Goal: Information Seeking & Learning: Learn about a topic

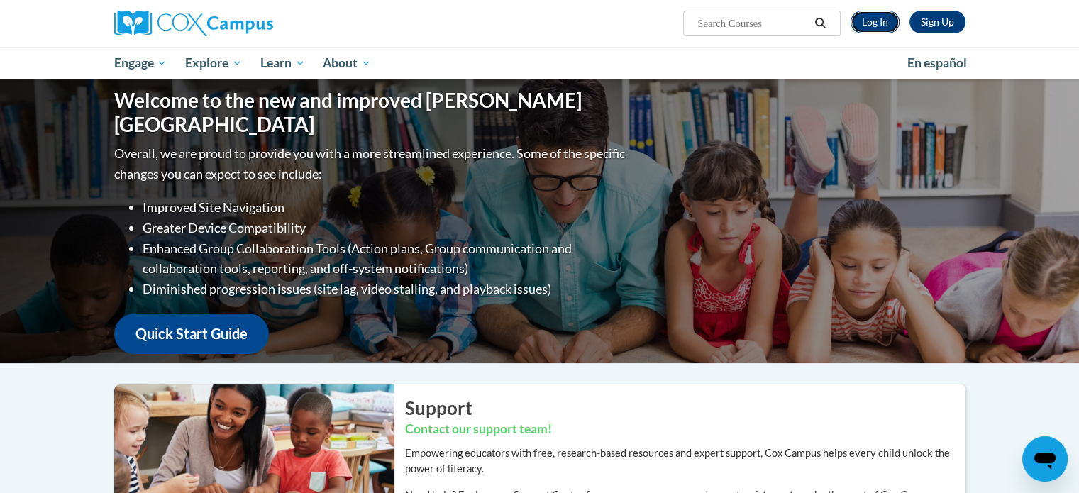
click at [878, 18] on link "Log In" at bounding box center [875, 22] width 49 height 23
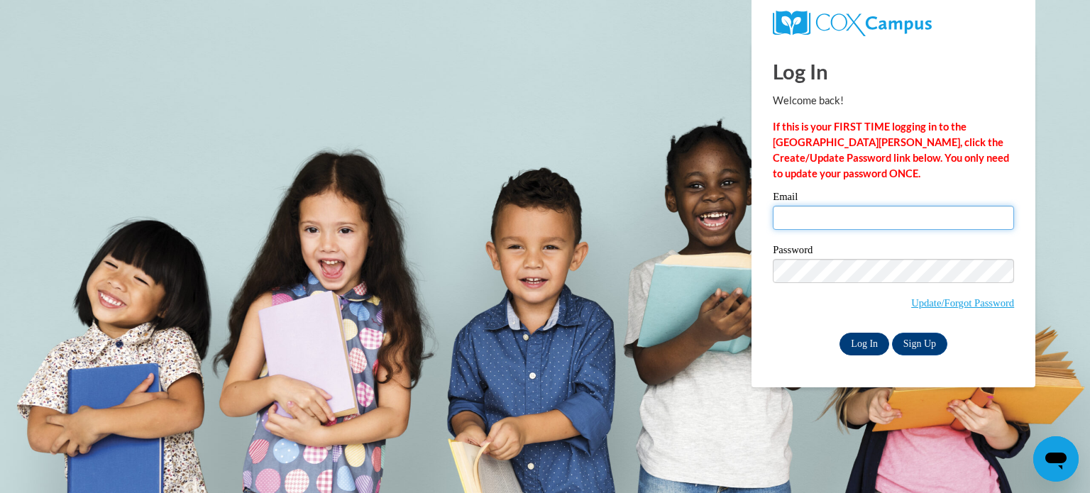
type input "kristinhawkinberry7@yahoo.com"
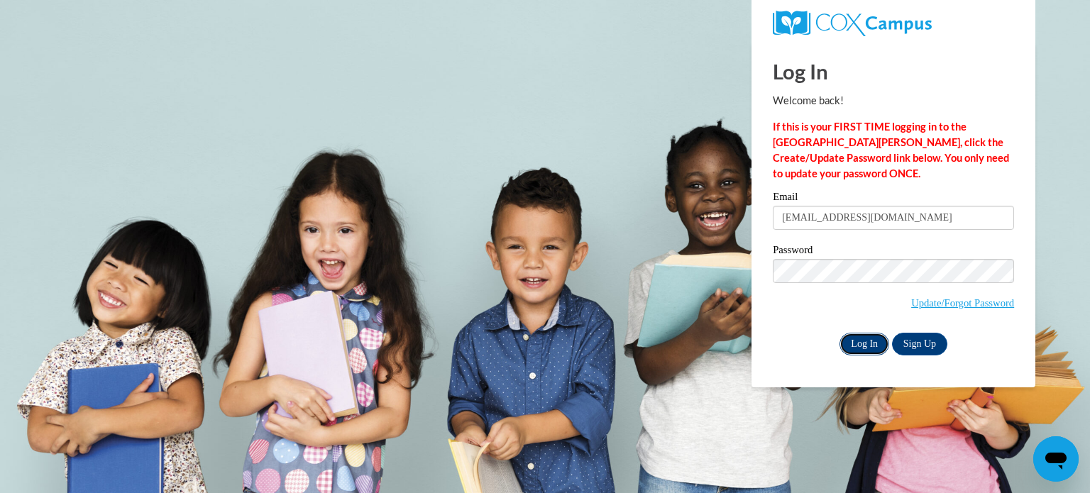
drag, startPoint x: 874, startPoint y: 342, endPoint x: 874, endPoint y: 334, distance: 7.8
click at [874, 341] on input "Log In" at bounding box center [864, 344] width 50 height 23
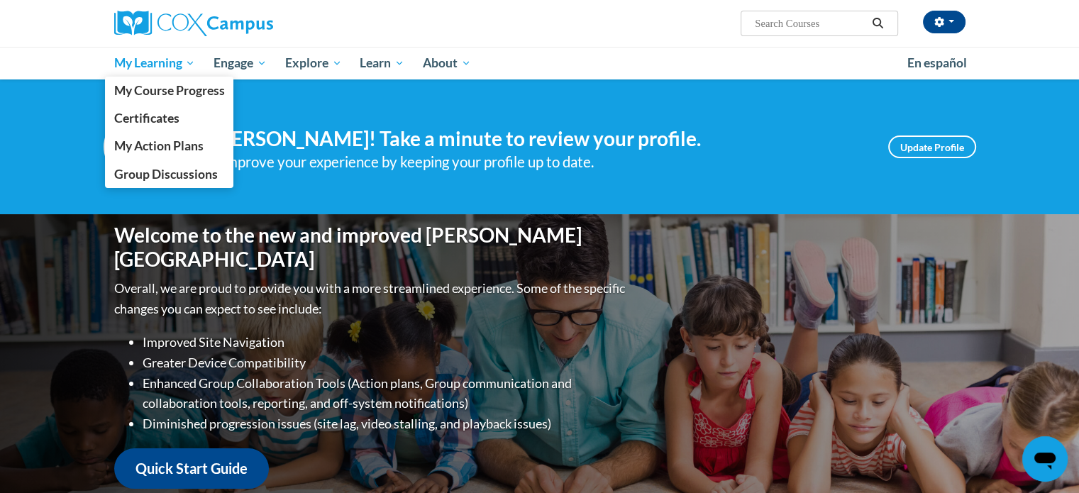
click at [176, 62] on span "My Learning" at bounding box center [155, 63] width 82 height 17
click at [200, 92] on span "My Course Progress" at bounding box center [169, 90] width 111 height 15
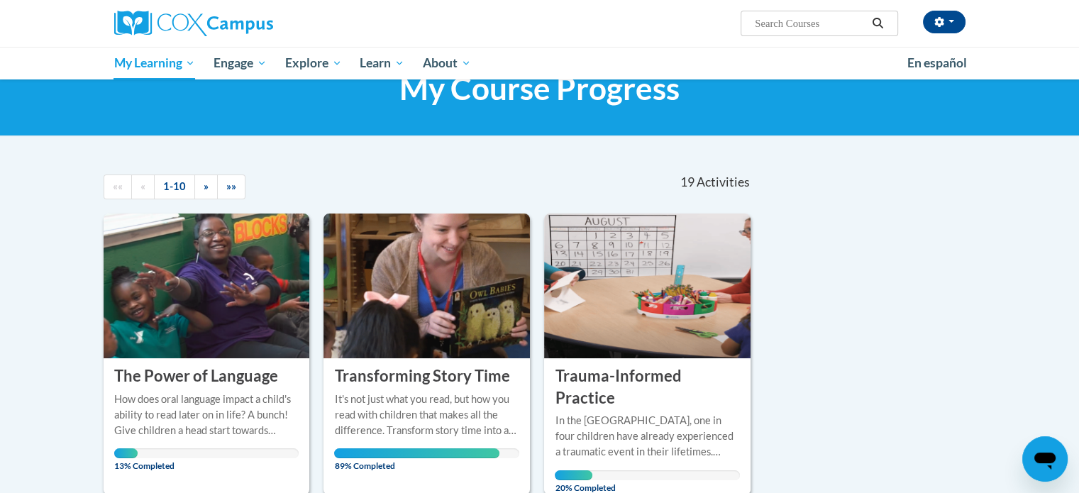
scroll to position [284, 0]
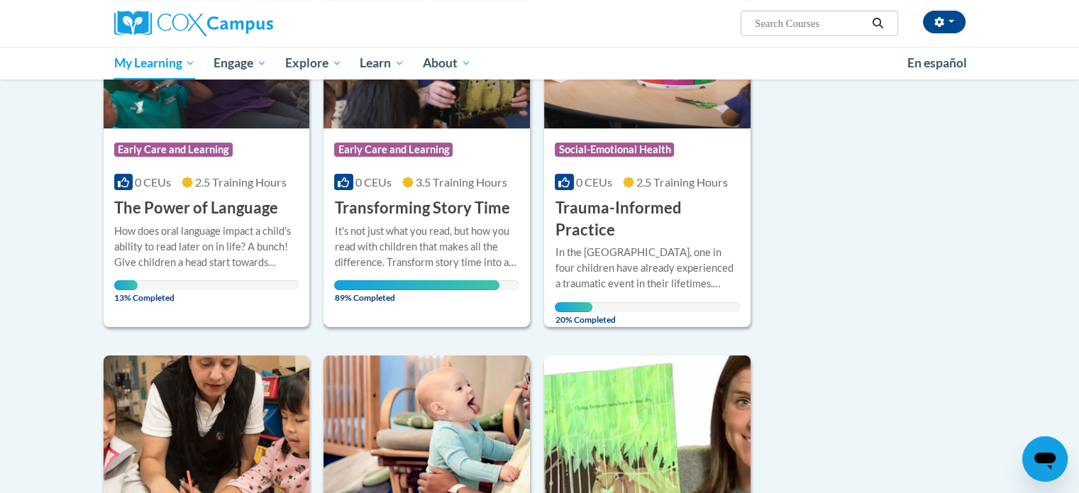
click at [424, 214] on h3 "Transforming Story Time" at bounding box center [421, 208] width 175 height 22
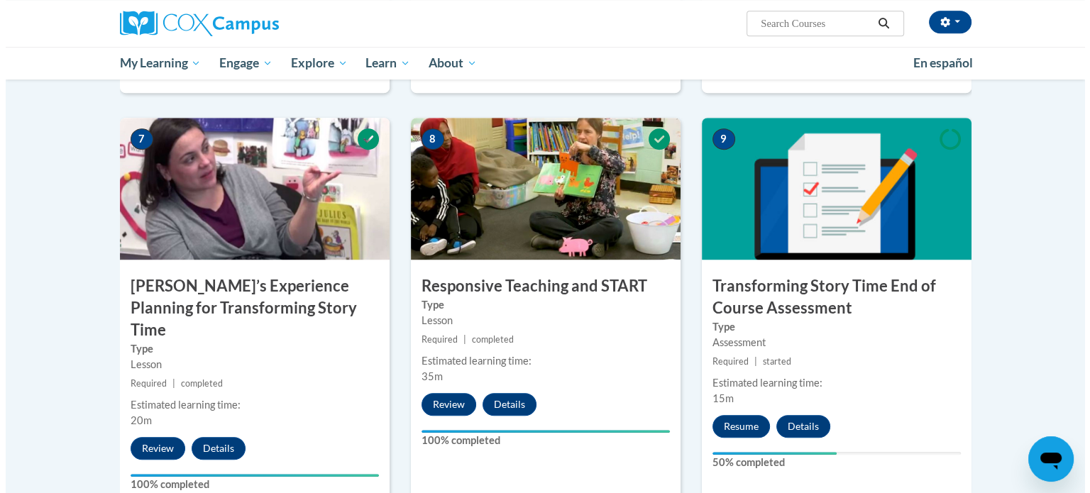
scroll to position [1135, 0]
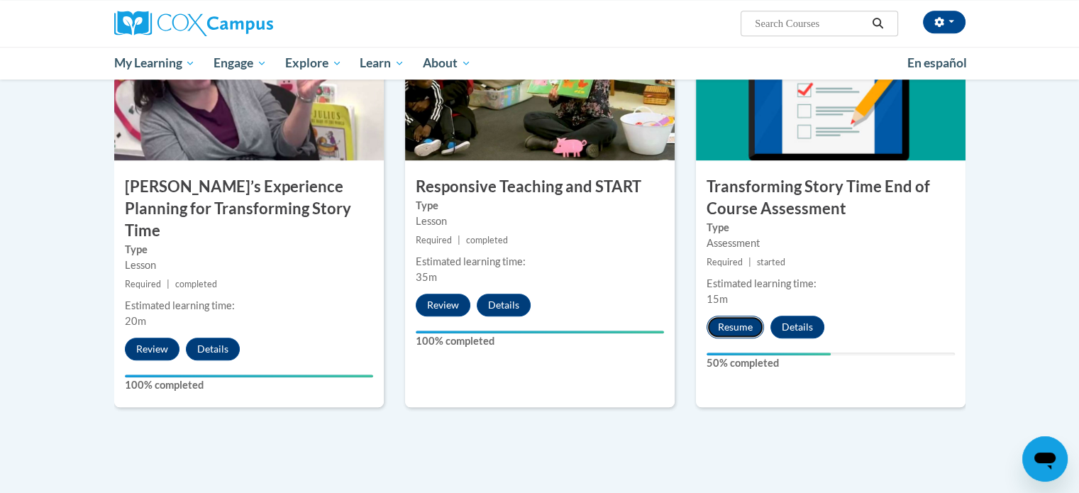
click at [727, 324] on button "Resume" at bounding box center [735, 327] width 57 height 23
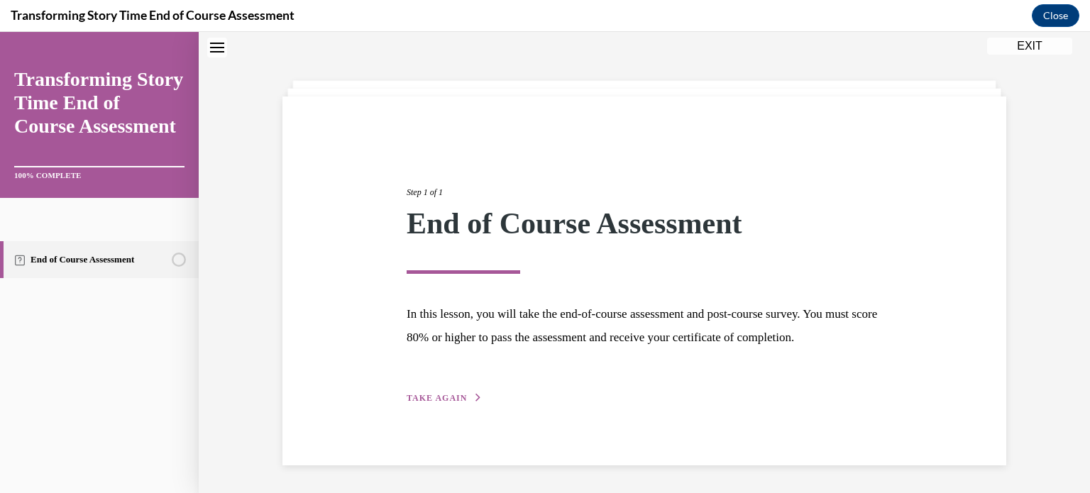
scroll to position [65, 0]
click at [436, 400] on span "TAKE AGAIN" at bounding box center [437, 397] width 60 height 10
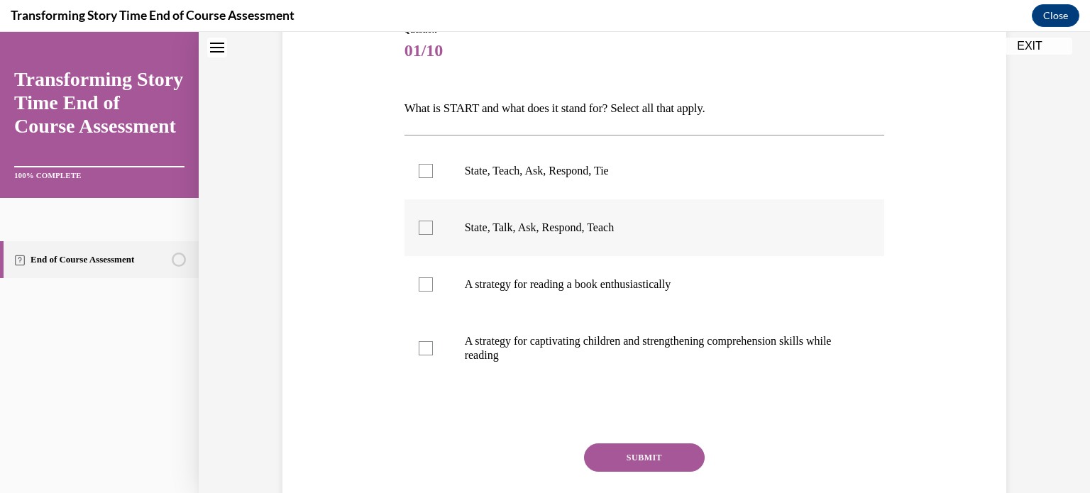
scroll to position [206, 0]
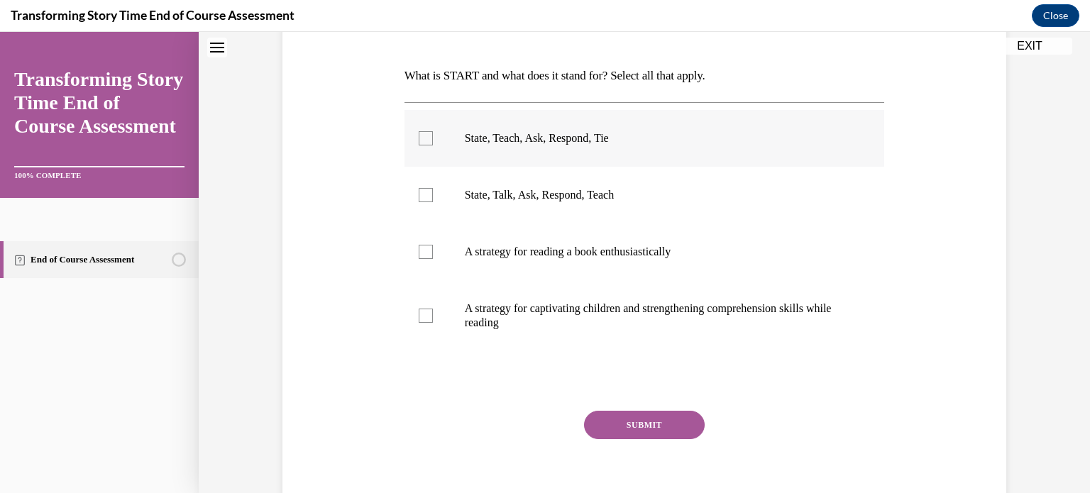
click at [420, 138] on div at bounding box center [426, 138] width 14 height 14
click at [420, 138] on input "State, Teach, Ask, Respond, Tie" at bounding box center [426, 138] width 14 height 14
checkbox input "true"
click at [613, 426] on button "SUBMIT" at bounding box center [644, 425] width 121 height 28
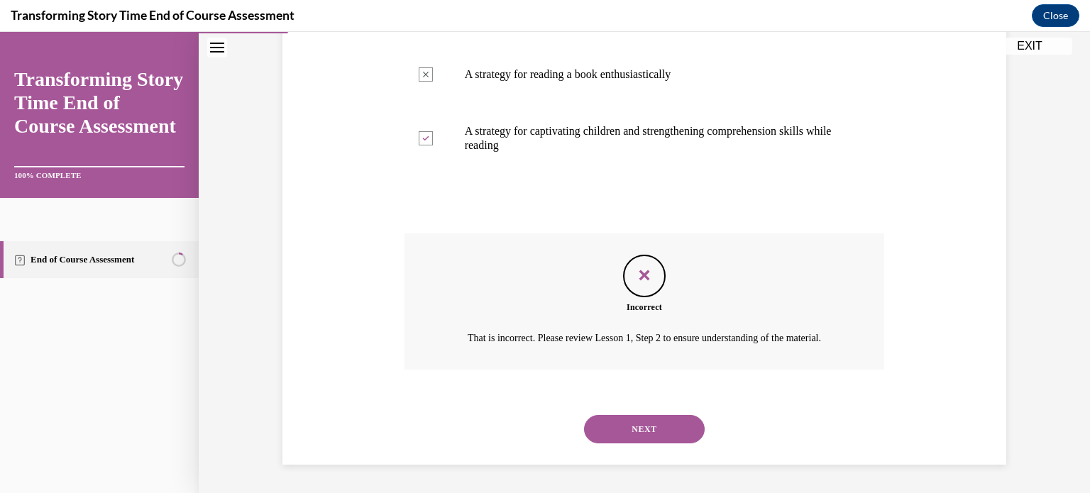
scroll to position [400, 0]
click at [634, 433] on button "NEXT" at bounding box center [644, 429] width 121 height 28
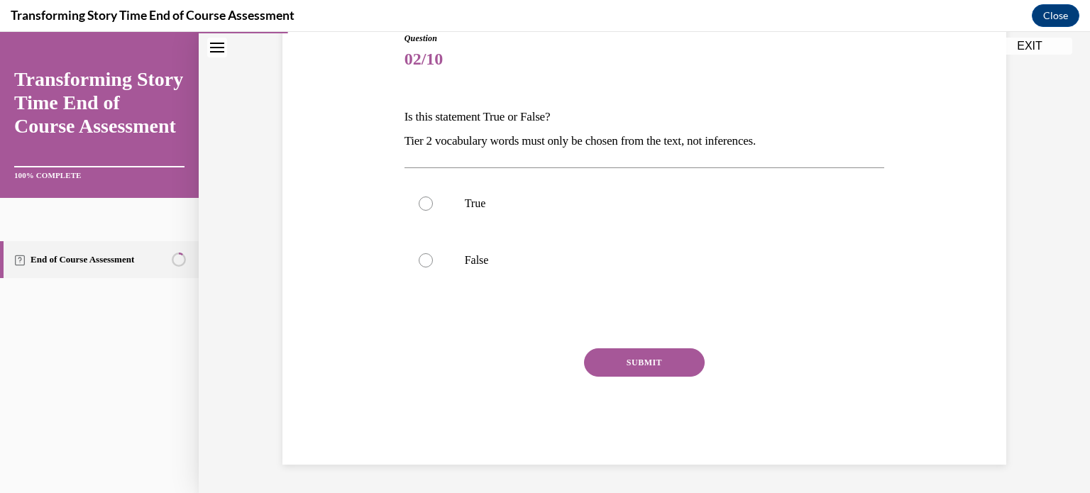
scroll to position [157, 0]
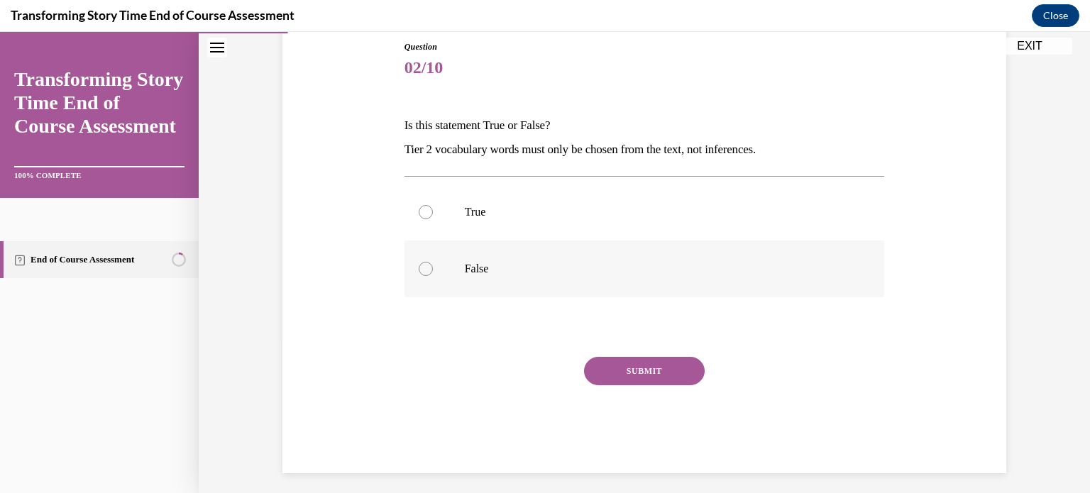
click at [420, 267] on div at bounding box center [426, 269] width 14 height 14
click at [420, 267] on input "False" at bounding box center [426, 269] width 14 height 14
radio input "true"
click at [619, 375] on button "SUBMIT" at bounding box center [644, 371] width 121 height 28
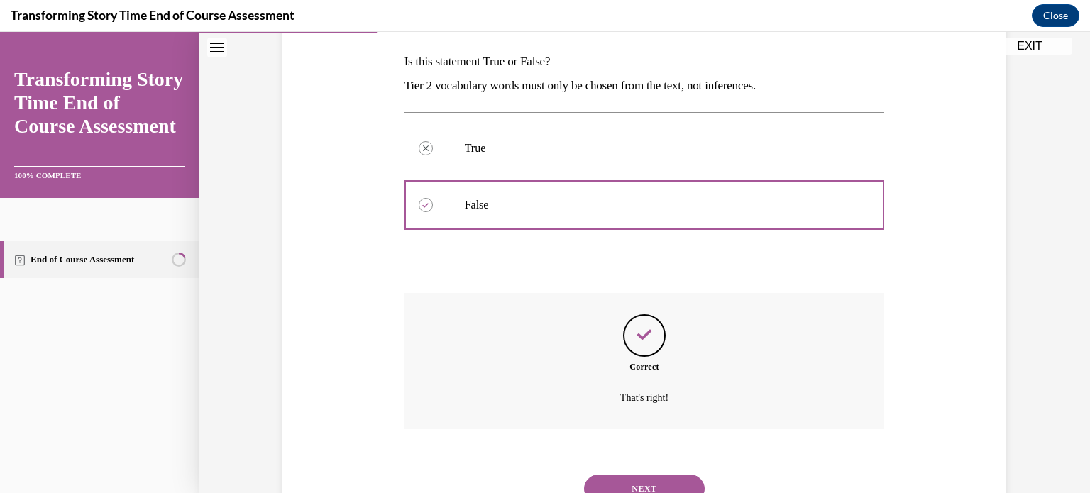
scroll to position [280, 0]
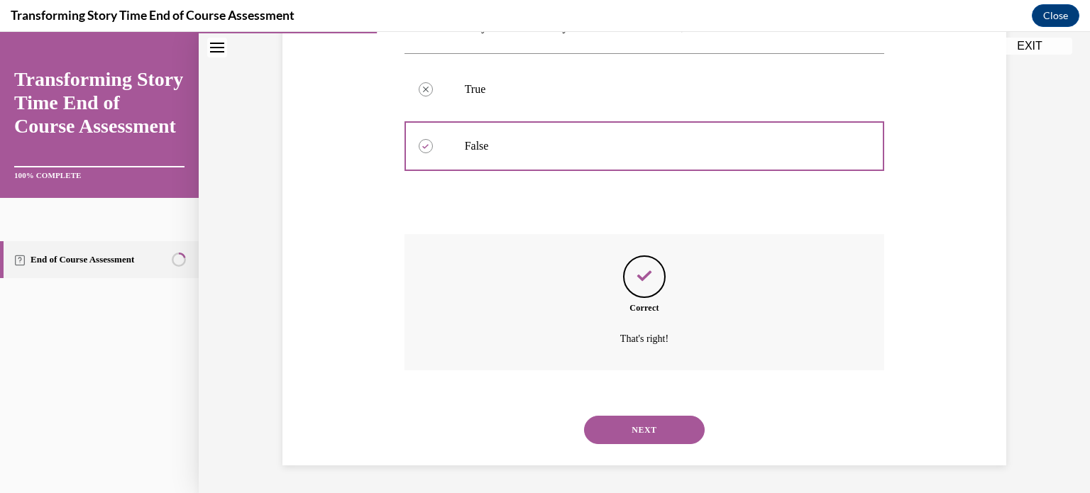
click at [627, 429] on button "NEXT" at bounding box center [644, 430] width 121 height 28
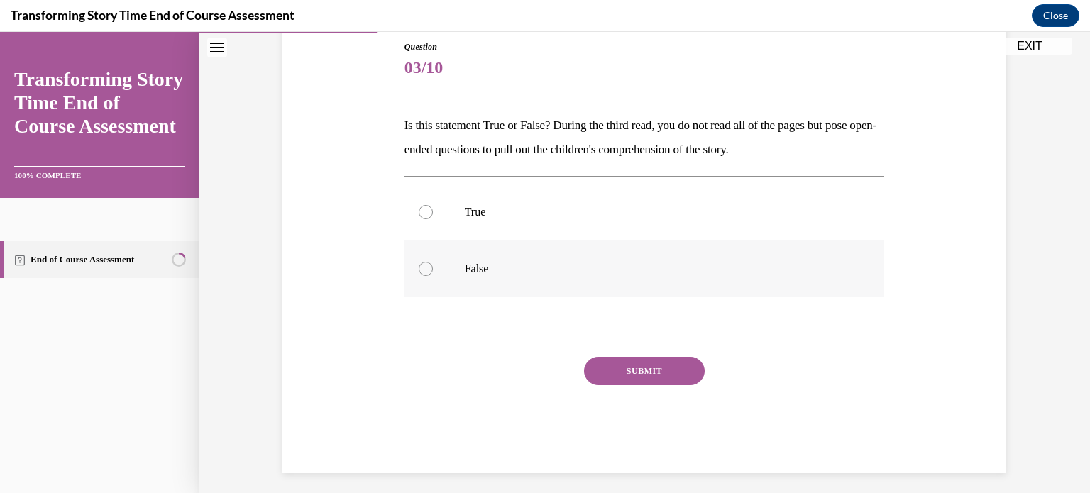
click at [419, 268] on div at bounding box center [426, 269] width 14 height 14
click at [419, 268] on input "False" at bounding box center [426, 269] width 14 height 14
radio input "true"
drag, startPoint x: 619, startPoint y: 372, endPoint x: 616, endPoint y: 365, distance: 7.6
click at [619, 368] on button "SUBMIT" at bounding box center [644, 371] width 121 height 28
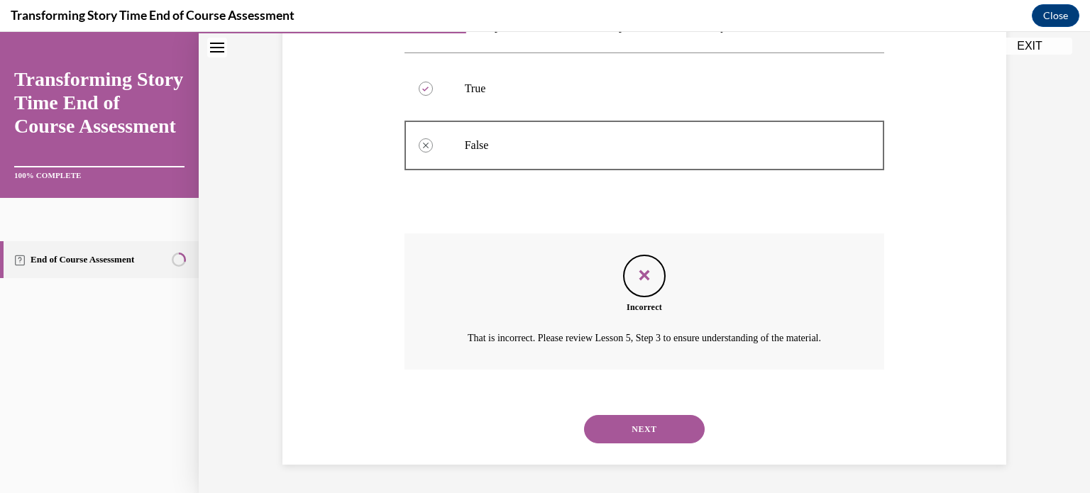
scroll to position [297, 0]
click at [654, 442] on button "NEXT" at bounding box center [644, 429] width 121 height 28
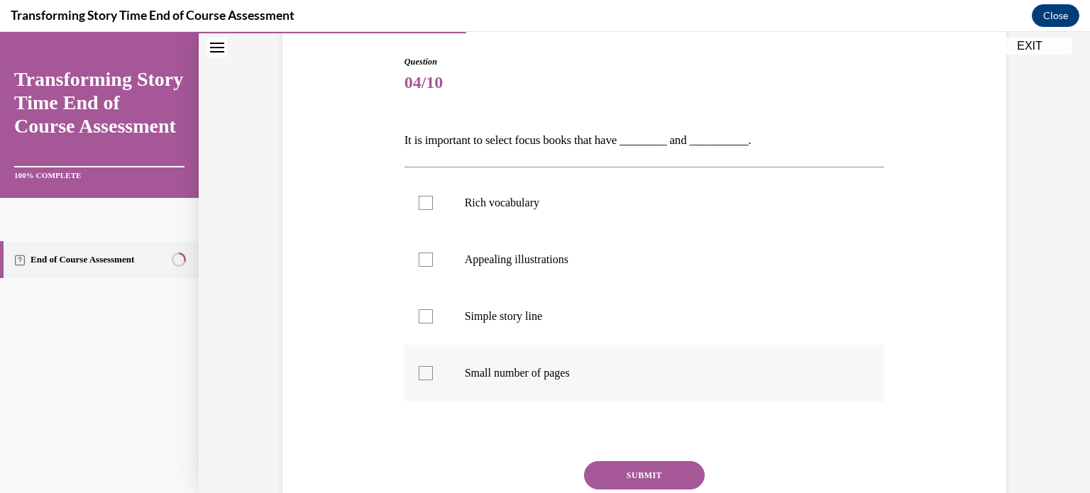
scroll to position [213, 0]
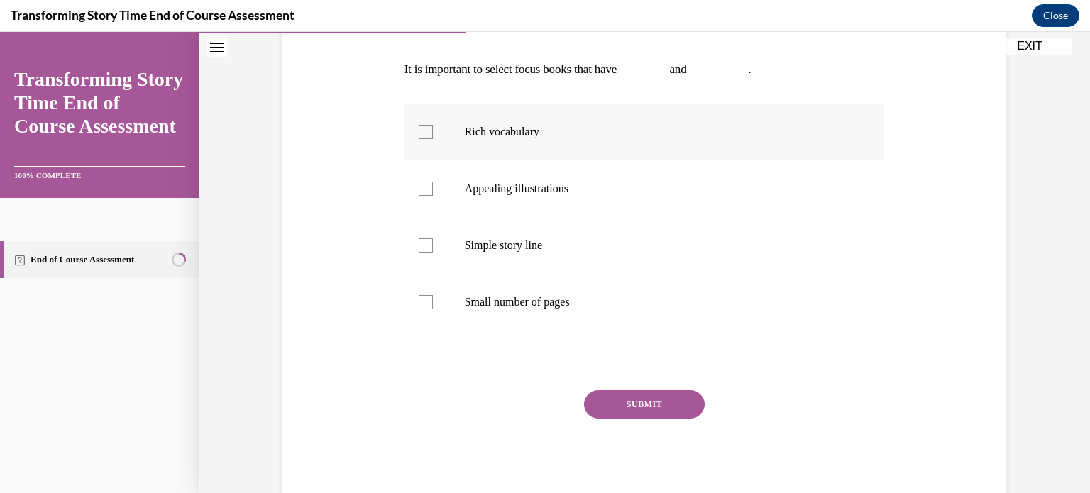
click at [422, 128] on div at bounding box center [426, 132] width 14 height 14
click at [422, 128] on input "Rich vocabulary" at bounding box center [426, 132] width 14 height 14
checkbox input "true"
click at [642, 403] on button "SUBMIT" at bounding box center [644, 404] width 121 height 28
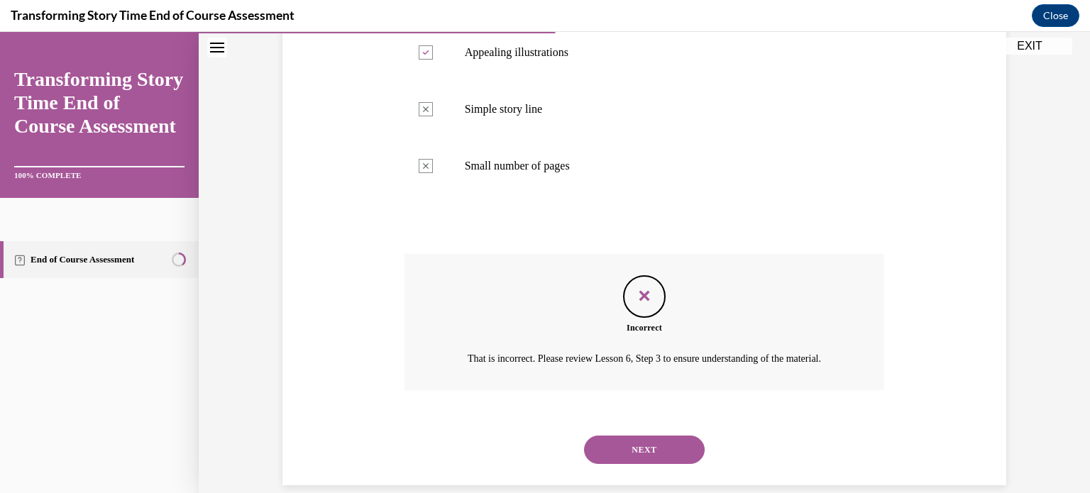
scroll to position [386, 0]
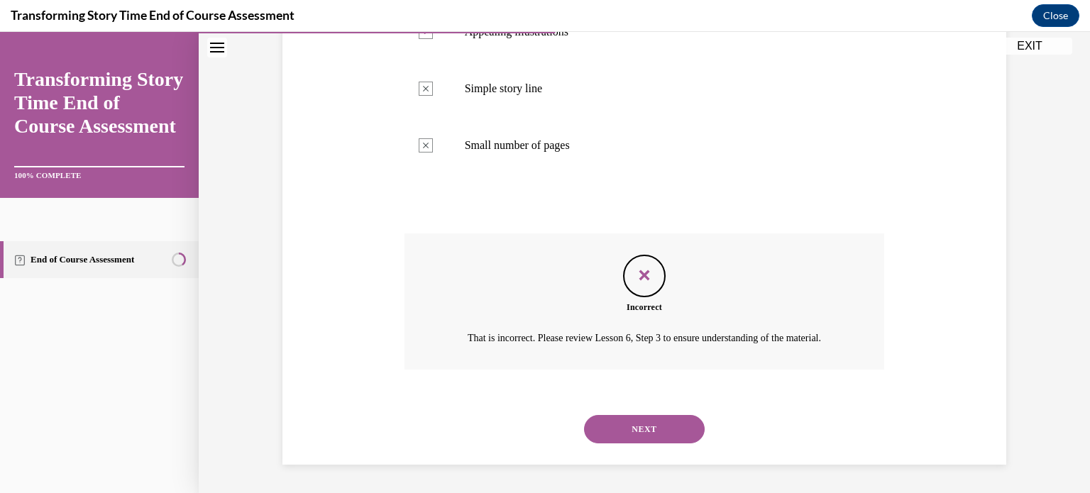
click at [612, 430] on button "NEXT" at bounding box center [644, 429] width 121 height 28
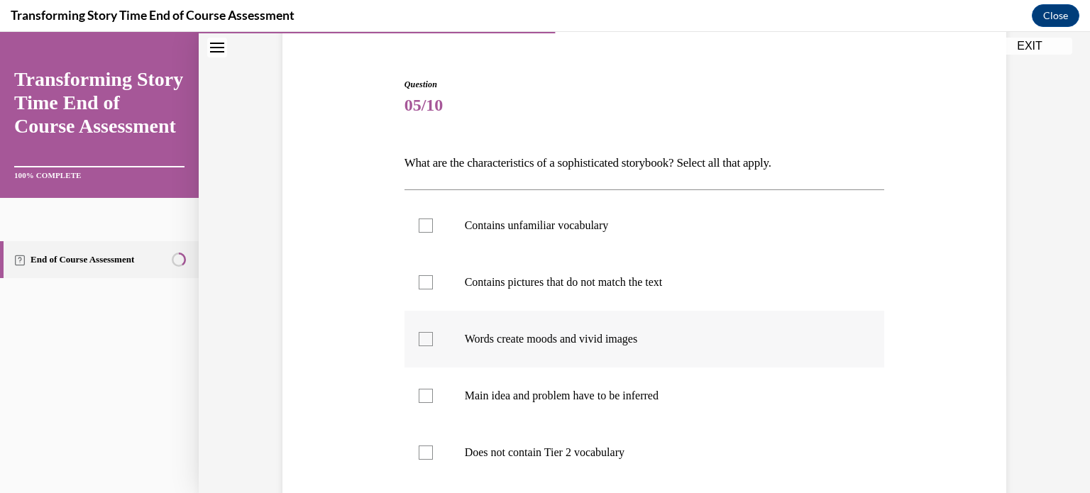
scroll to position [142, 0]
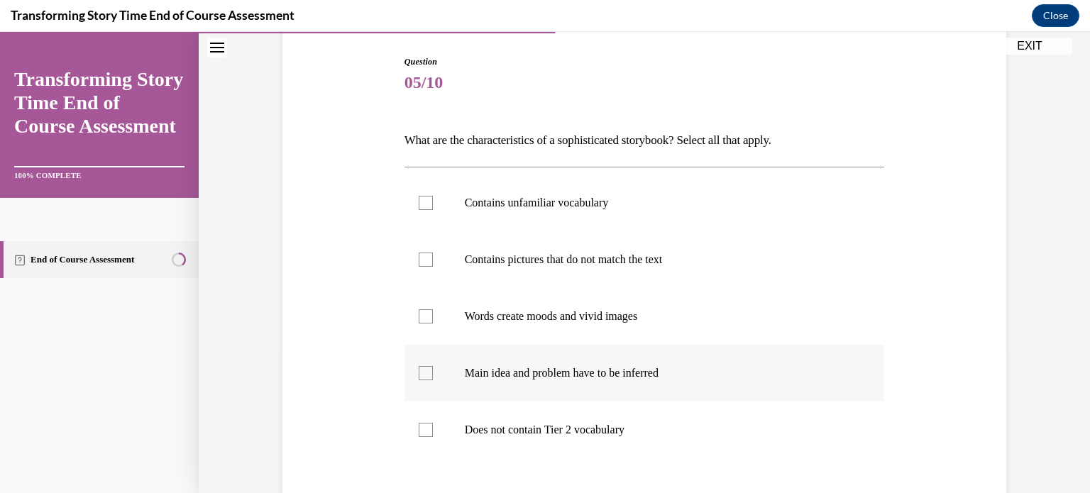
drag, startPoint x: 420, startPoint y: 371, endPoint x: 416, endPoint y: 358, distance: 14.1
click at [420, 371] on div at bounding box center [426, 373] width 14 height 14
click at [420, 371] on input "Main idea and problem have to be inferred" at bounding box center [426, 373] width 14 height 14
checkbox input "true"
click at [419, 314] on div at bounding box center [426, 316] width 14 height 14
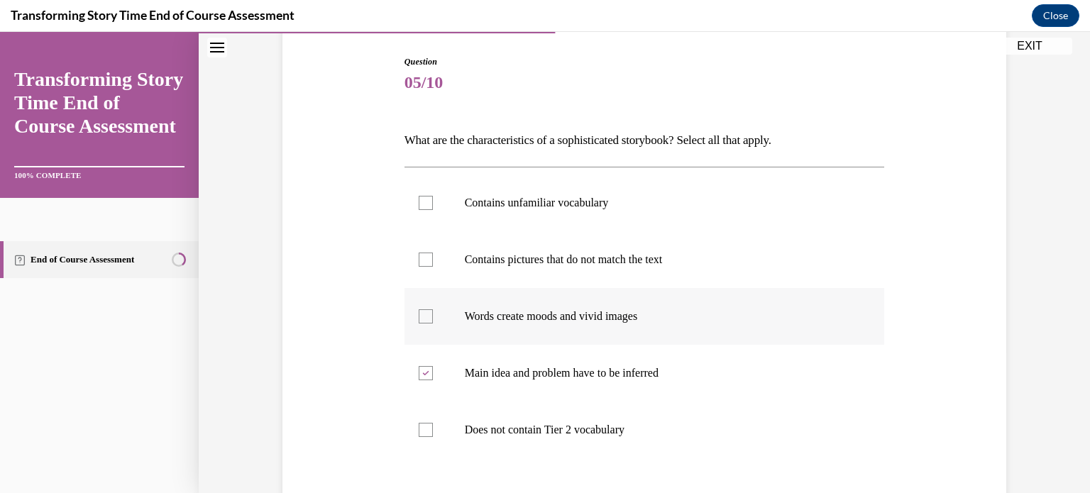
click at [419, 314] on input "Words create moods and vivid images" at bounding box center [426, 316] width 14 height 14
checkbox input "true"
click at [419, 264] on div at bounding box center [426, 260] width 14 height 14
click at [419, 264] on input "Contains pictures that do not match the text" at bounding box center [426, 260] width 14 height 14
checkbox input "true"
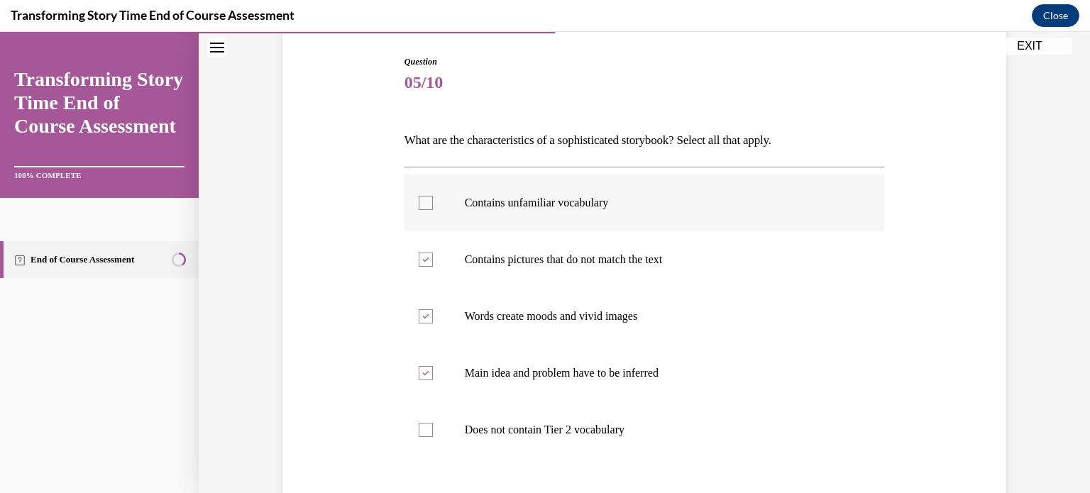
click at [419, 204] on div at bounding box center [426, 203] width 14 height 14
click at [419, 204] on input "Contains unfamiliar vocabulary" at bounding box center [426, 203] width 14 height 14
checkbox input "true"
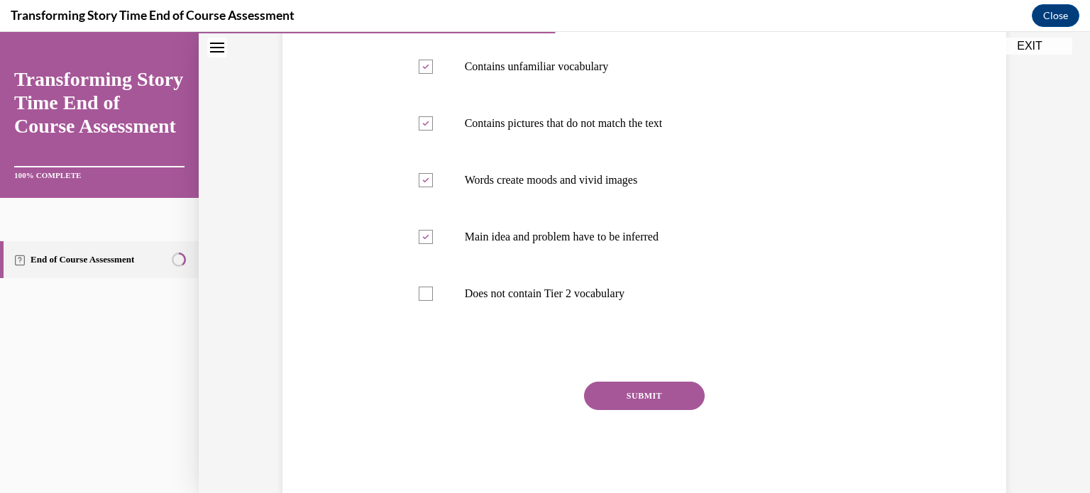
scroll to position [284, 0]
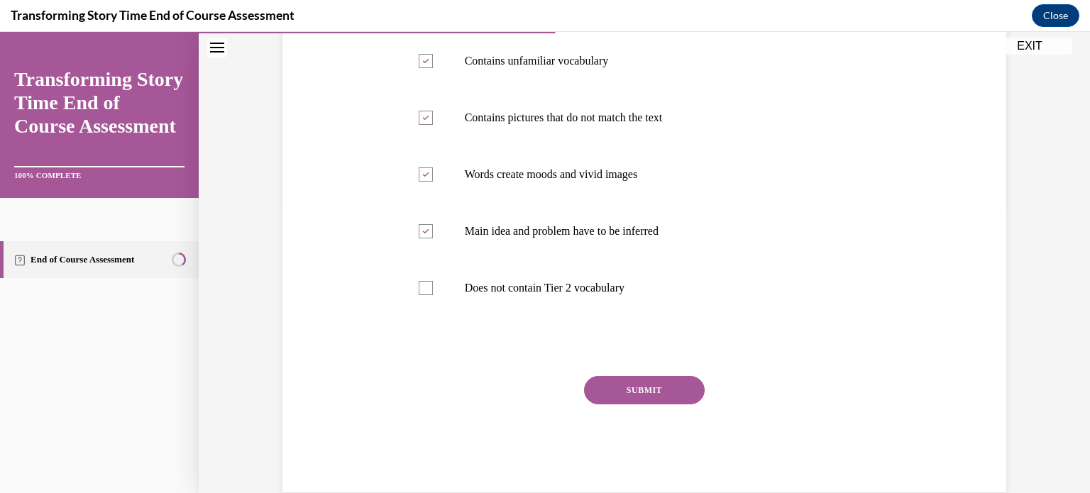
click at [605, 389] on button "SUBMIT" at bounding box center [644, 390] width 121 height 28
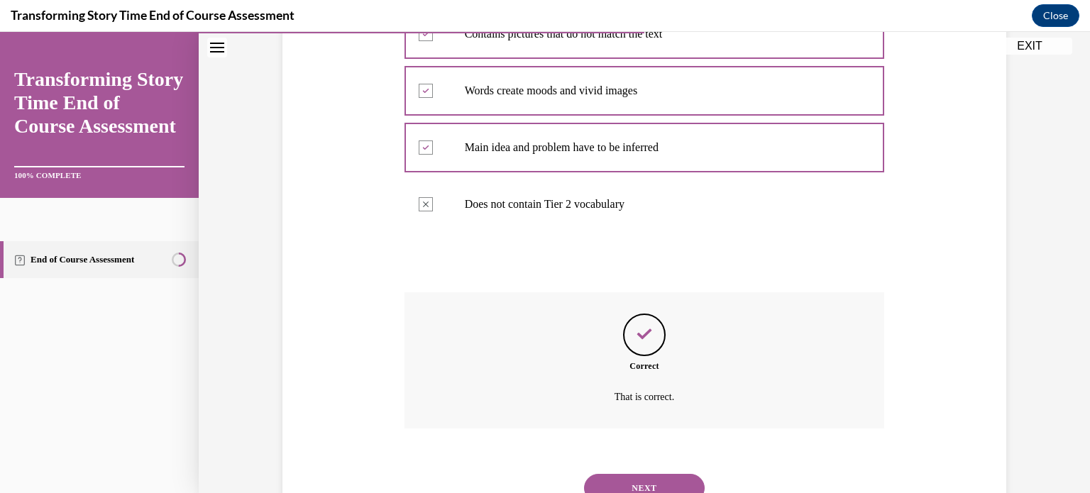
scroll to position [426, 0]
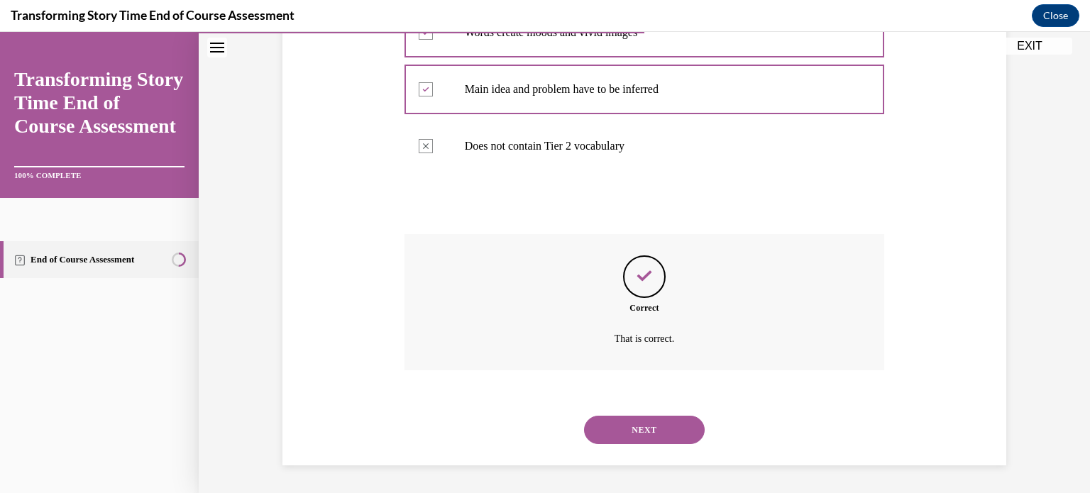
click at [637, 434] on button "NEXT" at bounding box center [644, 430] width 121 height 28
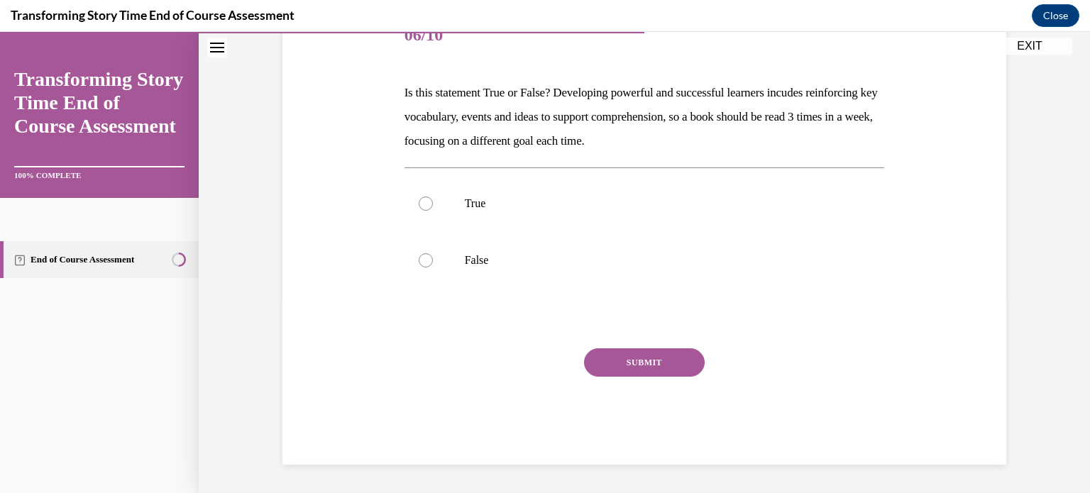
scroll to position [158, 0]
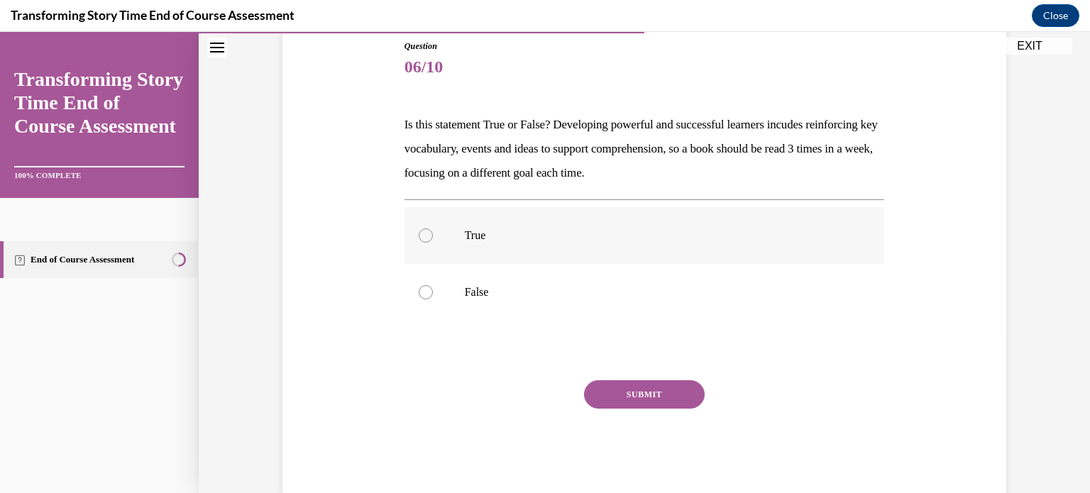
drag, startPoint x: 420, startPoint y: 233, endPoint x: 454, endPoint y: 254, distance: 39.8
click at [422, 235] on div at bounding box center [426, 235] width 14 height 14
click at [422, 235] on input "True" at bounding box center [426, 235] width 14 height 14
radio input "true"
click at [613, 390] on button "SUBMIT" at bounding box center [644, 394] width 121 height 28
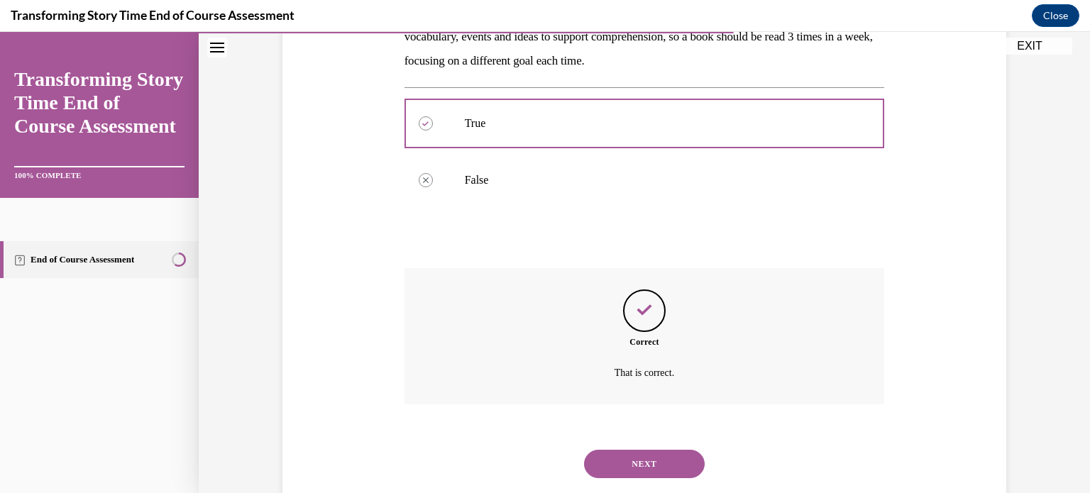
scroll to position [304, 0]
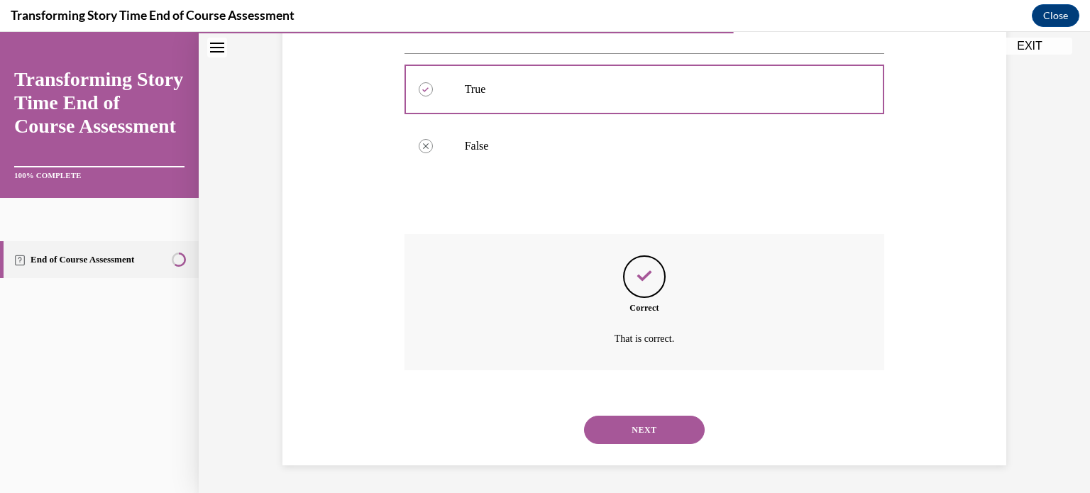
click at [622, 434] on button "NEXT" at bounding box center [644, 430] width 121 height 28
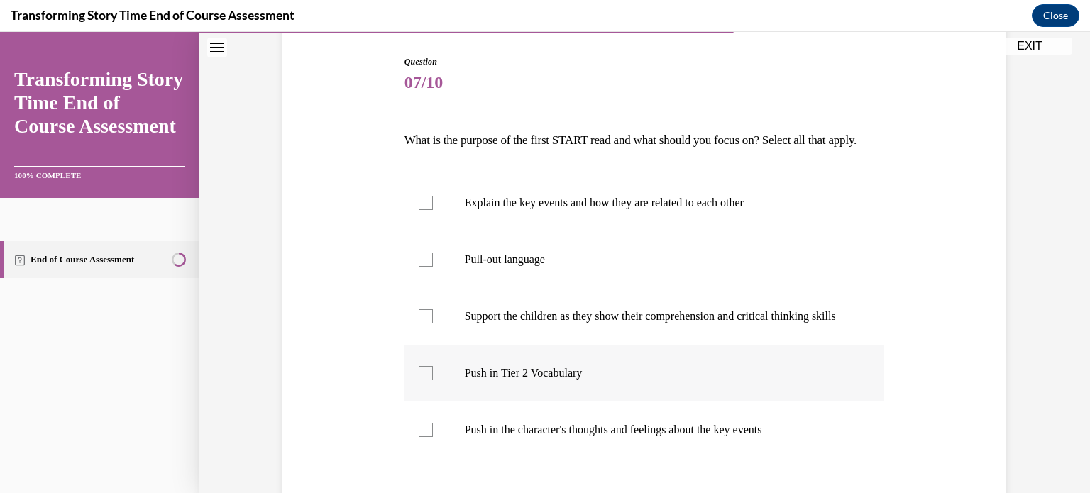
scroll to position [213, 0]
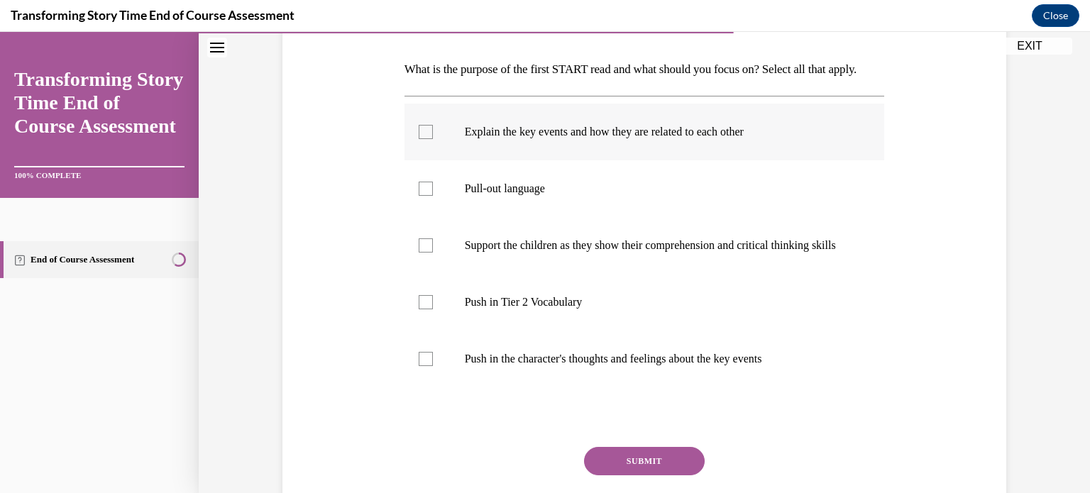
click at [419, 139] on div at bounding box center [426, 132] width 14 height 14
click at [419, 139] on input "Explain the key events and how they are related to each other" at bounding box center [426, 132] width 14 height 14
checkbox input "true"
click at [419, 196] on div at bounding box center [426, 189] width 14 height 14
click at [419, 196] on input "Pull-out language" at bounding box center [426, 189] width 14 height 14
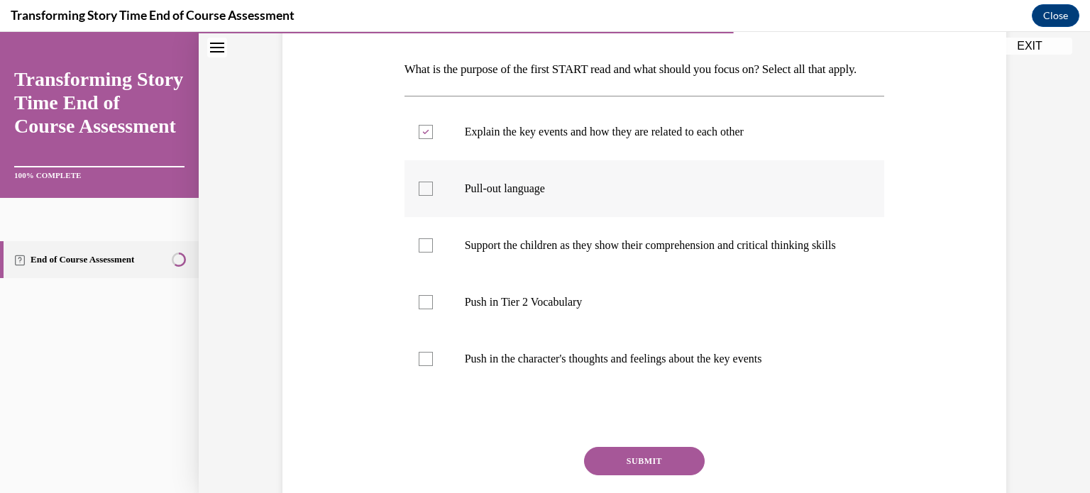
checkbox input "true"
click at [422, 253] on div at bounding box center [426, 245] width 14 height 14
click at [422, 253] on input "Support the children as they show their comprehension and critical thinking ski…" at bounding box center [426, 245] width 14 height 14
checkbox input "true"
click at [424, 309] on div at bounding box center [426, 302] width 14 height 14
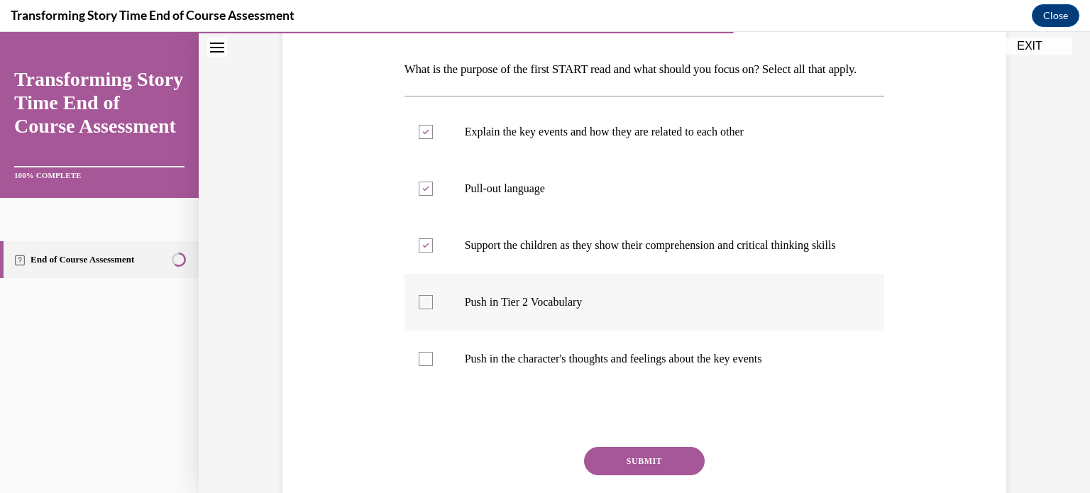
click at [424, 309] on input "Push in Tier 2 Vocabulary" at bounding box center [426, 302] width 14 height 14
checkbox input "true"
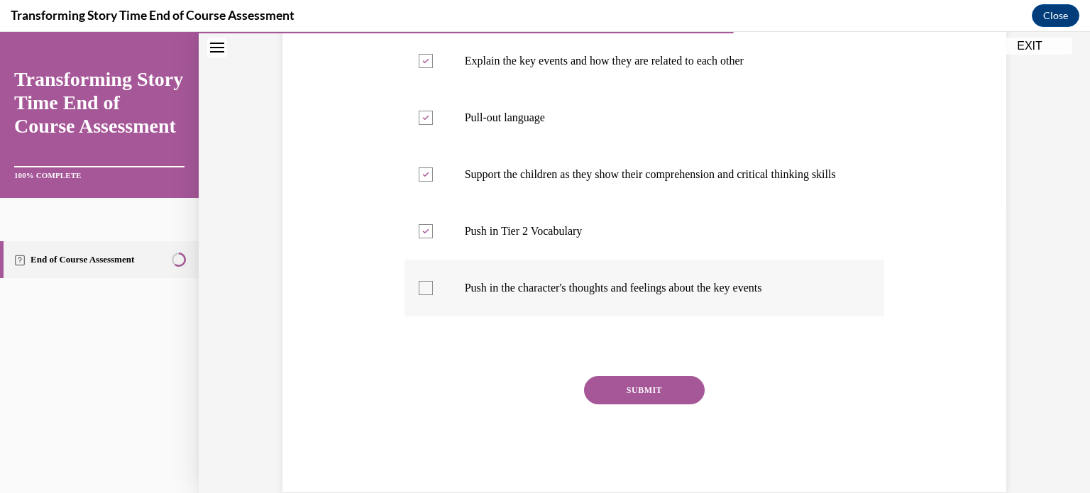
click at [421, 295] on div at bounding box center [426, 288] width 14 height 14
click at [421, 295] on input "Push in the character's thoughts and feelings about the key events" at bounding box center [426, 288] width 14 height 14
checkbox input "true"
click at [595, 404] on button "SUBMIT" at bounding box center [644, 390] width 121 height 28
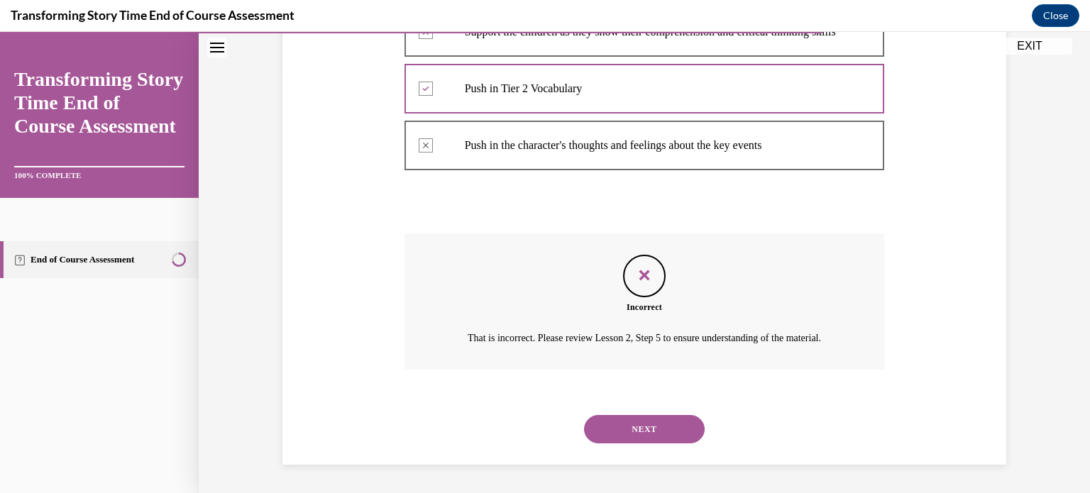
scroll to position [446, 0]
click at [651, 444] on button "NEXT" at bounding box center [644, 429] width 121 height 28
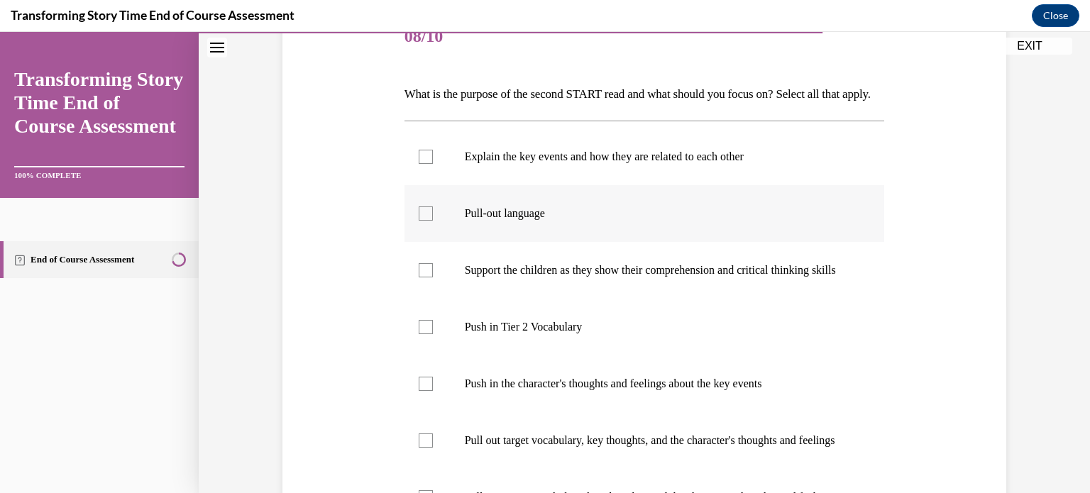
scroll to position [213, 0]
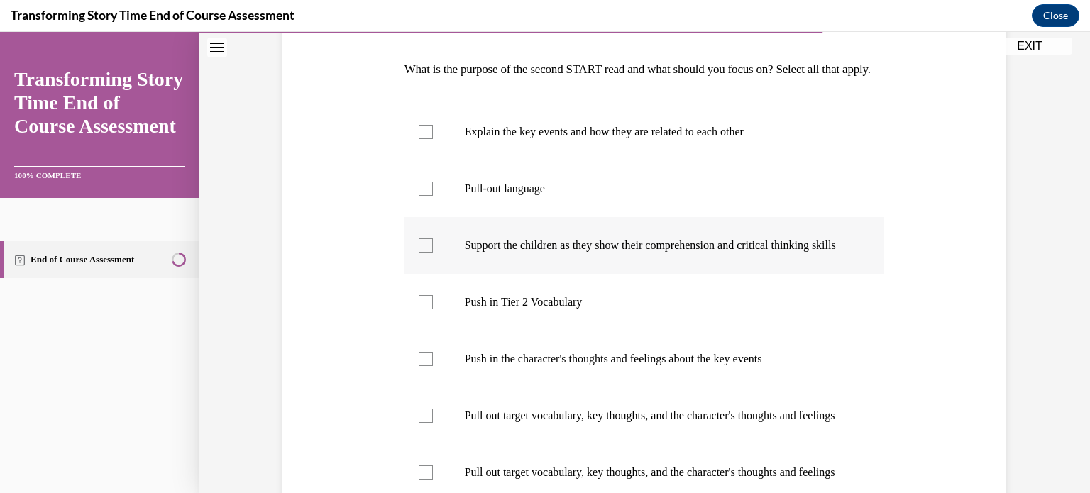
click at [419, 253] on div at bounding box center [426, 245] width 14 height 14
click at [419, 253] on input "Support the children as they show their comprehension and critical thinking ski…" at bounding box center [426, 245] width 14 height 14
checkbox input "true"
click at [419, 366] on div at bounding box center [426, 359] width 14 height 14
click at [419, 366] on input "Push in the character's thoughts and feelings about the key events" at bounding box center [426, 359] width 14 height 14
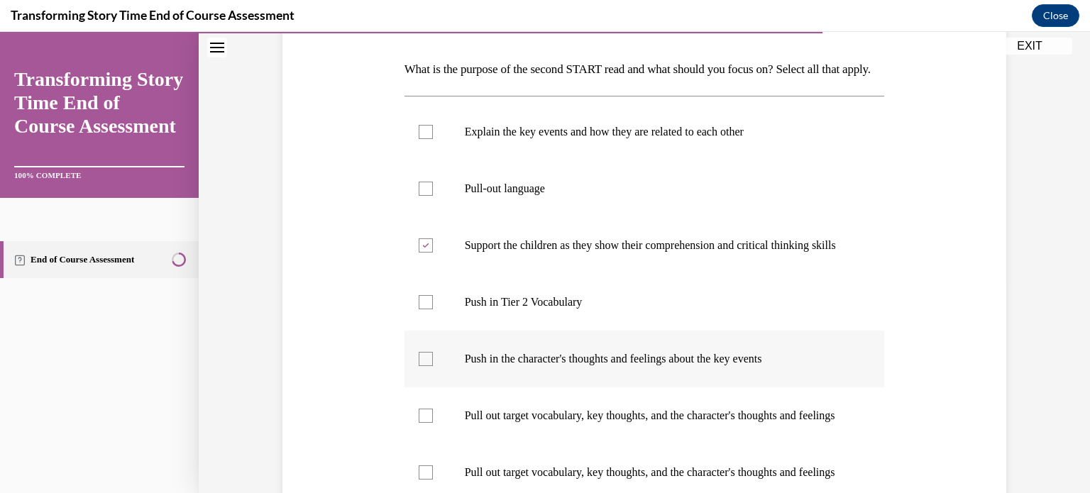
checkbox input "true"
click at [419, 423] on div at bounding box center [426, 416] width 14 height 14
click at [419, 423] on input "Pull out target vocabulary, key thoughts, and the character's thoughts and feel…" at bounding box center [426, 416] width 14 height 14
checkbox input "true"
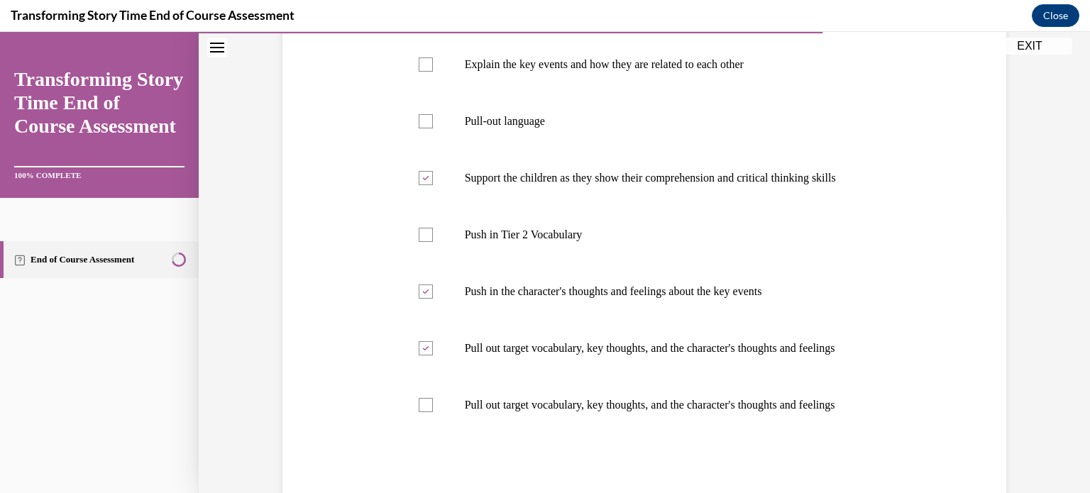
scroll to position [426, 0]
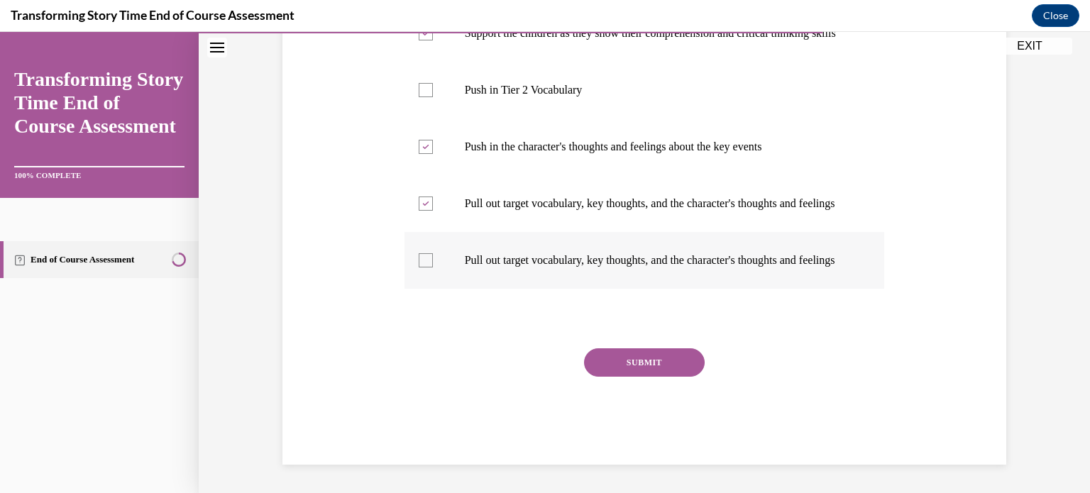
click at [421, 268] on div at bounding box center [426, 260] width 14 height 14
click at [421, 268] on input "Pull out target vocabulary, key thoughts, and the character's thoughts and feel…" at bounding box center [426, 260] width 14 height 14
checkbox input "true"
click at [605, 353] on button "SUBMIT" at bounding box center [644, 362] width 121 height 28
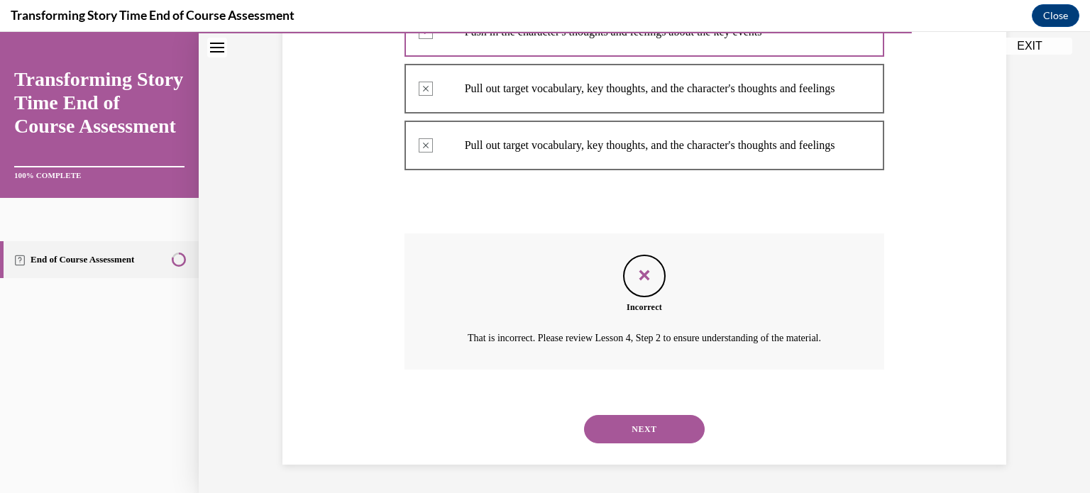
scroll to position [623, 0]
click at [614, 431] on button "NEXT" at bounding box center [644, 429] width 121 height 28
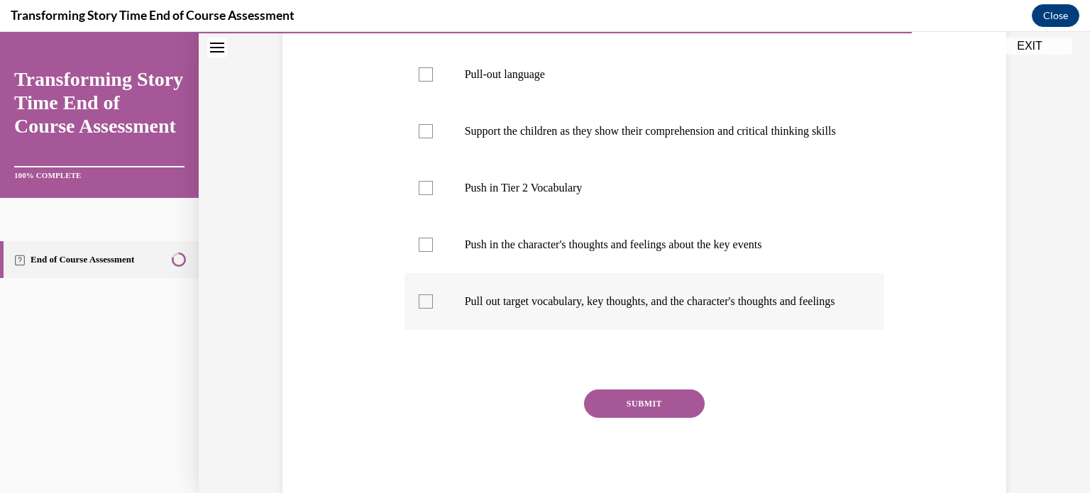
scroll to position [355, 0]
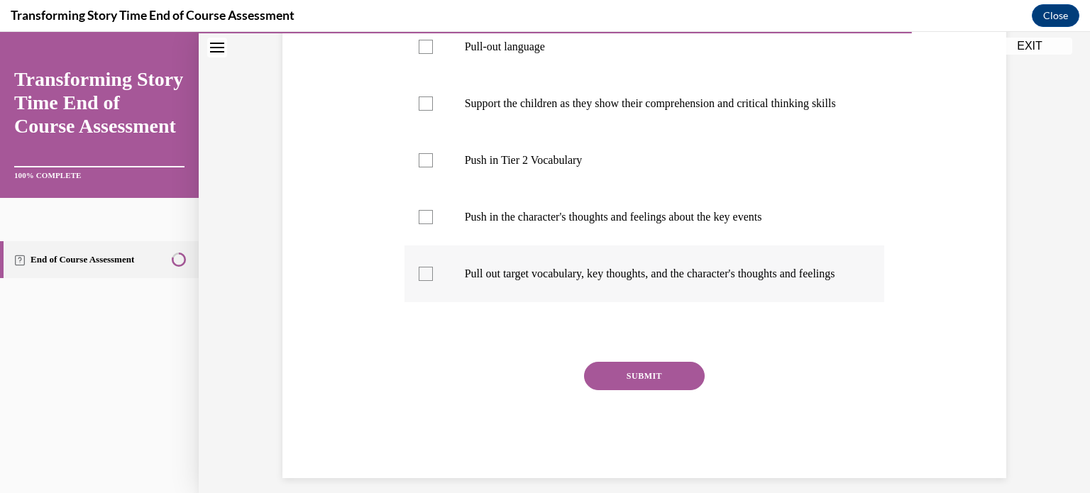
click at [424, 281] on div at bounding box center [426, 274] width 14 height 14
click at [424, 281] on input "Pull out target vocabulary, key thoughts, and the character's thoughts and feel…" at bounding box center [426, 274] width 14 height 14
checkbox input "true"
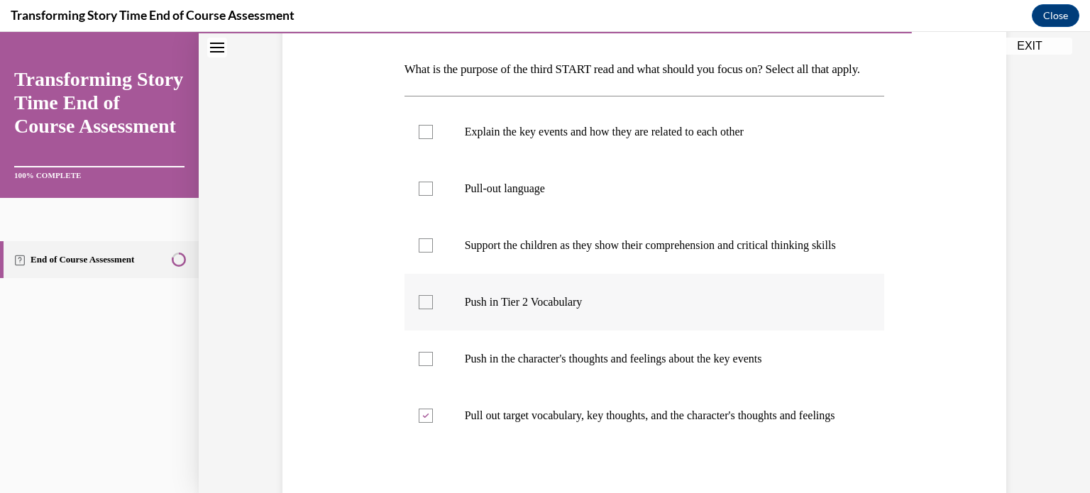
scroll to position [213, 0]
click at [420, 253] on div at bounding box center [426, 245] width 14 height 14
click at [420, 253] on input "Support the children as they show their comprehension and critical thinking ski…" at bounding box center [426, 245] width 14 height 14
checkbox input "true"
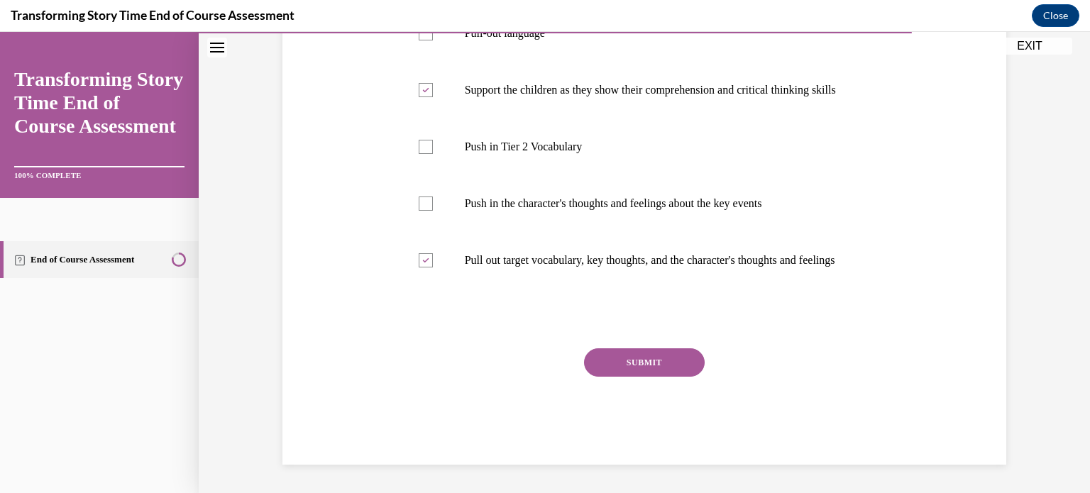
click at [627, 360] on button "SUBMIT" at bounding box center [644, 362] width 121 height 28
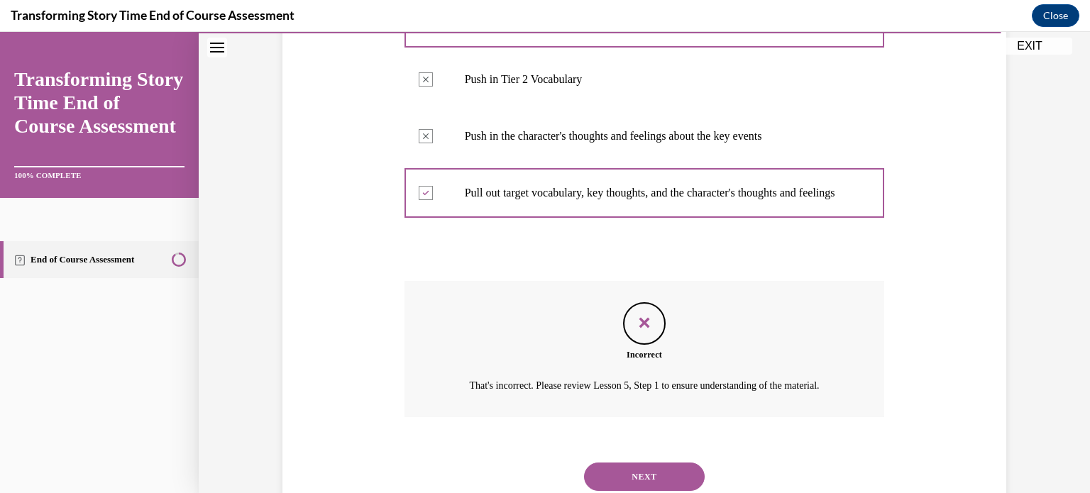
scroll to position [552, 0]
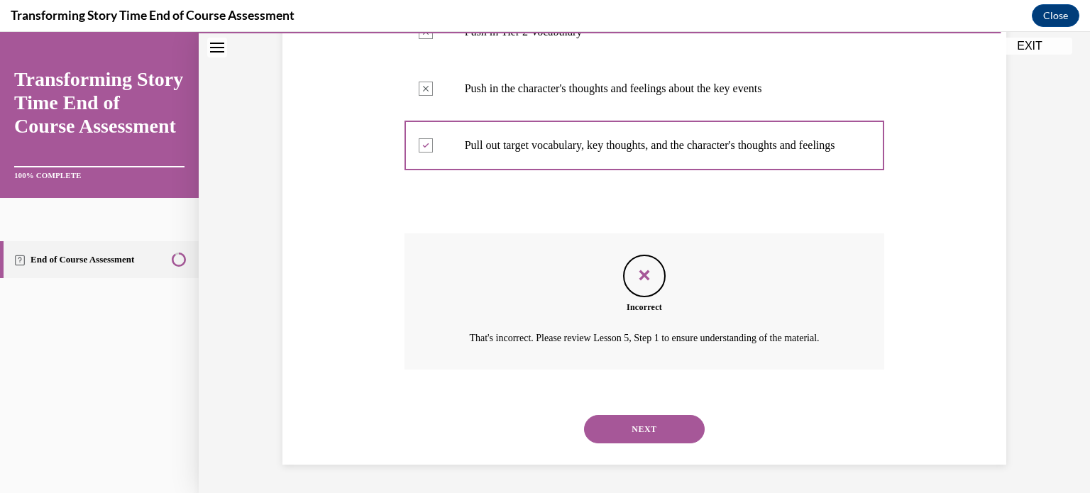
click at [622, 425] on button "NEXT" at bounding box center [644, 429] width 121 height 28
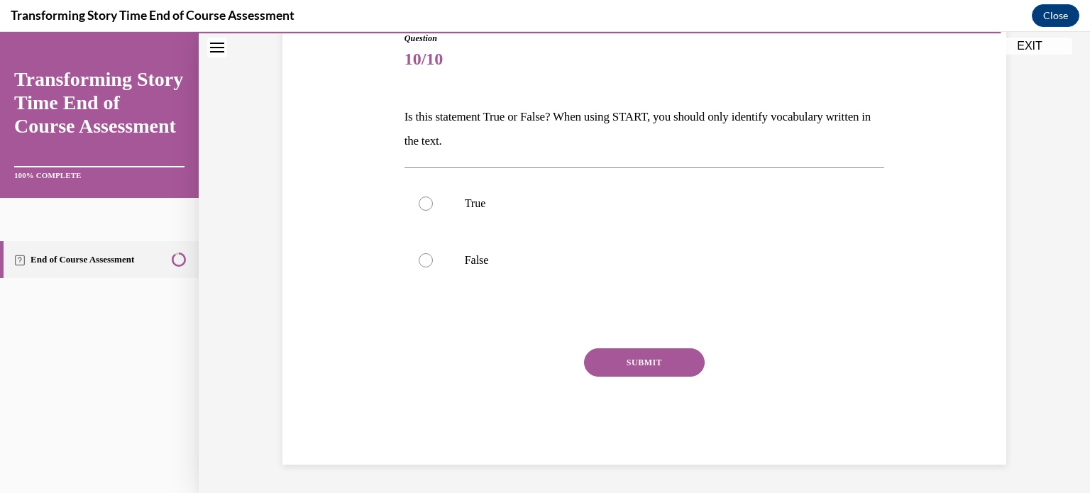
scroll to position [157, 0]
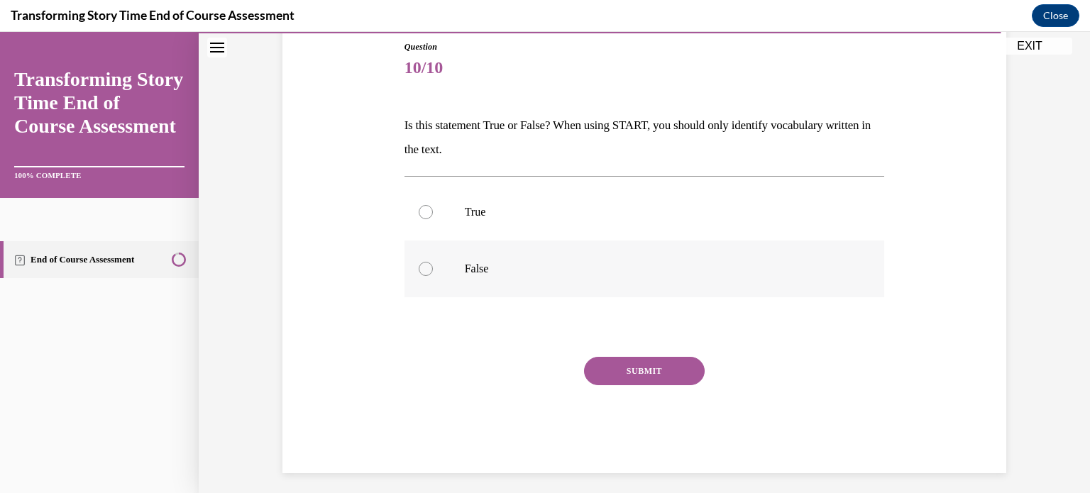
click at [419, 269] on div at bounding box center [426, 269] width 14 height 14
click at [419, 269] on input "False" at bounding box center [426, 269] width 14 height 14
radio input "true"
click at [606, 375] on button "SUBMIT" at bounding box center [644, 371] width 121 height 28
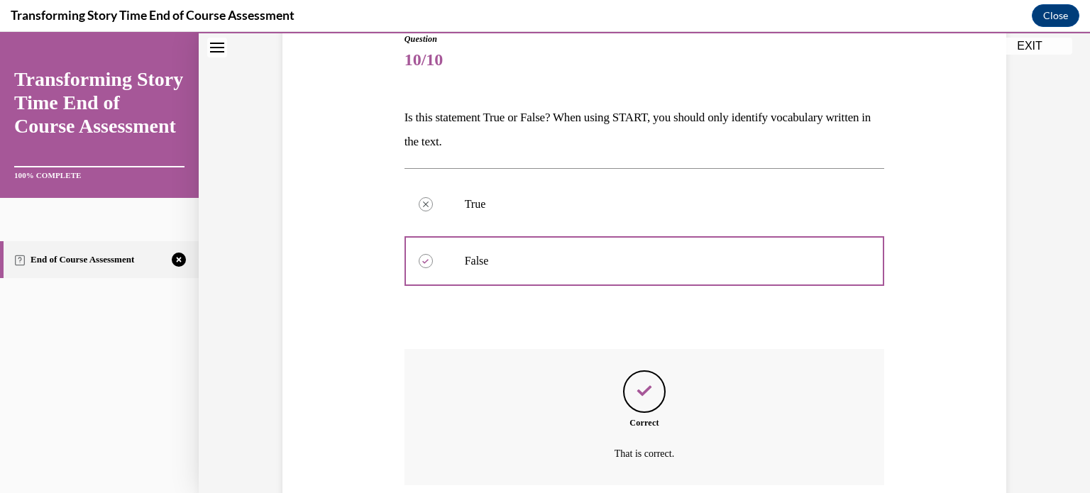
scroll to position [280, 0]
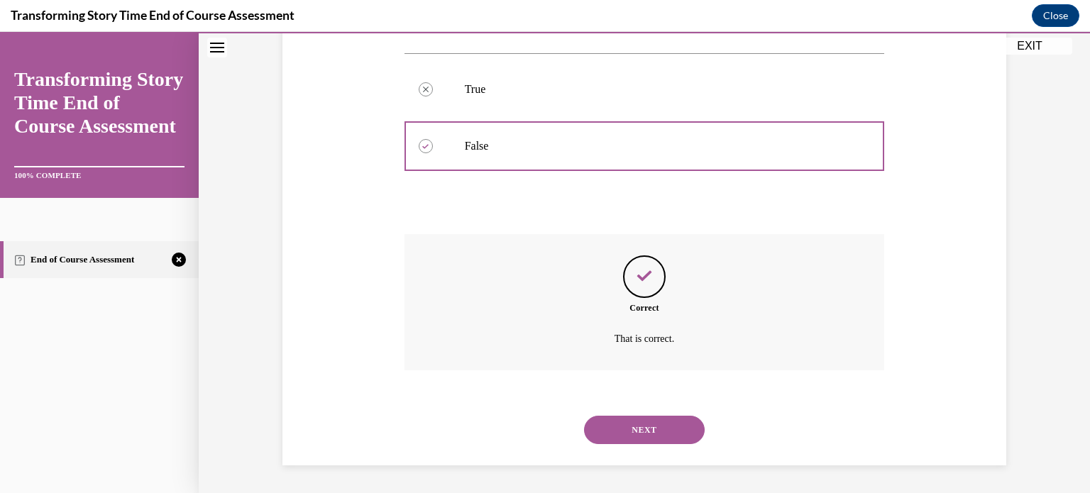
click at [619, 439] on button "NEXT" at bounding box center [644, 430] width 121 height 28
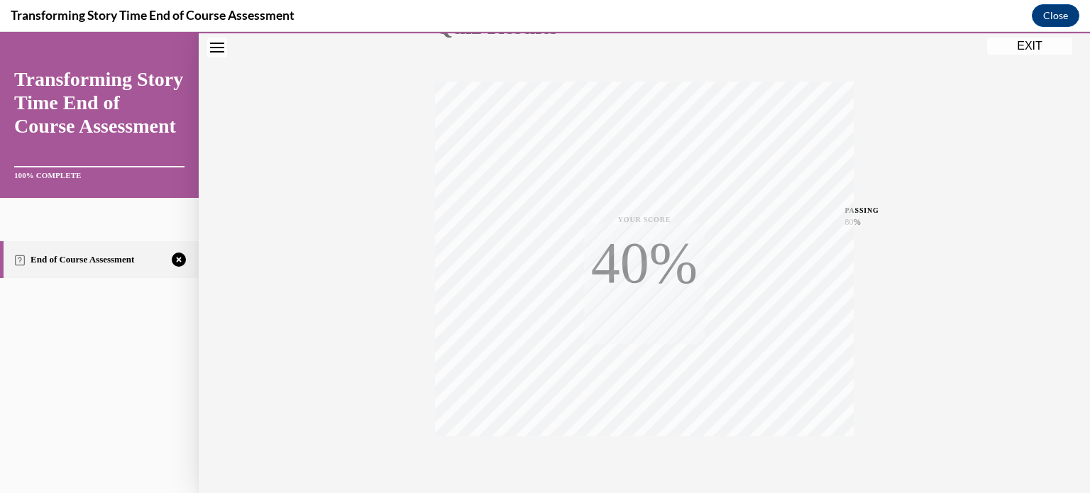
scroll to position [265, 0]
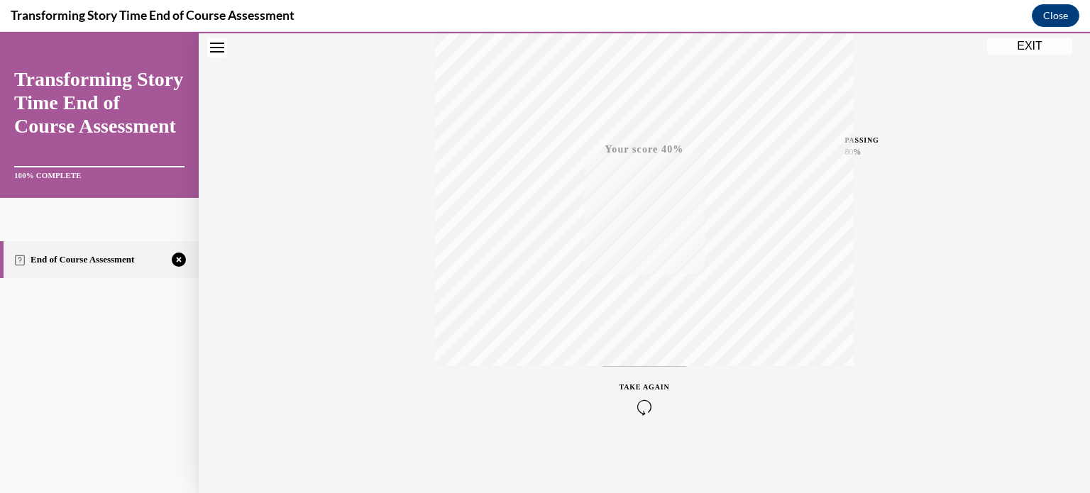
click at [640, 407] on icon "button" at bounding box center [644, 408] width 50 height 16
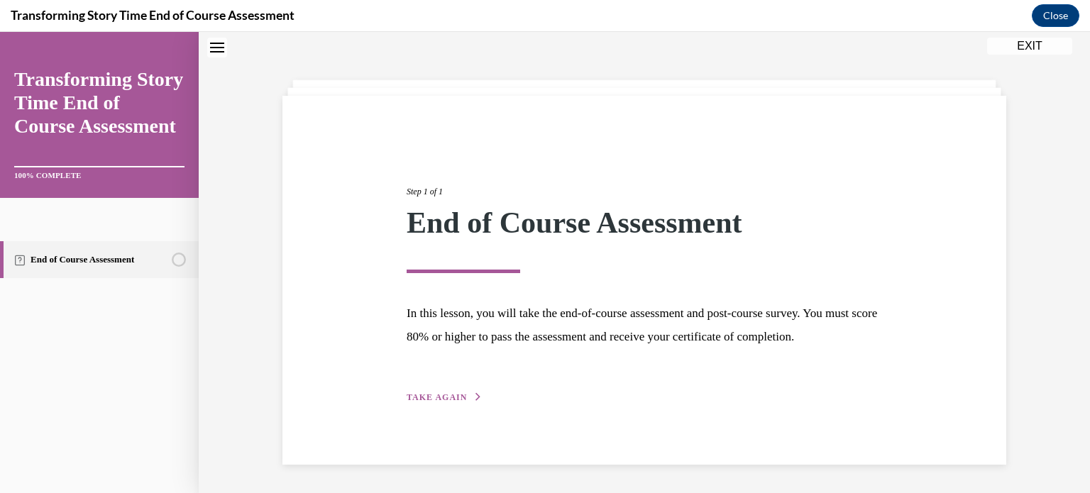
click at [436, 401] on span "TAKE AGAIN" at bounding box center [437, 397] width 60 height 10
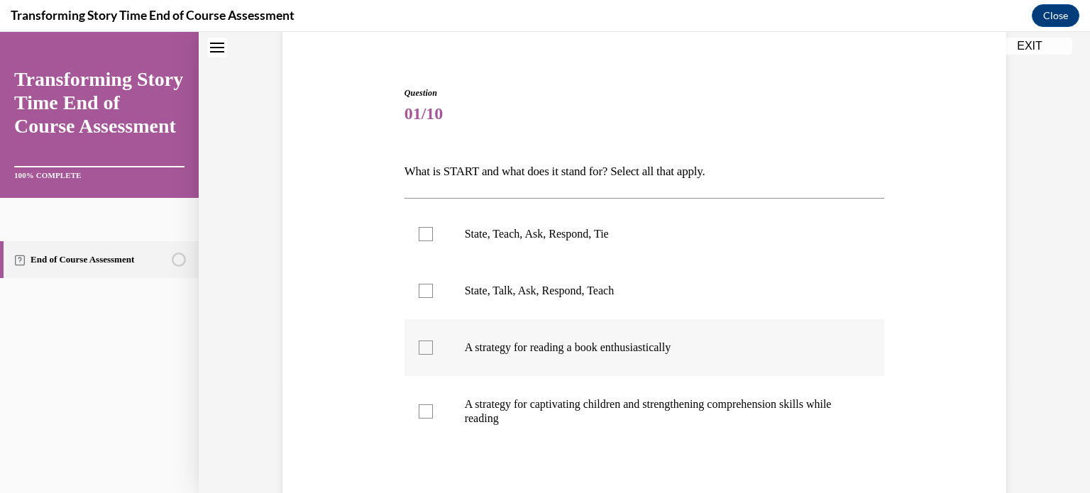
scroll to position [136, 0]
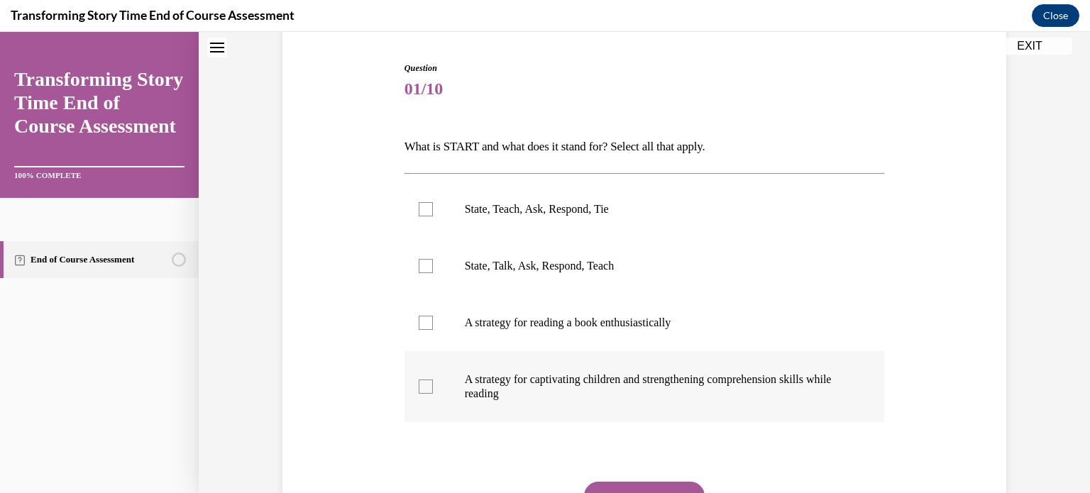
click at [419, 387] on div at bounding box center [426, 387] width 14 height 14
click at [419, 387] on input "A strategy for captivating children and strengthening comprehension skills whil…" at bounding box center [426, 387] width 14 height 14
checkbox input "true"
click at [419, 208] on div at bounding box center [426, 209] width 14 height 14
click at [419, 208] on input "State, Teach, Ask, Respond, Tie" at bounding box center [426, 209] width 14 height 14
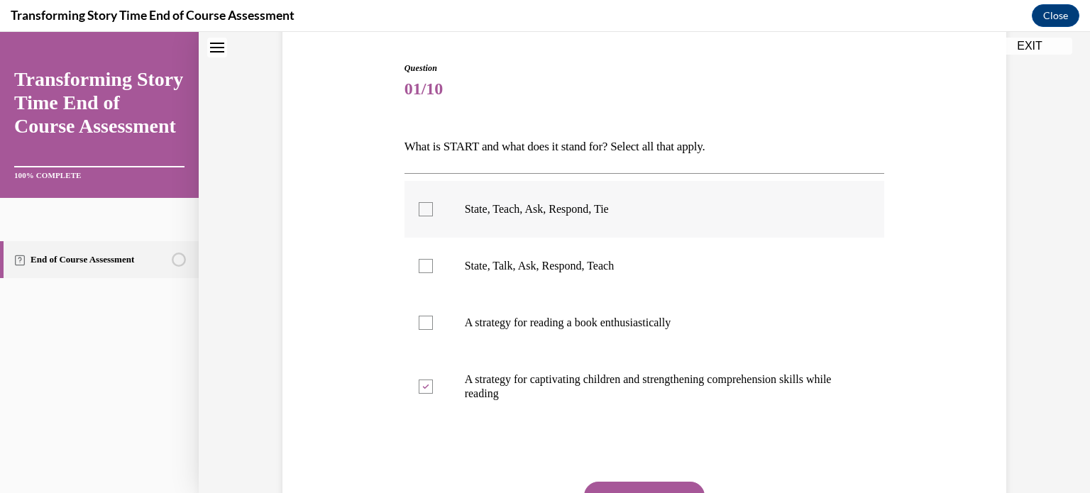
checkbox input "true"
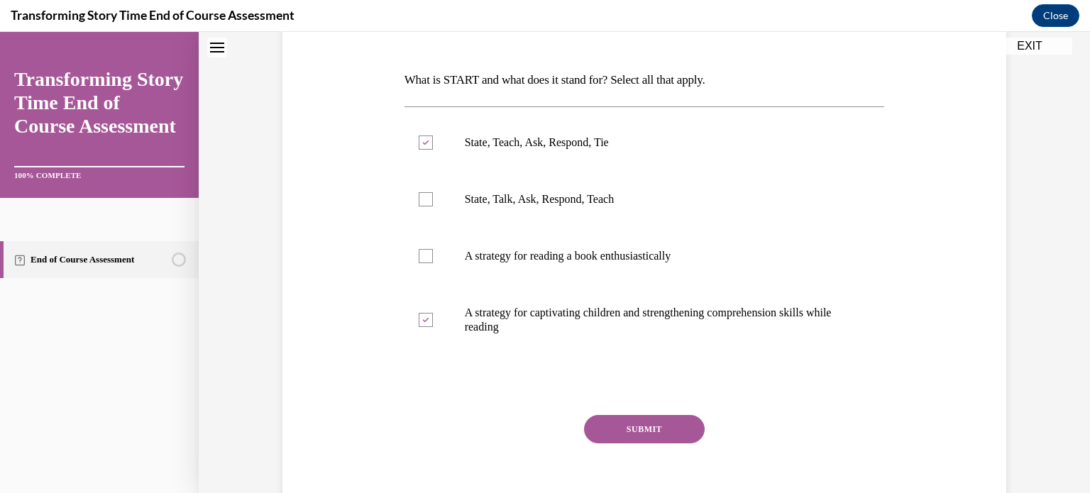
scroll to position [268, 0]
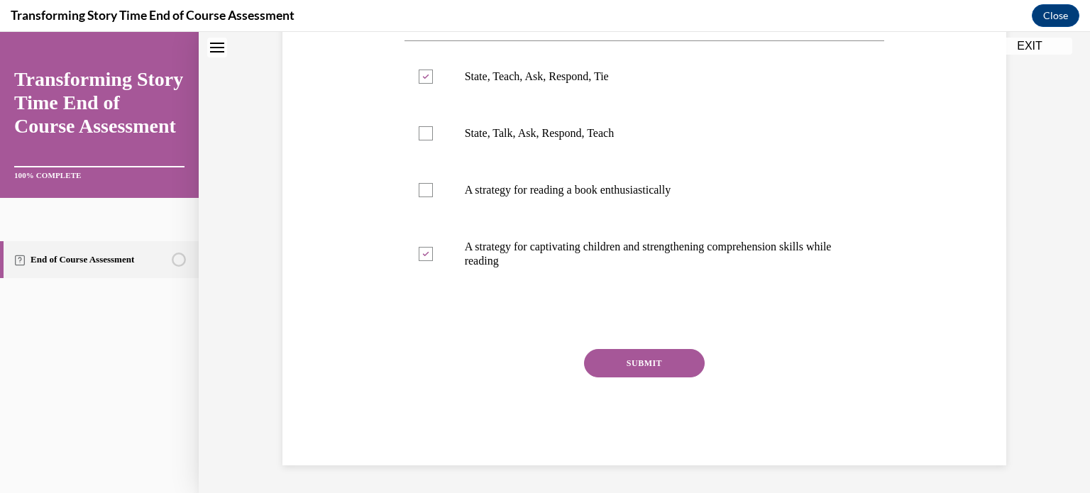
click at [622, 367] on button "SUBMIT" at bounding box center [644, 363] width 121 height 28
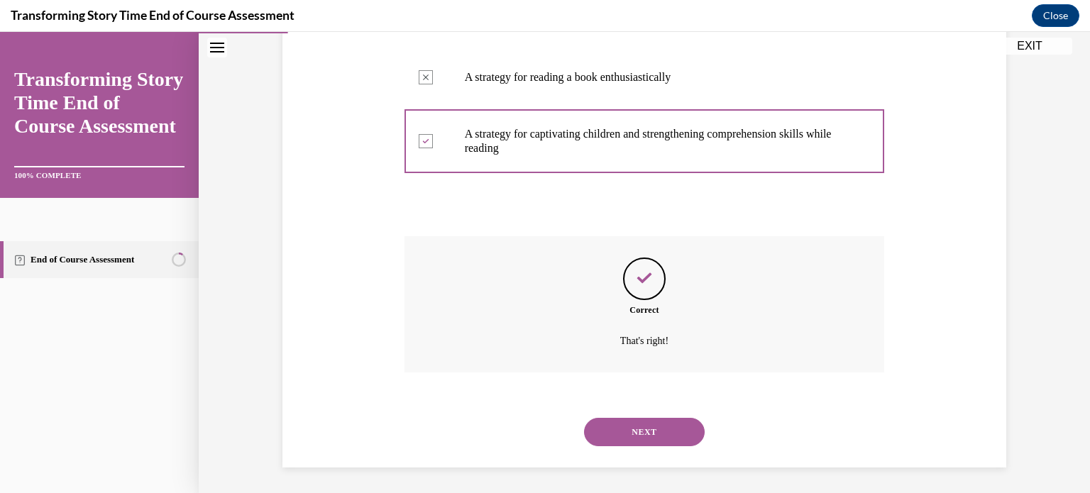
scroll to position [383, 0]
click at [615, 426] on button "NEXT" at bounding box center [644, 430] width 121 height 28
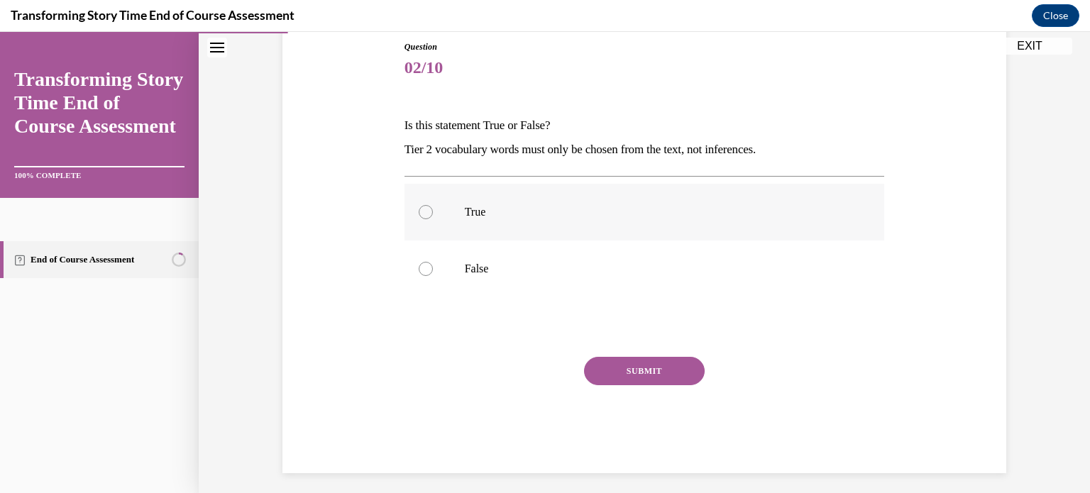
click at [422, 212] on div at bounding box center [426, 212] width 14 height 14
click at [422, 212] on input "True" at bounding box center [426, 212] width 14 height 14
radio input "true"
click at [633, 369] on button "SUBMIT" at bounding box center [644, 371] width 121 height 28
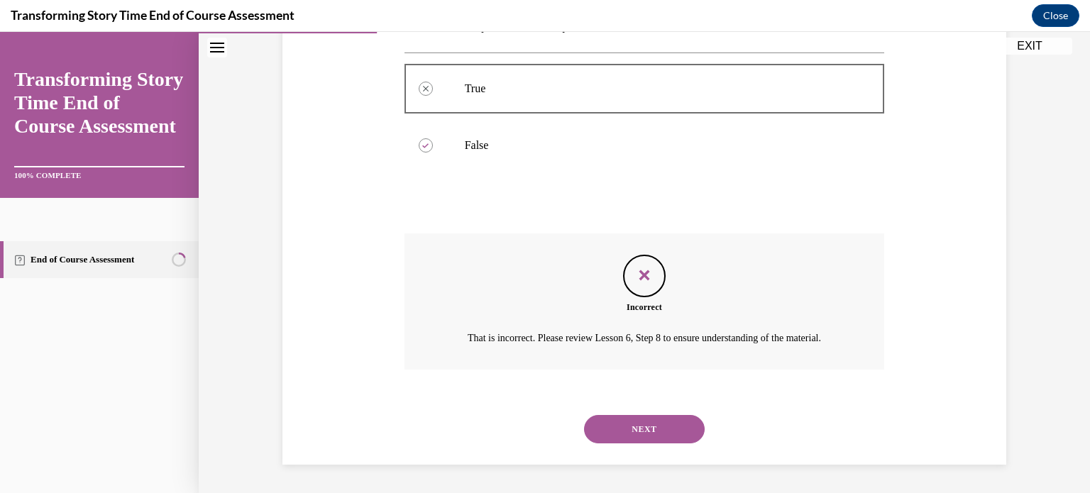
scroll to position [297, 0]
click at [622, 436] on button "NEXT" at bounding box center [644, 429] width 121 height 28
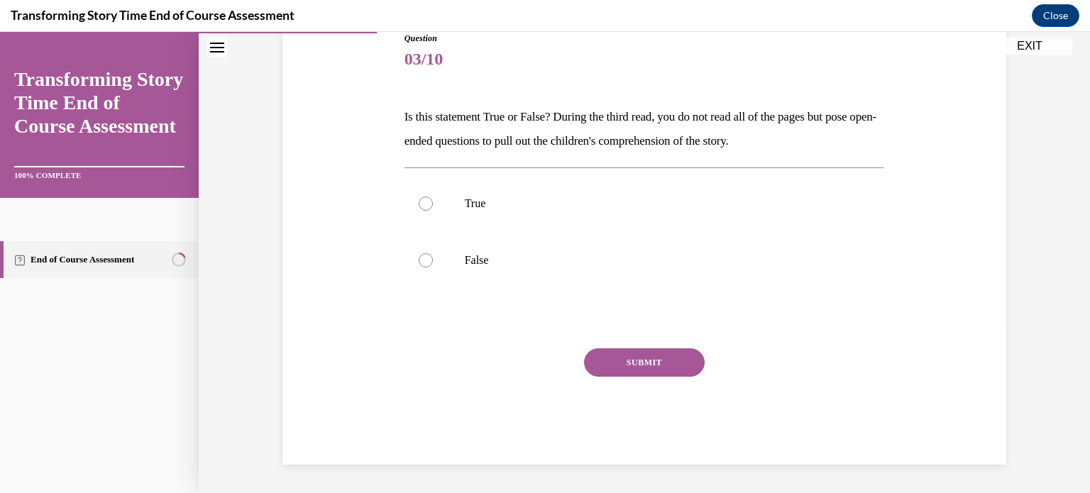
scroll to position [157, 0]
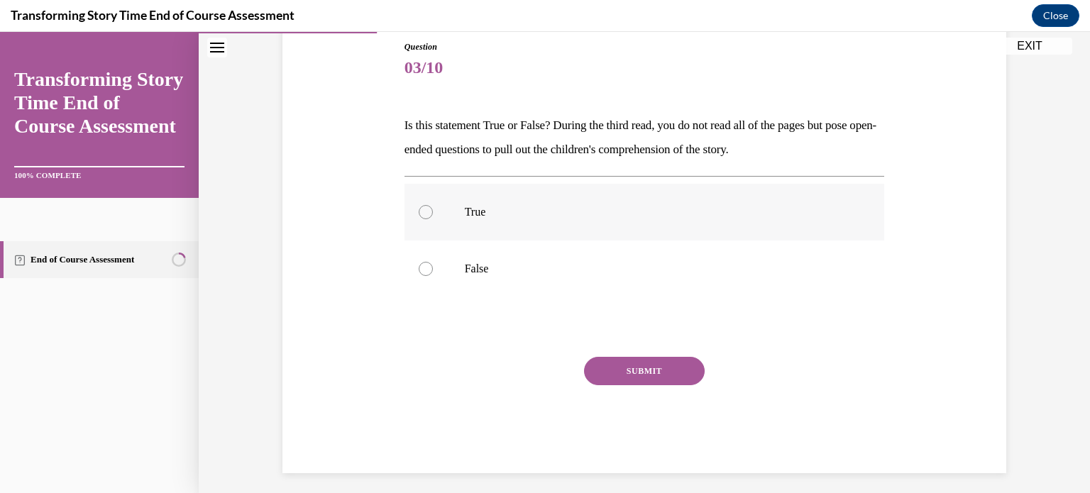
click at [420, 207] on div at bounding box center [426, 212] width 14 height 14
click at [420, 207] on input "True" at bounding box center [426, 212] width 14 height 14
radio input "true"
click at [653, 390] on div "SUBMIT" at bounding box center [644, 392] width 480 height 71
click at [638, 368] on button "SUBMIT" at bounding box center [644, 371] width 121 height 28
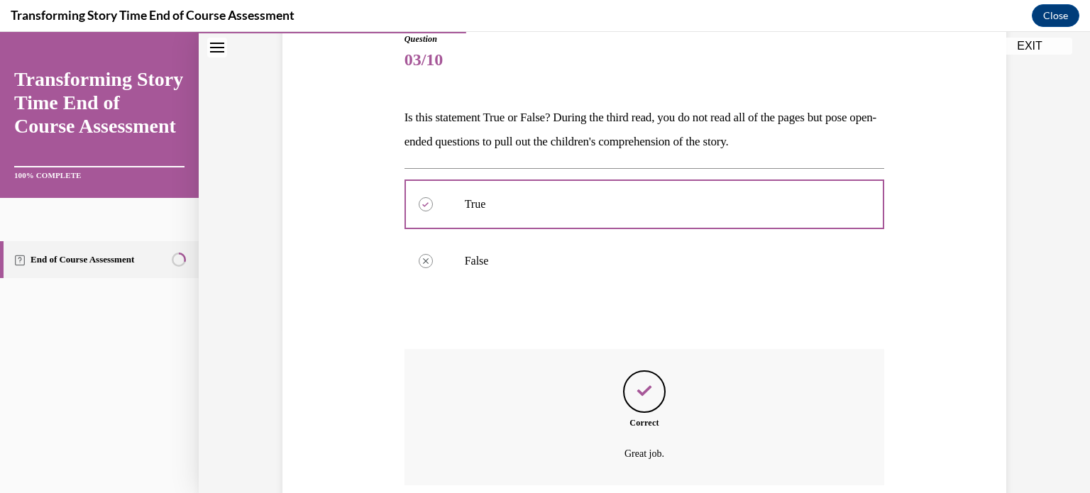
scroll to position [280, 0]
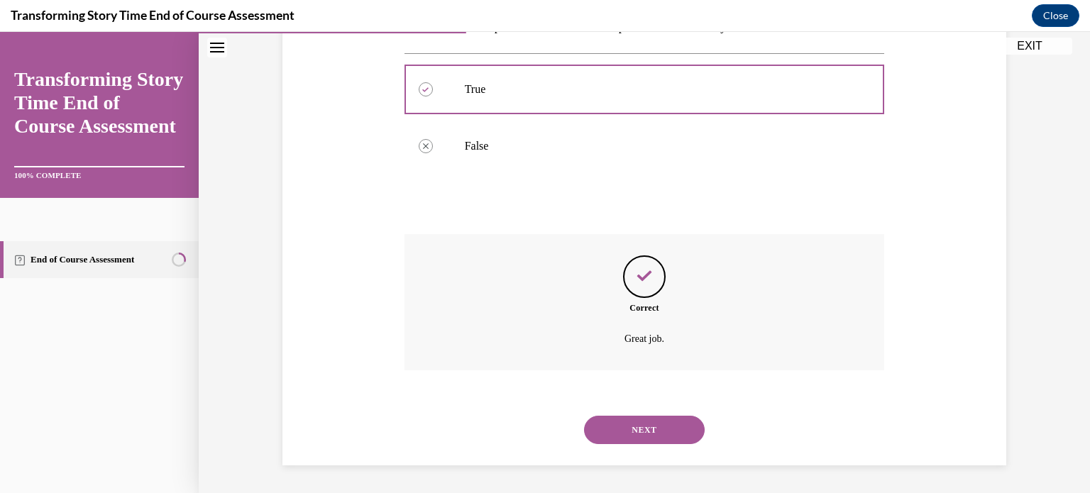
click at [627, 429] on button "NEXT" at bounding box center [644, 430] width 121 height 28
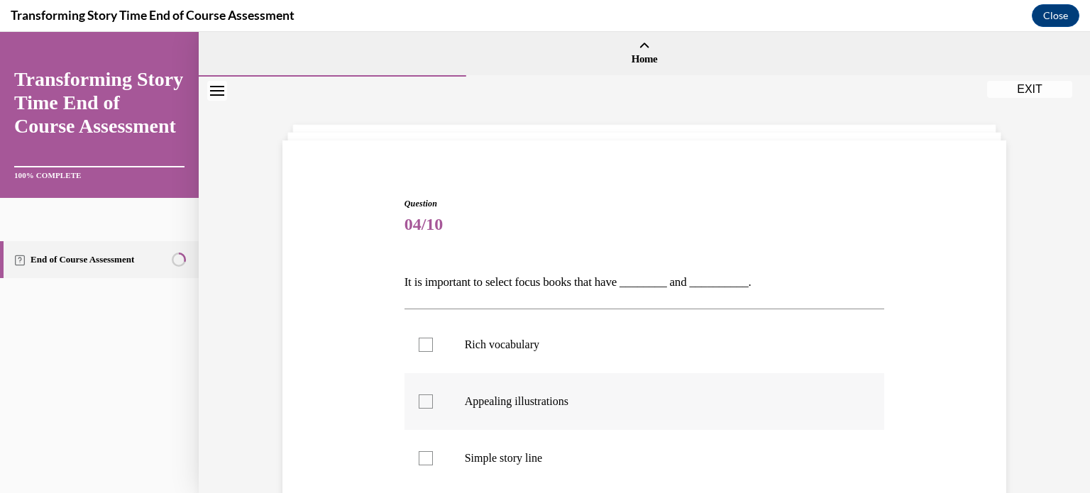
scroll to position [71, 0]
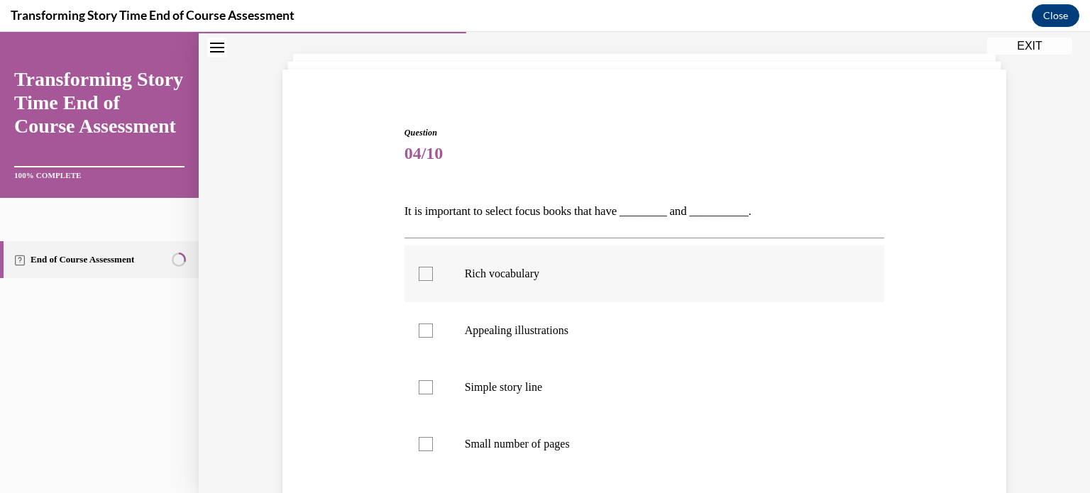
click at [425, 269] on div at bounding box center [426, 274] width 14 height 14
click at [425, 269] on input "Rich vocabulary" at bounding box center [426, 274] width 14 height 14
checkbox input "true"
click at [419, 333] on div at bounding box center [426, 331] width 14 height 14
click at [419, 333] on input "Appealing illustrations" at bounding box center [426, 331] width 14 height 14
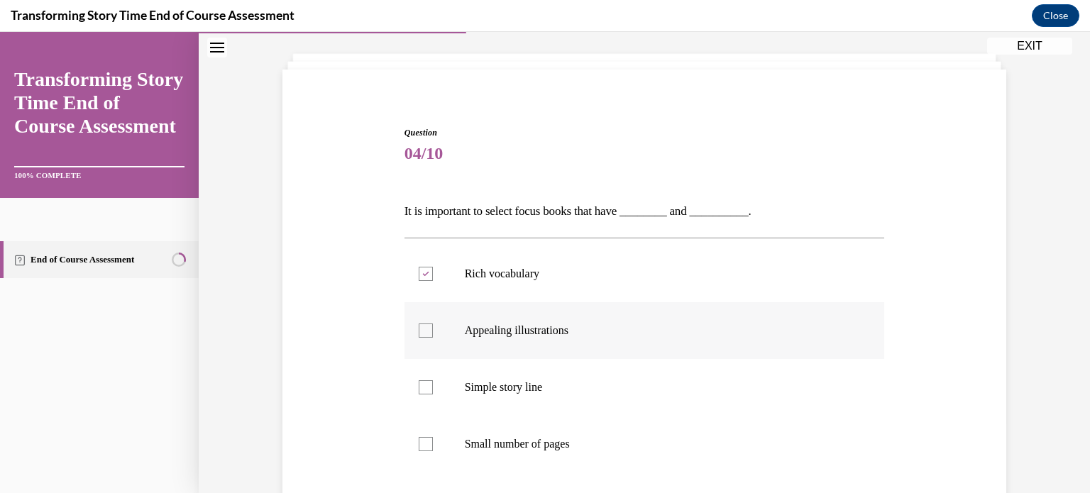
checkbox input "true"
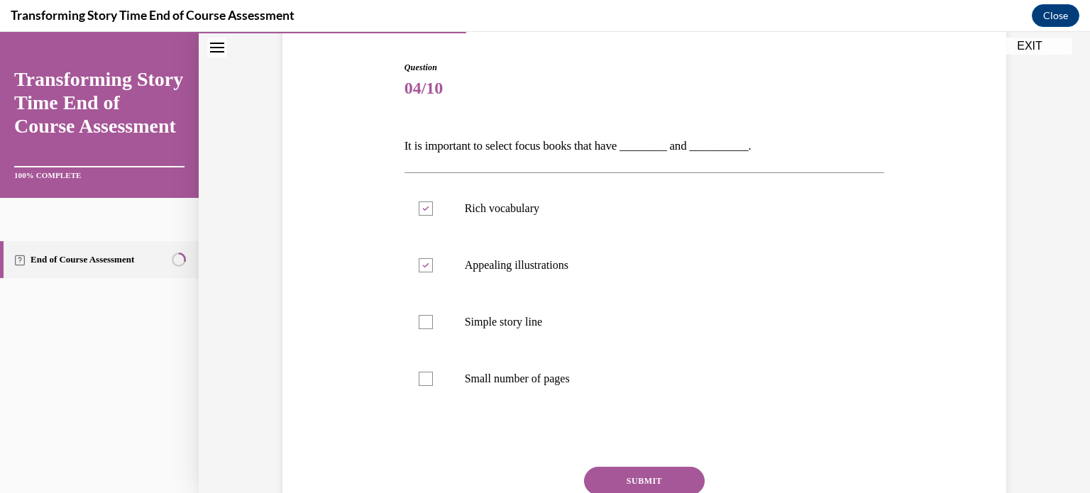
scroll to position [213, 0]
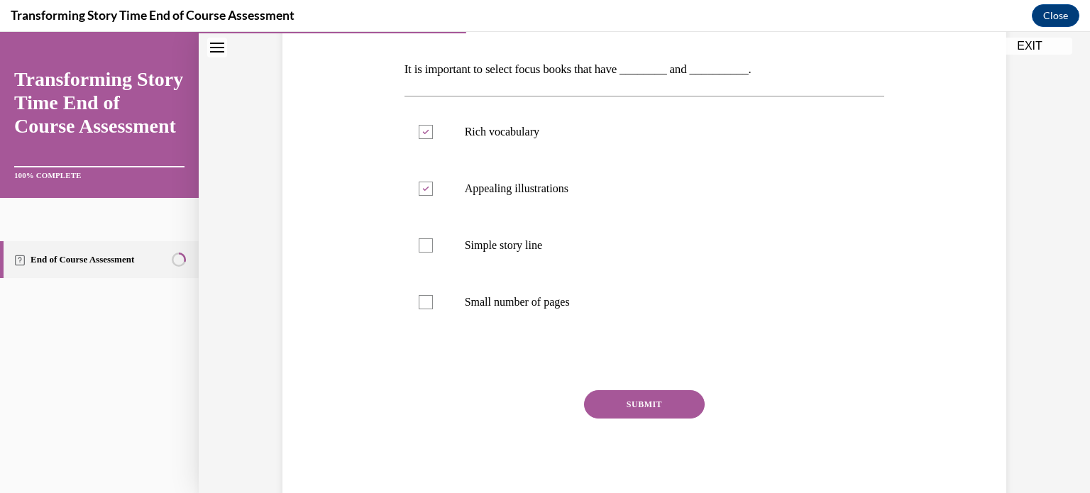
click at [635, 404] on button "SUBMIT" at bounding box center [644, 404] width 121 height 28
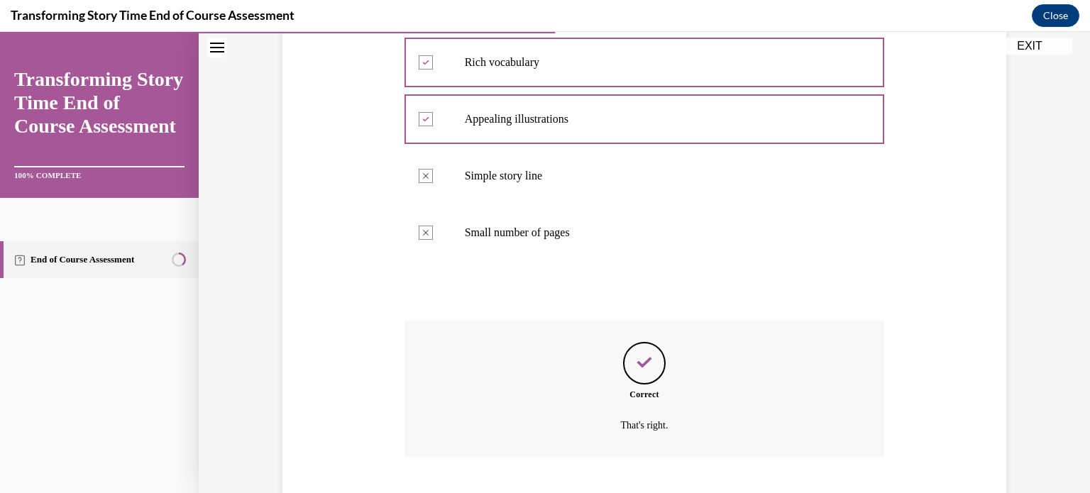
scroll to position [369, 0]
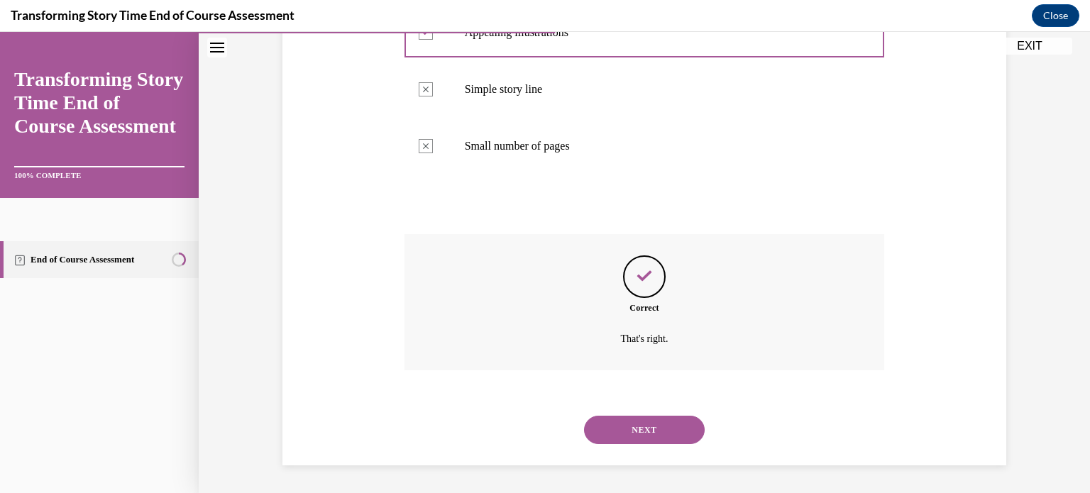
click at [626, 429] on button "NEXT" at bounding box center [644, 430] width 121 height 28
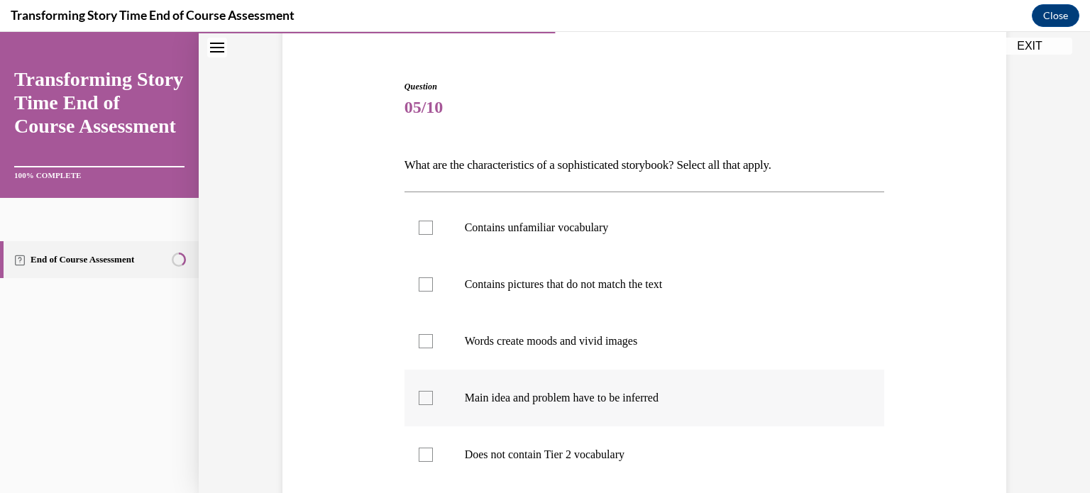
scroll to position [142, 0]
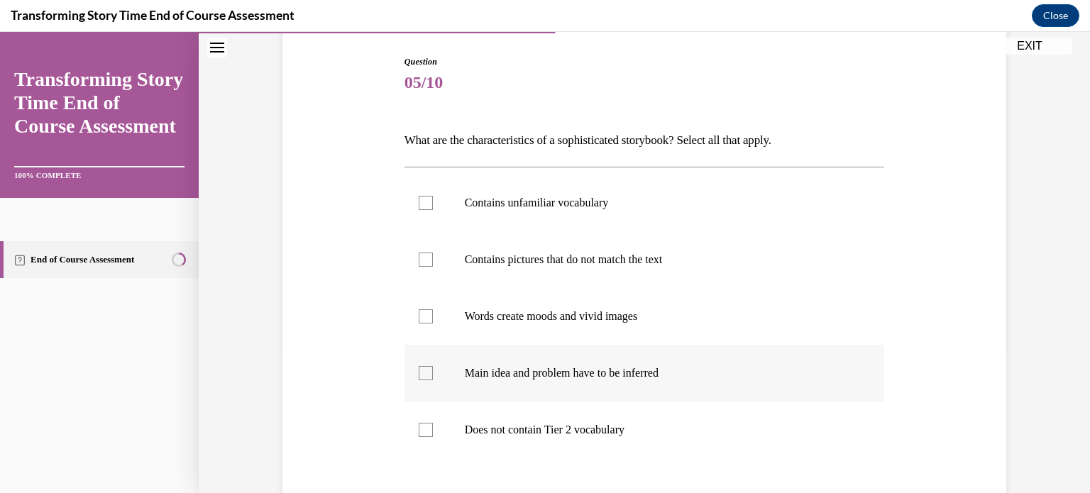
click at [419, 371] on div at bounding box center [426, 373] width 14 height 14
click at [419, 371] on input "Main idea and problem have to be inferred" at bounding box center [426, 373] width 14 height 14
checkbox input "true"
click at [420, 321] on div at bounding box center [426, 316] width 14 height 14
click at [420, 321] on input "Words create moods and vivid images" at bounding box center [426, 316] width 14 height 14
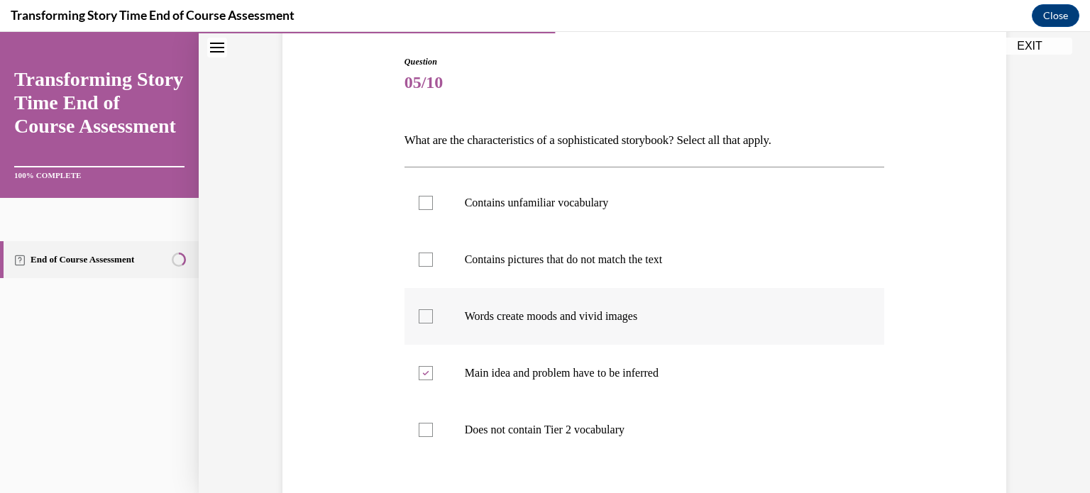
checkbox input "true"
click at [419, 260] on div at bounding box center [426, 260] width 14 height 14
click at [419, 260] on input "Contains pictures that do not match the text" at bounding box center [426, 260] width 14 height 14
checkbox input "true"
click at [419, 199] on div at bounding box center [426, 203] width 14 height 14
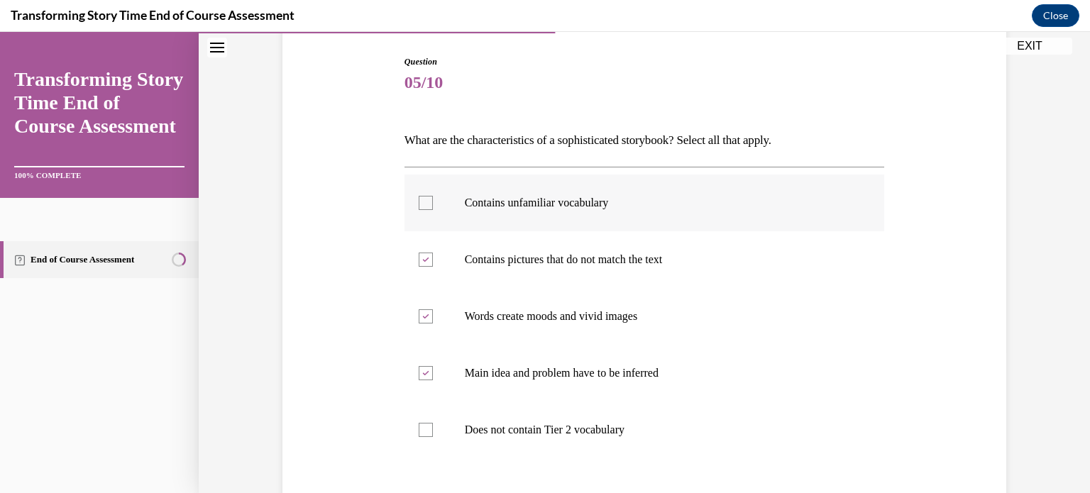
click at [419, 199] on input "Contains unfamiliar vocabulary" at bounding box center [426, 203] width 14 height 14
checkbox input "true"
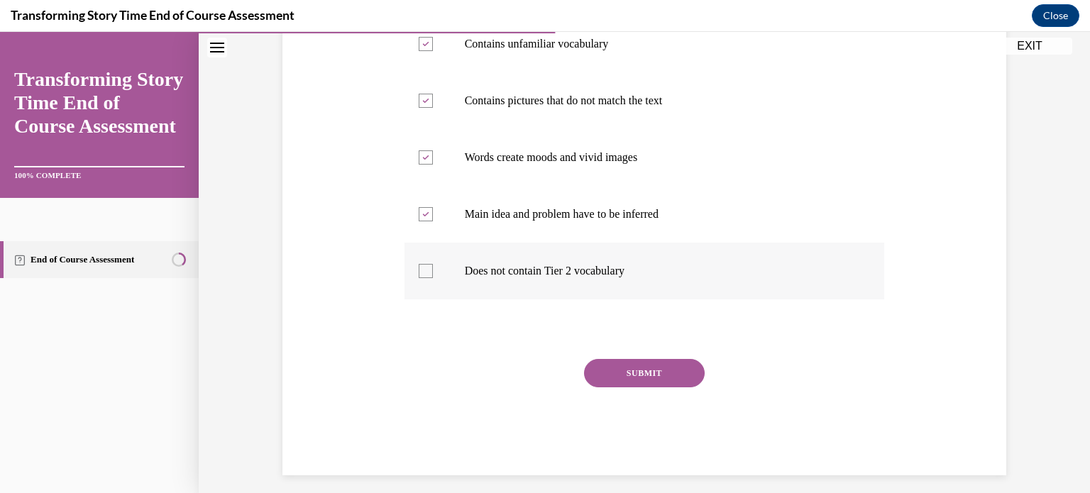
scroll to position [311, 0]
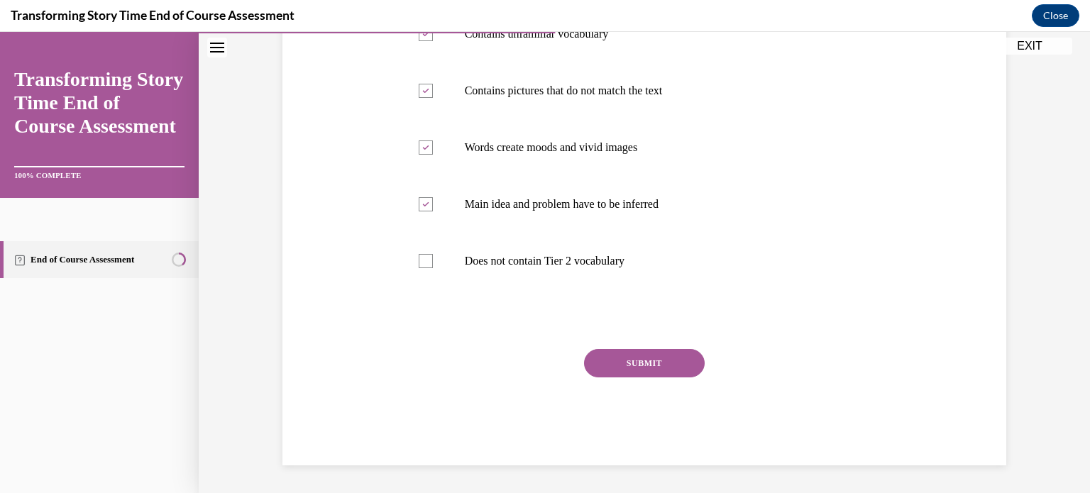
click at [610, 365] on button "SUBMIT" at bounding box center [644, 363] width 121 height 28
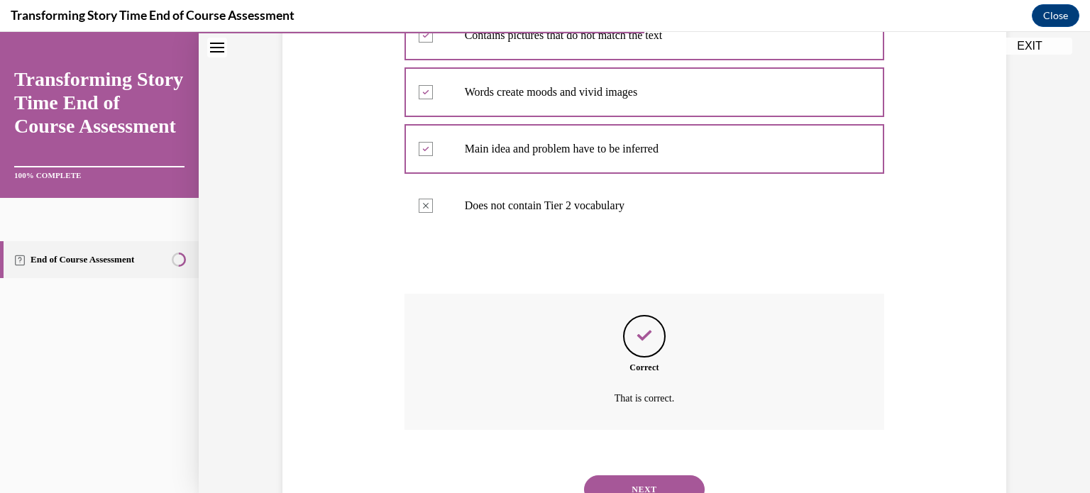
scroll to position [426, 0]
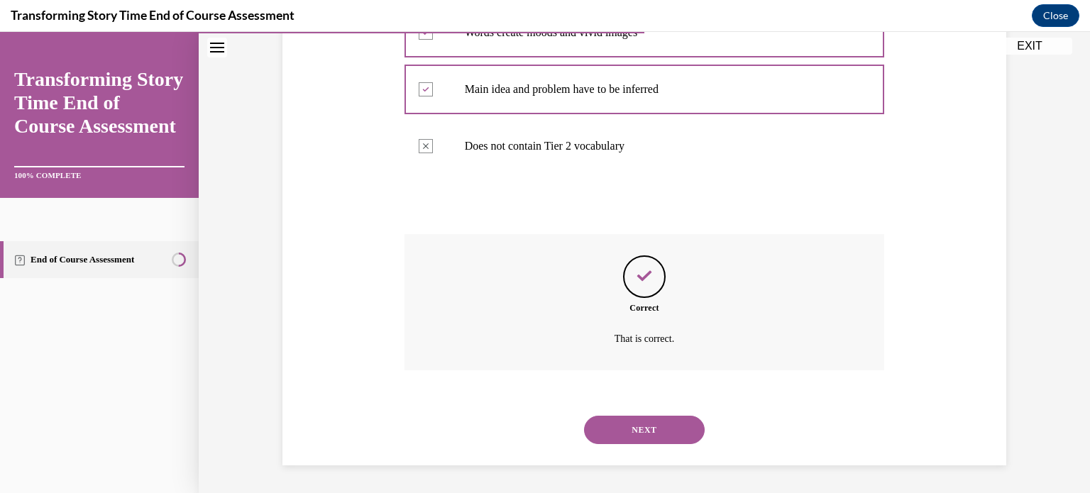
click at [635, 427] on button "NEXT" at bounding box center [644, 430] width 121 height 28
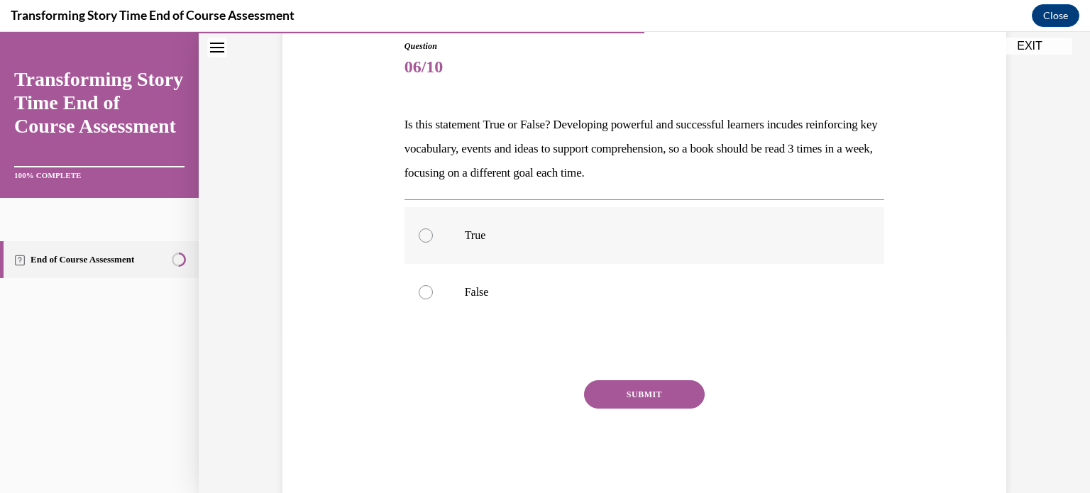
click at [419, 236] on div at bounding box center [426, 235] width 14 height 14
click at [419, 236] on input "True" at bounding box center [426, 235] width 14 height 14
radio input "true"
click at [644, 395] on button "SUBMIT" at bounding box center [644, 394] width 121 height 28
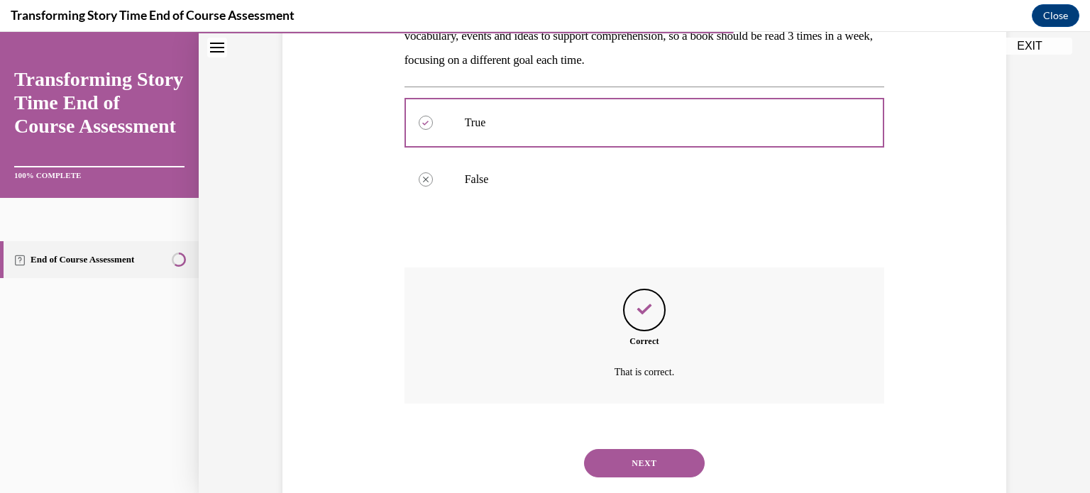
scroll to position [304, 0]
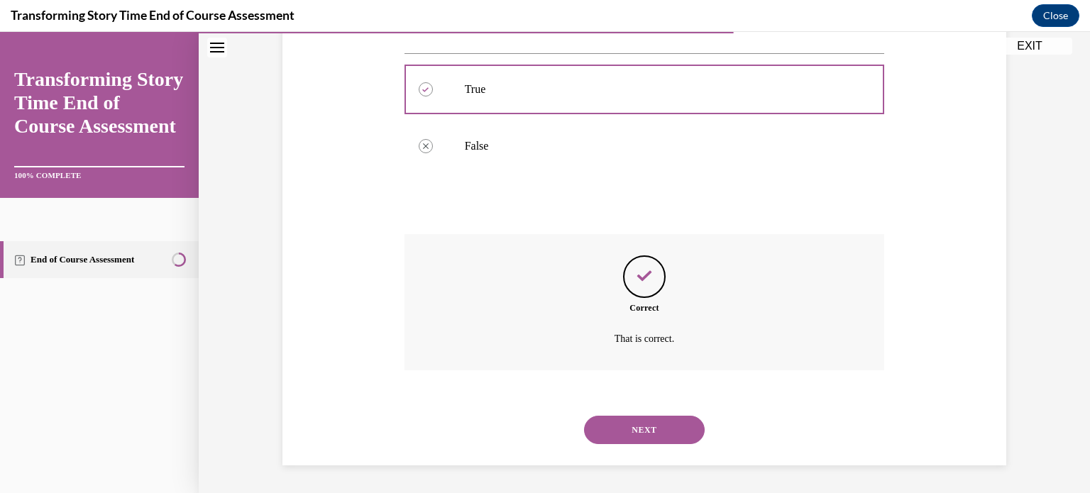
click at [610, 430] on button "NEXT" at bounding box center [644, 430] width 121 height 28
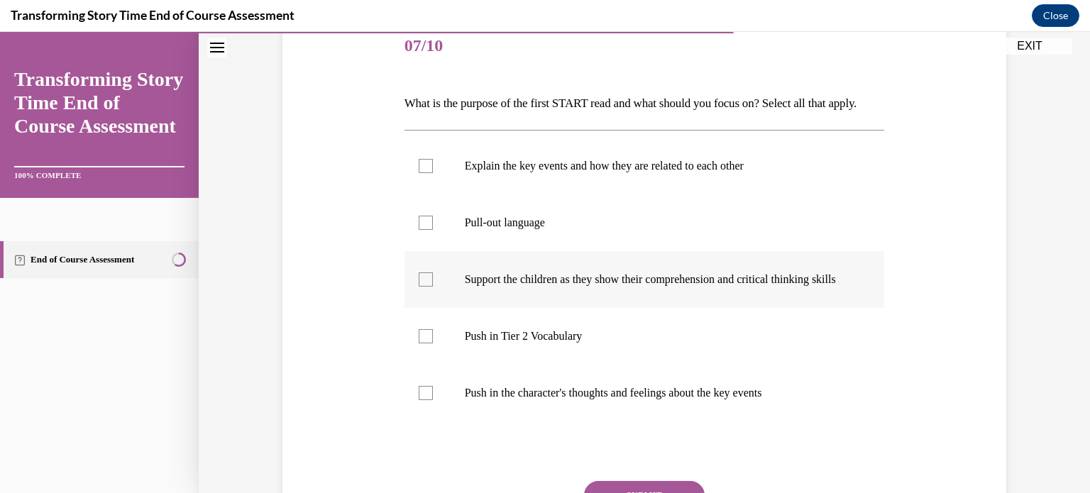
scroll to position [213, 0]
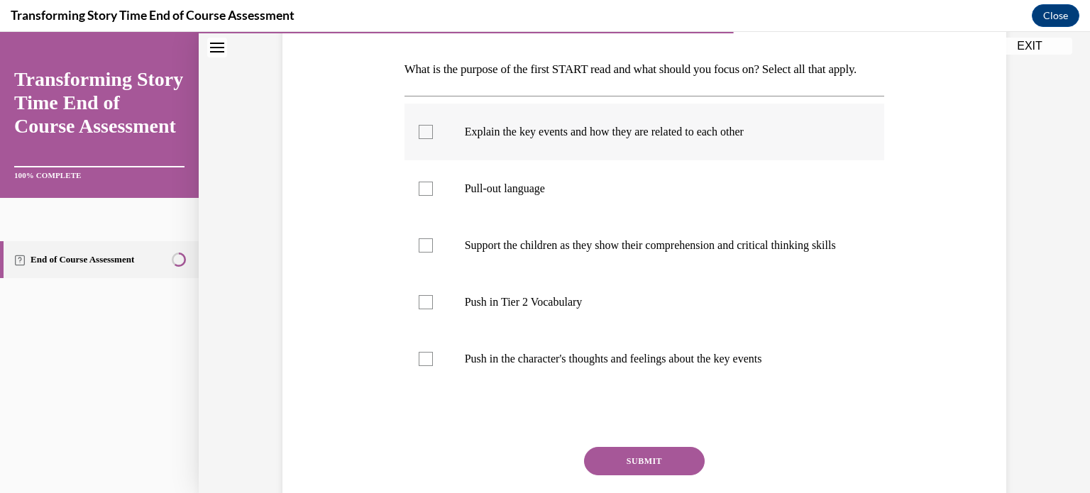
click at [421, 139] on div at bounding box center [426, 132] width 14 height 14
click at [421, 139] on input "Explain the key events and how they are related to each other" at bounding box center [426, 132] width 14 height 14
checkbox input "true"
click at [423, 309] on div at bounding box center [426, 302] width 14 height 14
click at [423, 309] on input "Push in Tier 2 Vocabulary" at bounding box center [426, 302] width 14 height 14
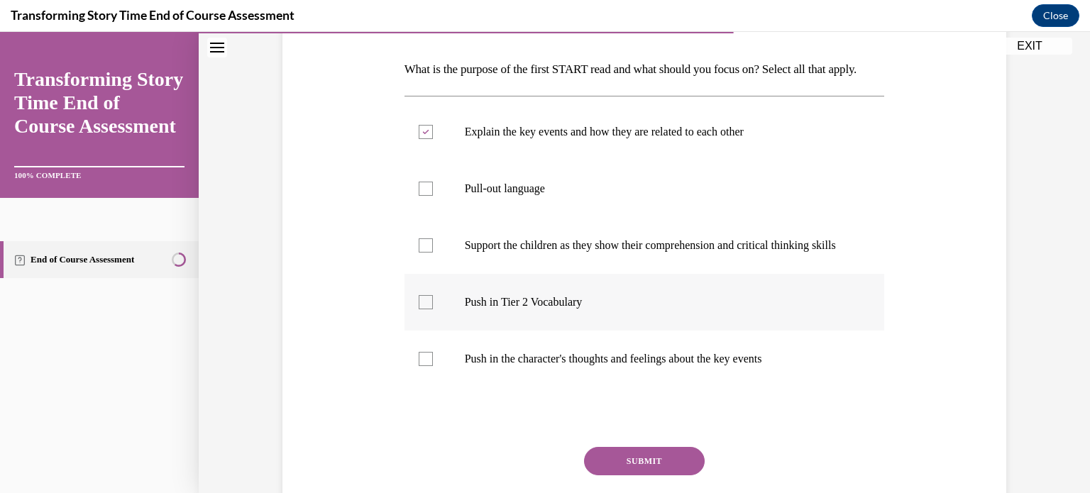
checkbox input "true"
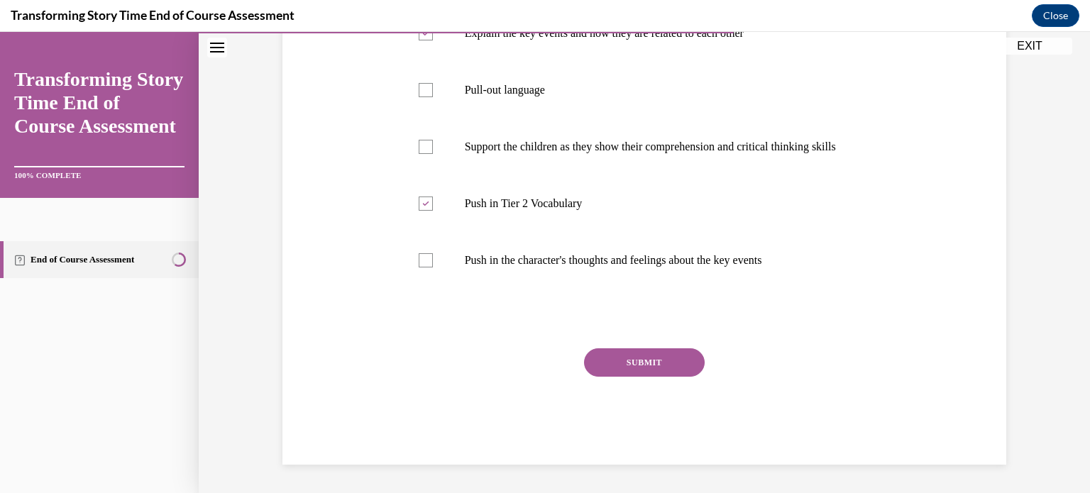
click at [635, 360] on button "SUBMIT" at bounding box center [644, 362] width 121 height 28
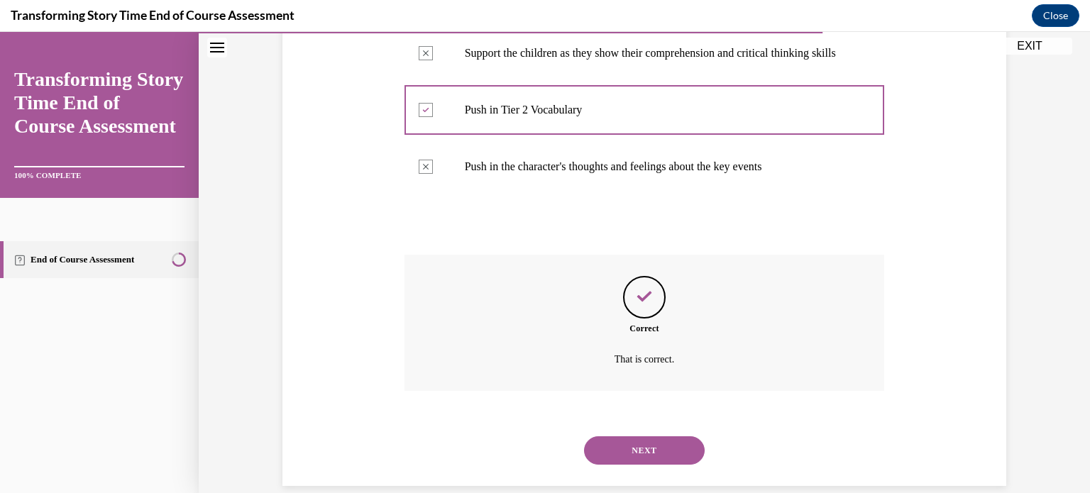
scroll to position [464, 0]
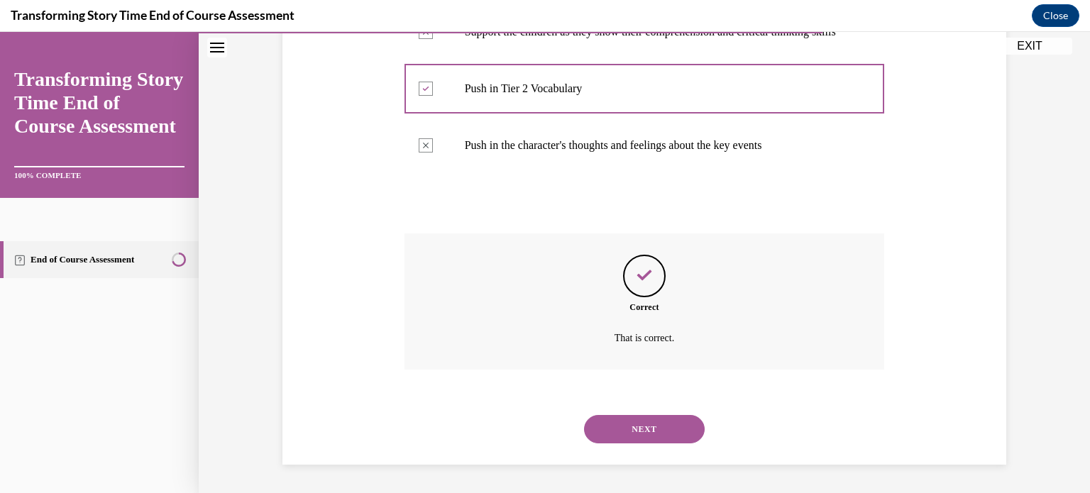
click at [618, 428] on button "NEXT" at bounding box center [644, 429] width 121 height 28
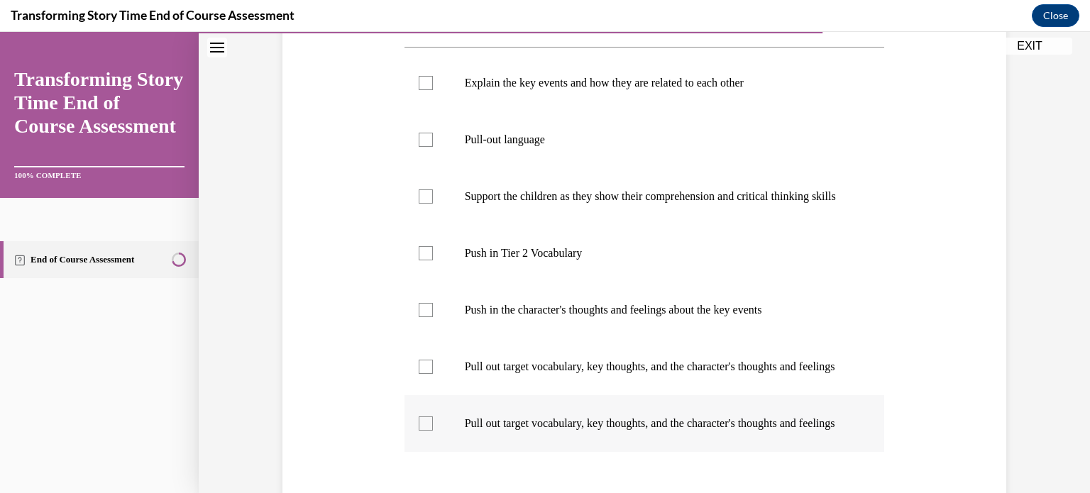
scroll to position [284, 0]
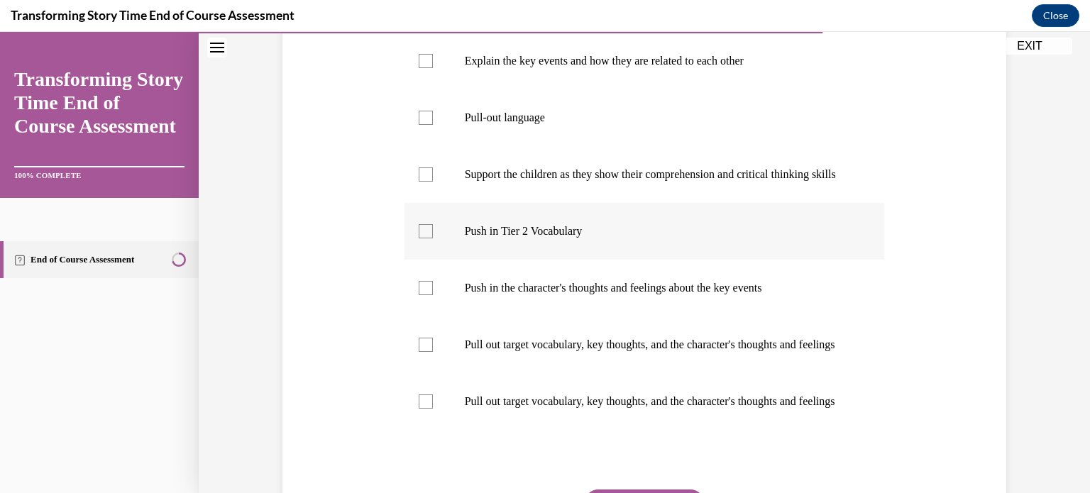
click at [419, 238] on div at bounding box center [426, 231] width 14 height 14
click at [419, 238] on input "Push in Tier 2 Vocabulary" at bounding box center [426, 231] width 14 height 14
checkbox input "true"
click at [419, 295] on div at bounding box center [426, 288] width 14 height 14
click at [419, 295] on input "Push in the character's thoughts and feelings about the key events" at bounding box center [426, 288] width 14 height 14
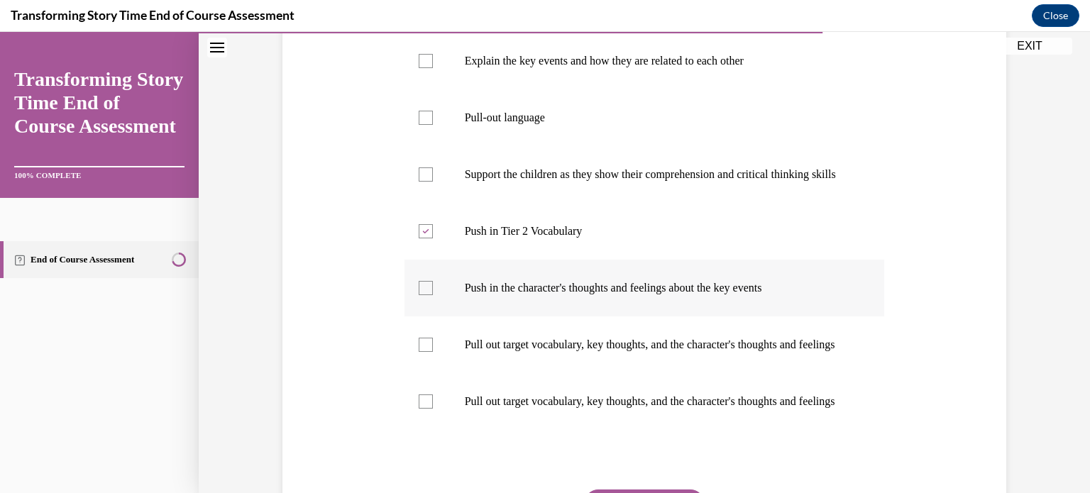
checkbox input "true"
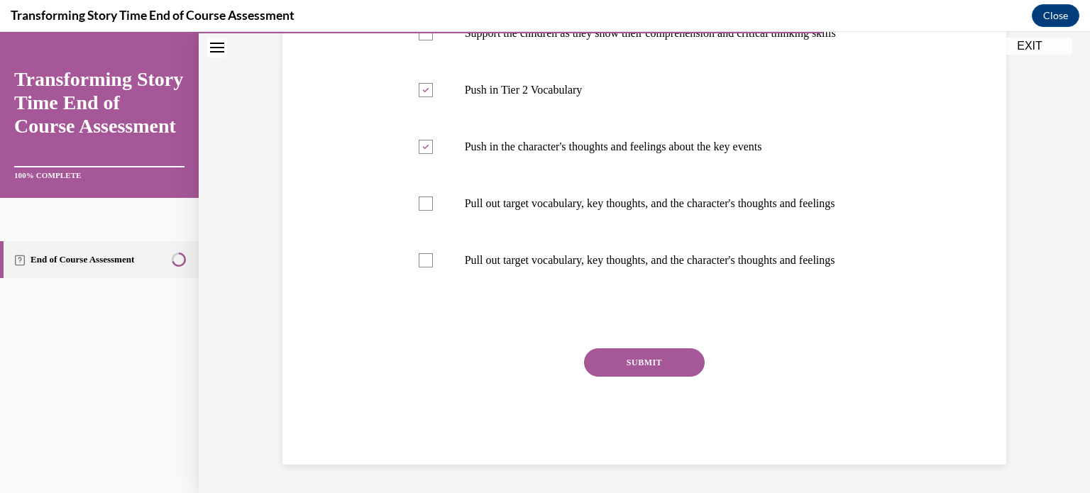
scroll to position [491, 0]
click at [590, 361] on button "SUBMIT" at bounding box center [644, 362] width 121 height 28
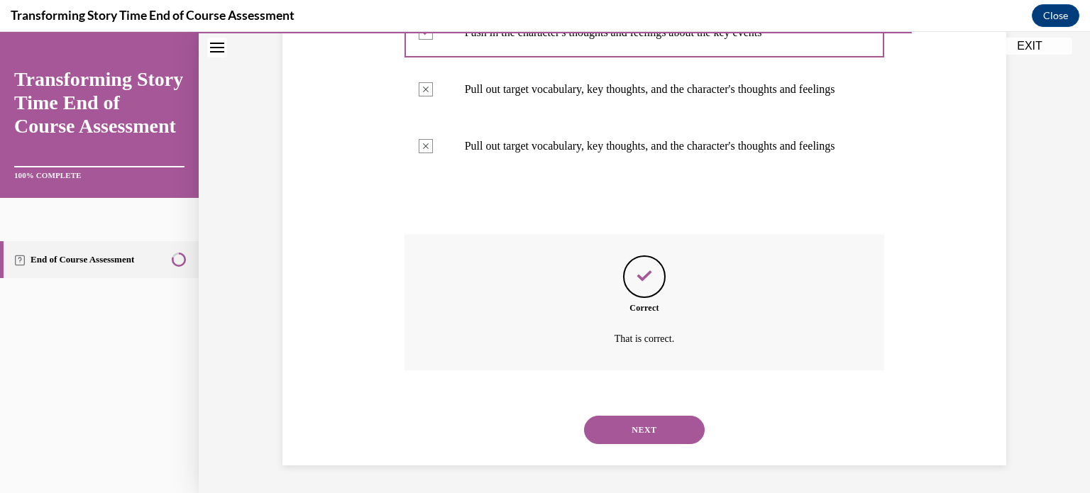
scroll to position [606, 0]
click at [645, 426] on button "NEXT" at bounding box center [644, 429] width 121 height 28
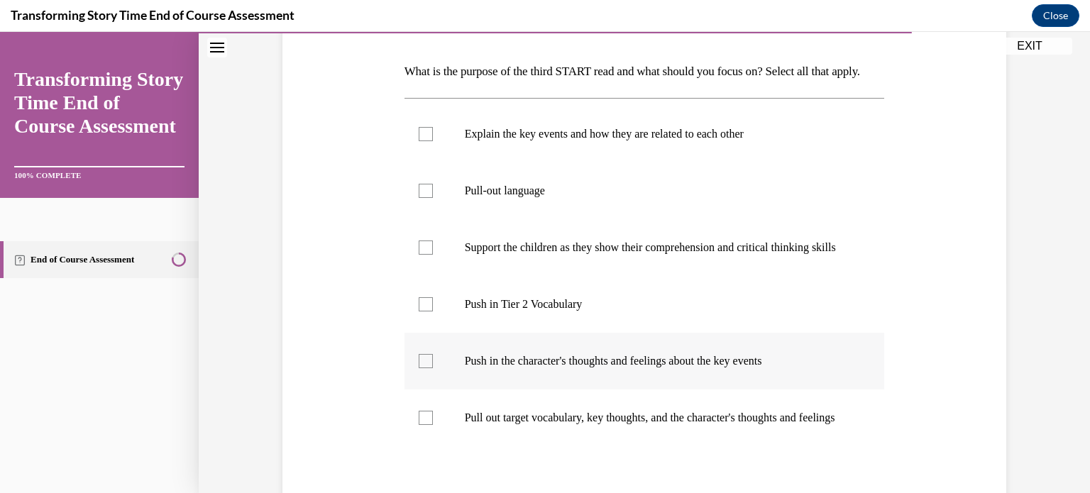
scroll to position [213, 0]
click at [422, 196] on div at bounding box center [426, 189] width 14 height 14
click at [422, 196] on input "Pull-out language" at bounding box center [426, 189] width 14 height 14
checkbox input "true"
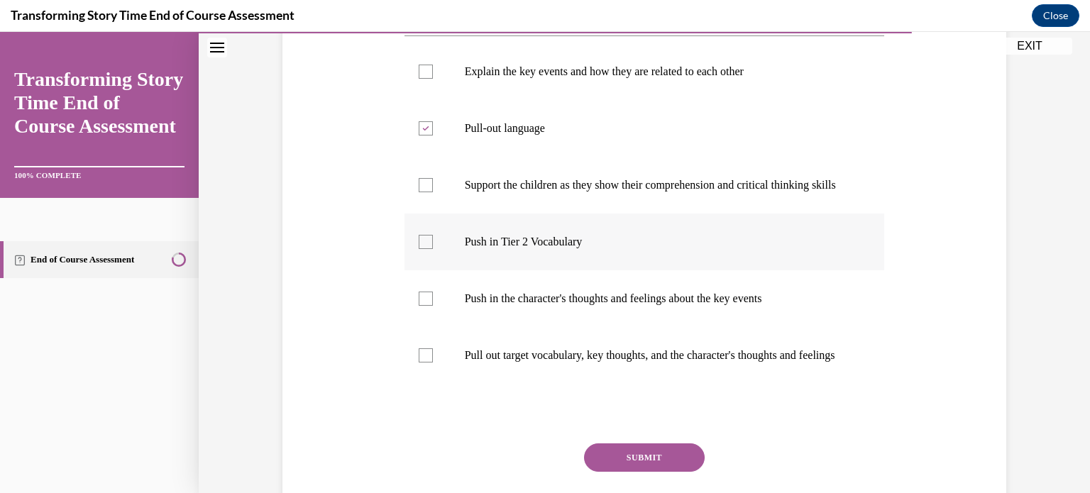
scroll to position [355, 0]
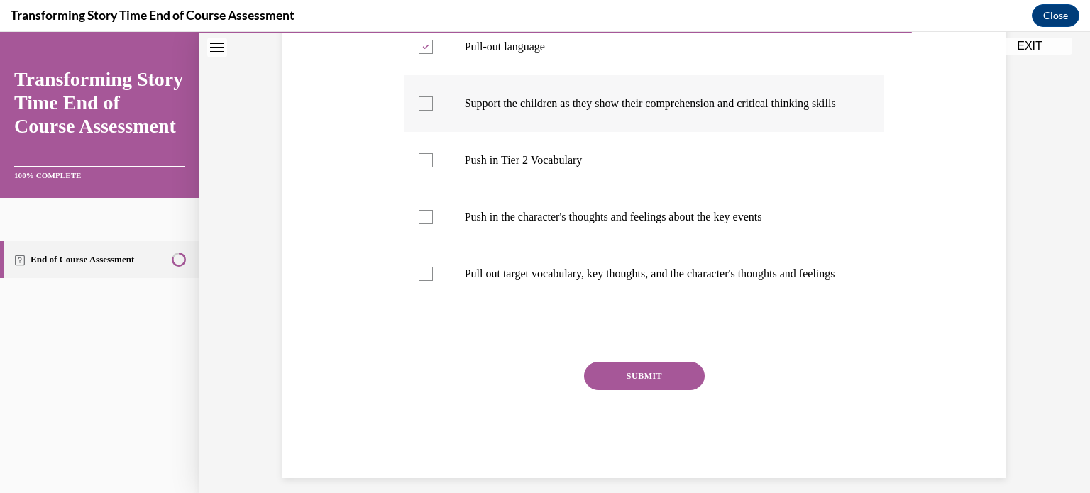
click at [423, 111] on div at bounding box center [426, 104] width 14 height 14
click at [423, 111] on input "Support the children as they show their comprehension and critical thinking ski…" at bounding box center [426, 104] width 14 height 14
checkbox input "true"
click at [627, 390] on button "SUBMIT" at bounding box center [644, 376] width 121 height 28
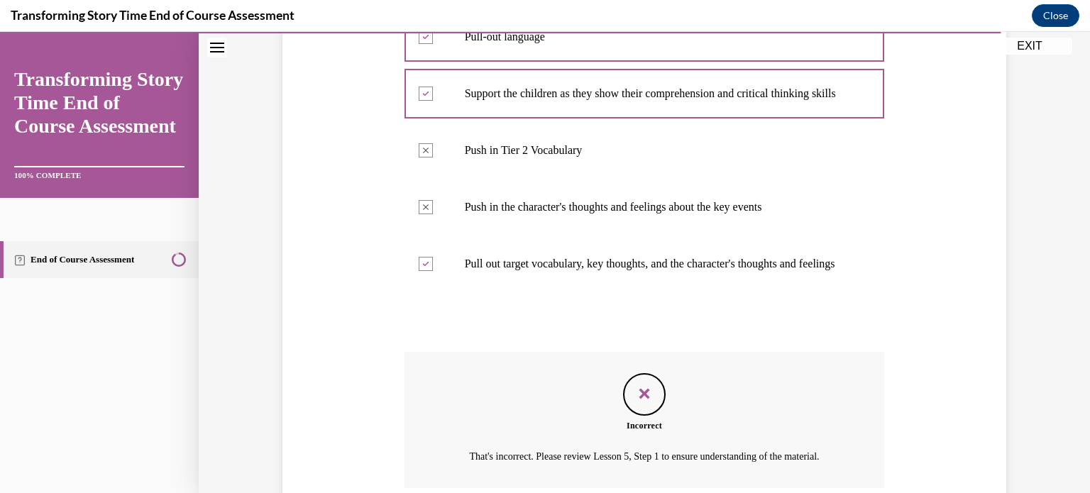
scroll to position [481, 0]
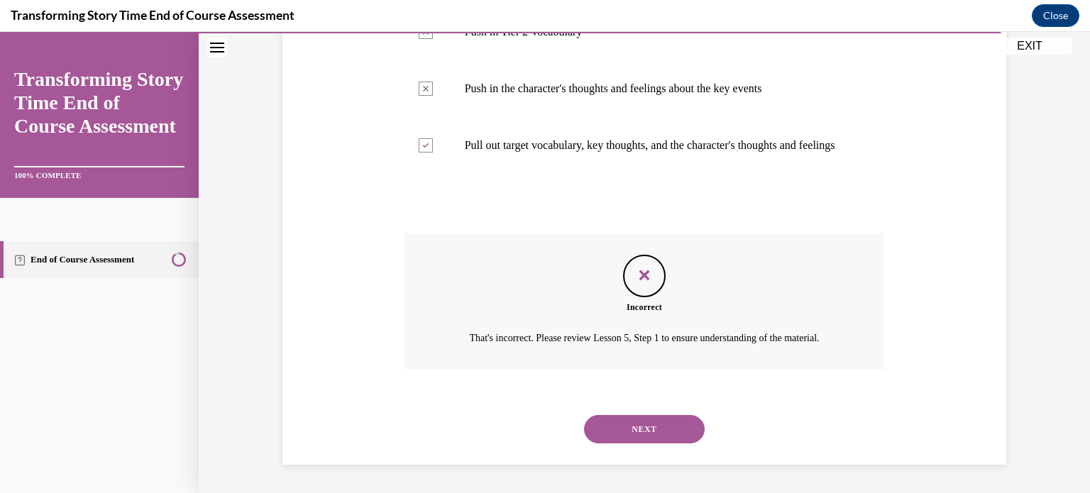
click at [632, 432] on button "NEXT" at bounding box center [644, 429] width 121 height 28
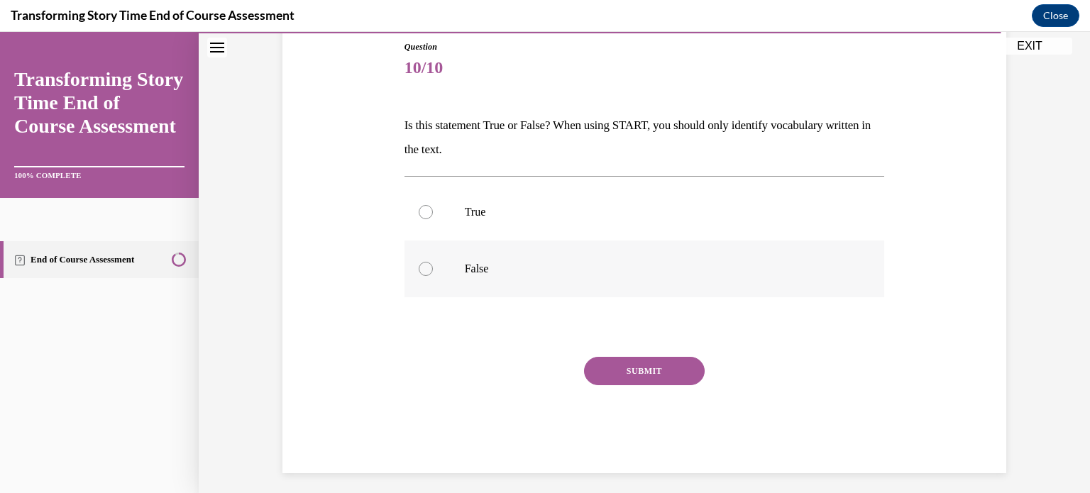
click at [423, 268] on div at bounding box center [426, 269] width 14 height 14
click at [423, 268] on input "False" at bounding box center [426, 269] width 14 height 14
radio input "true"
click at [630, 368] on button "SUBMIT" at bounding box center [644, 371] width 121 height 28
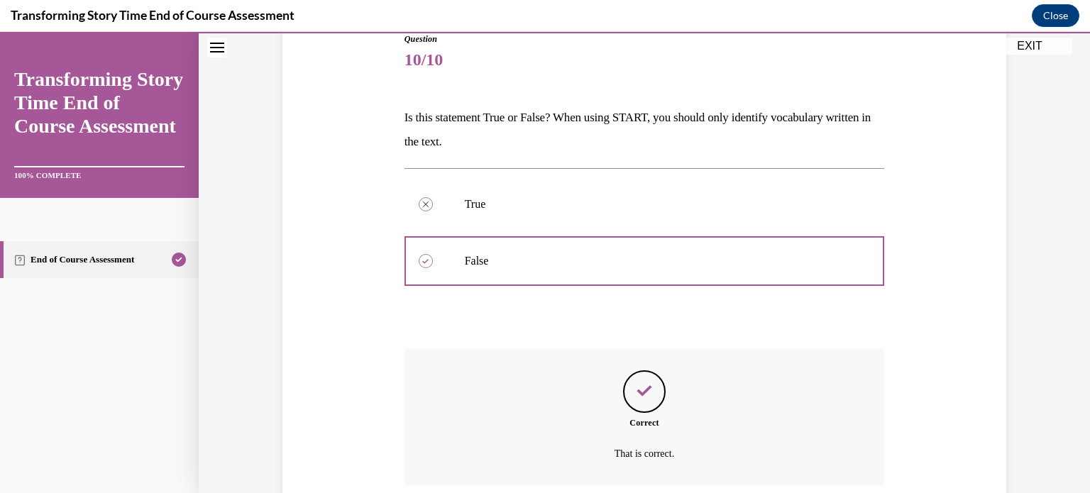
scroll to position [280, 0]
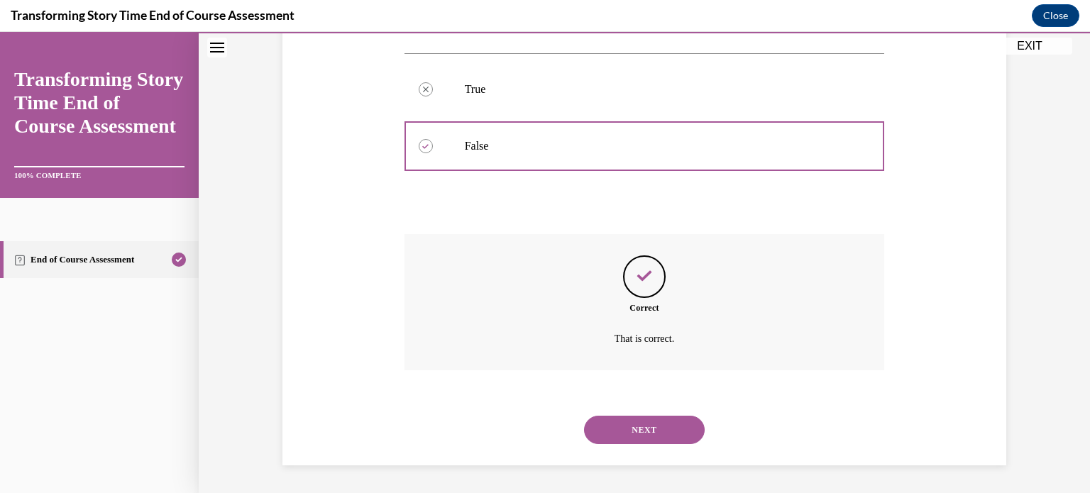
click at [628, 428] on button "NEXT" at bounding box center [644, 430] width 121 height 28
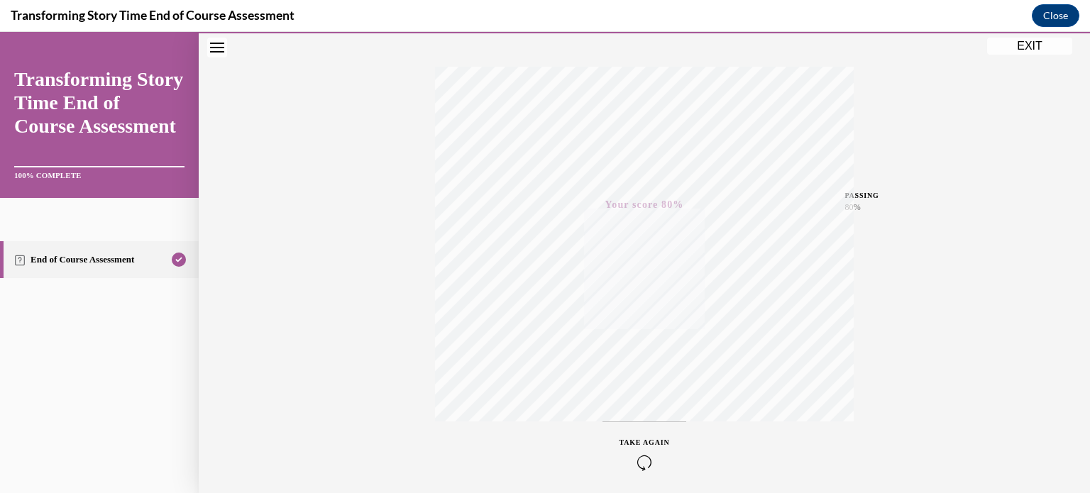
scroll to position [265, 0]
click at [1033, 43] on button "EXIT" at bounding box center [1029, 46] width 85 height 17
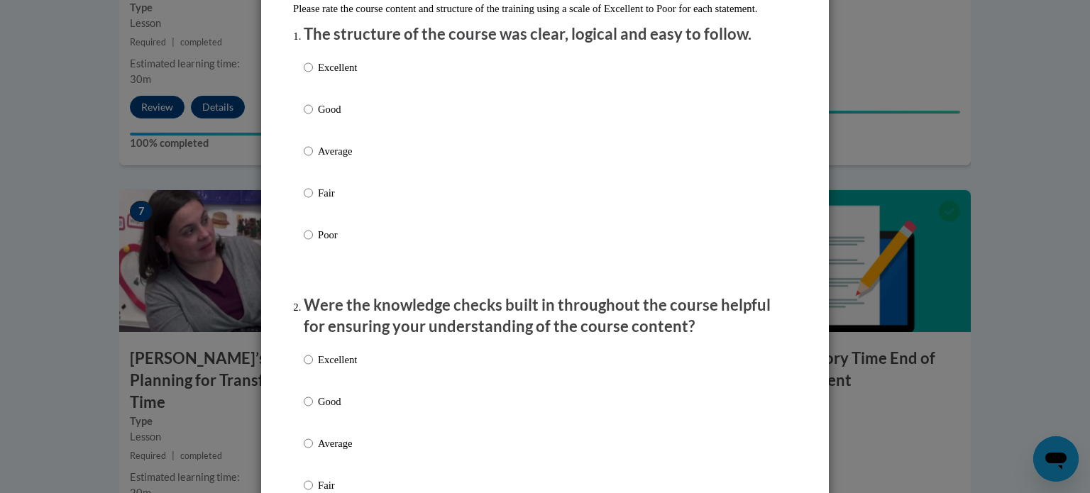
scroll to position [213, 0]
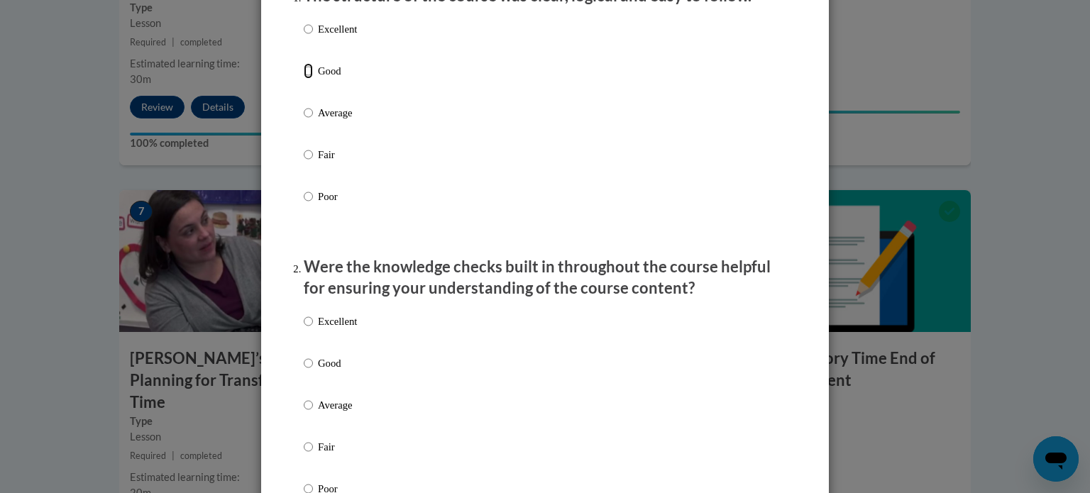
click at [304, 79] on input "Good" at bounding box center [308, 71] width 9 height 16
radio input "true"
click at [304, 371] on input "Good" at bounding box center [308, 364] width 9 height 16
radio input "true"
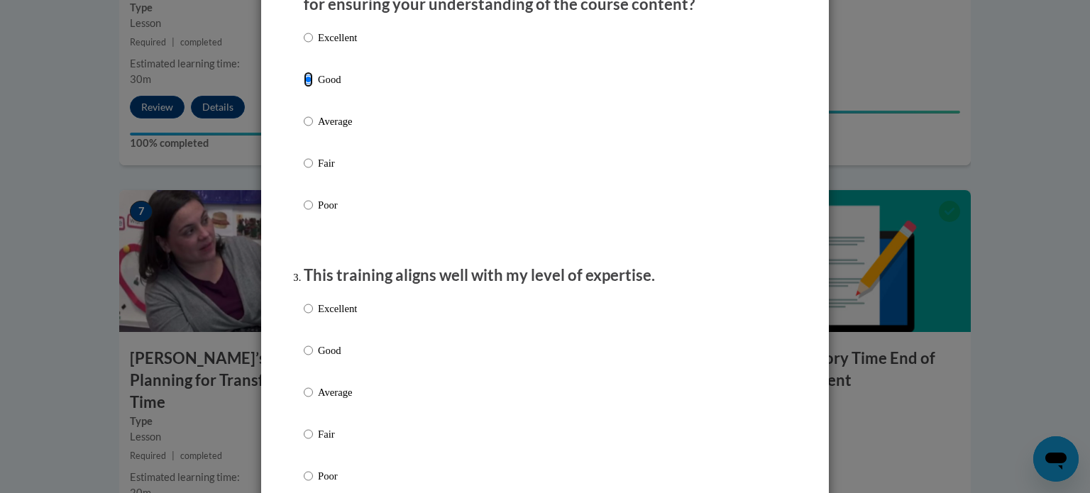
scroll to position [639, 0]
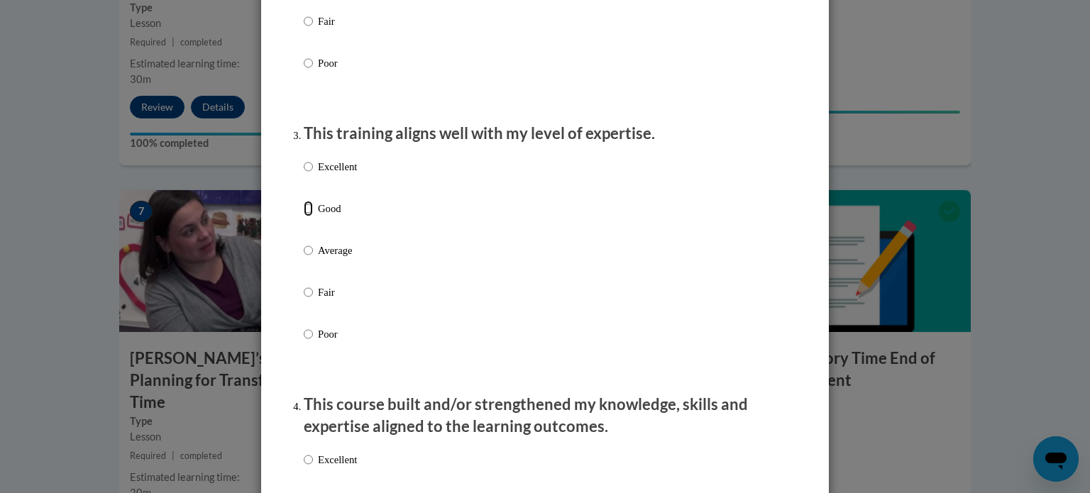
click at [304, 216] on input "Good" at bounding box center [308, 209] width 9 height 16
radio input "true"
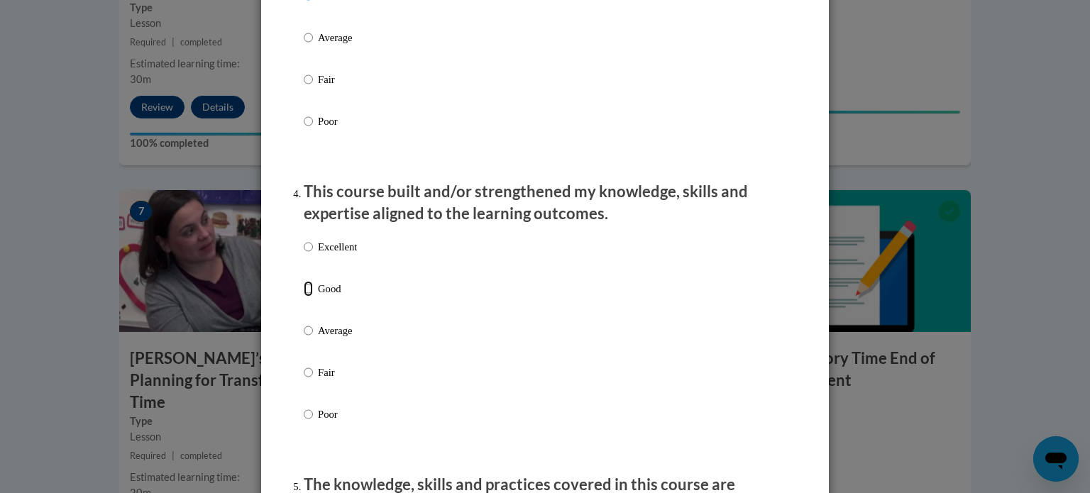
click at [304, 297] on input "Good" at bounding box center [308, 289] width 9 height 16
radio input "true"
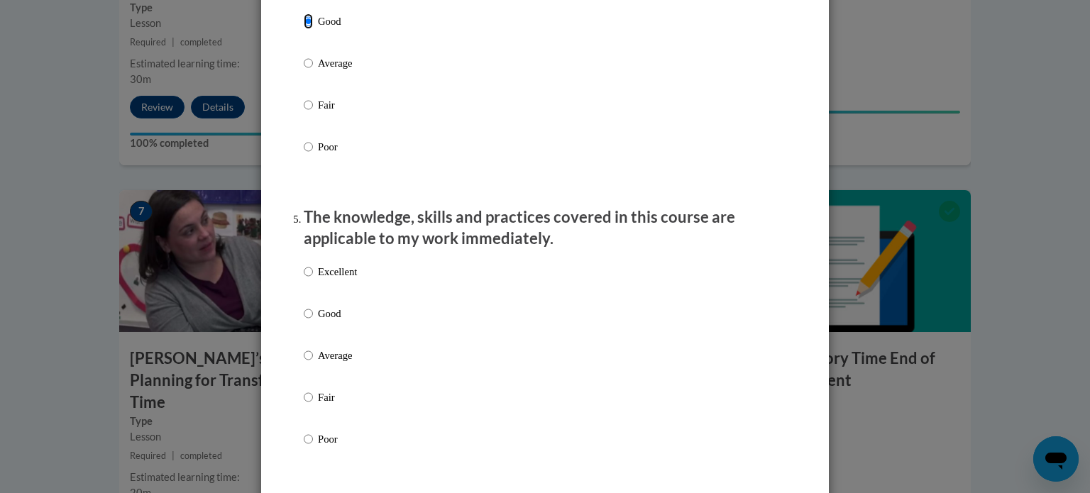
scroll to position [1206, 0]
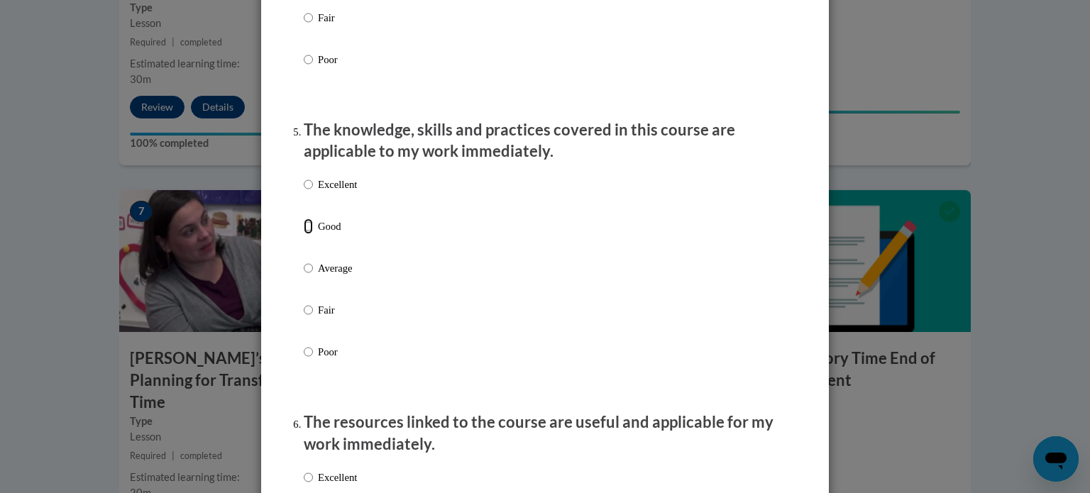
click at [304, 234] on input "Good" at bounding box center [308, 227] width 9 height 16
radio input "true"
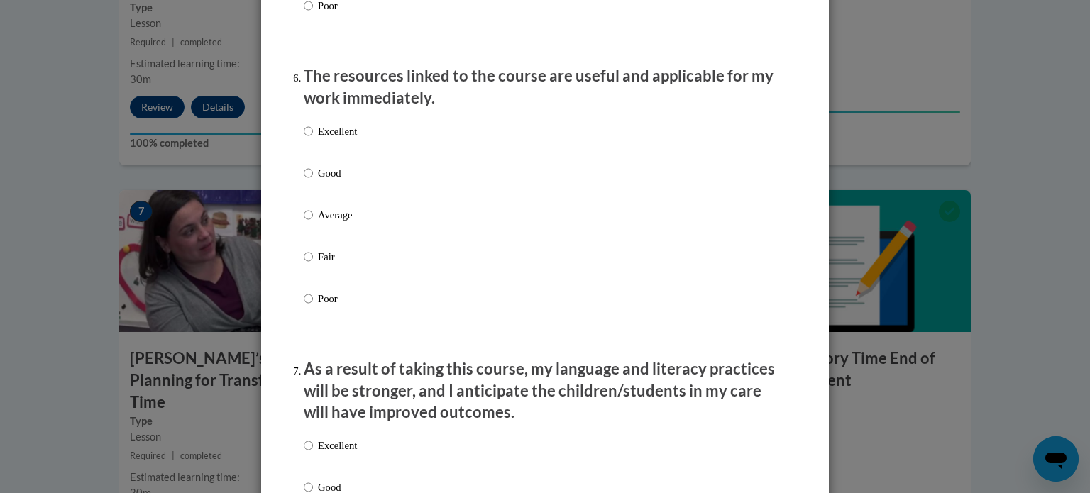
scroll to position [1561, 0]
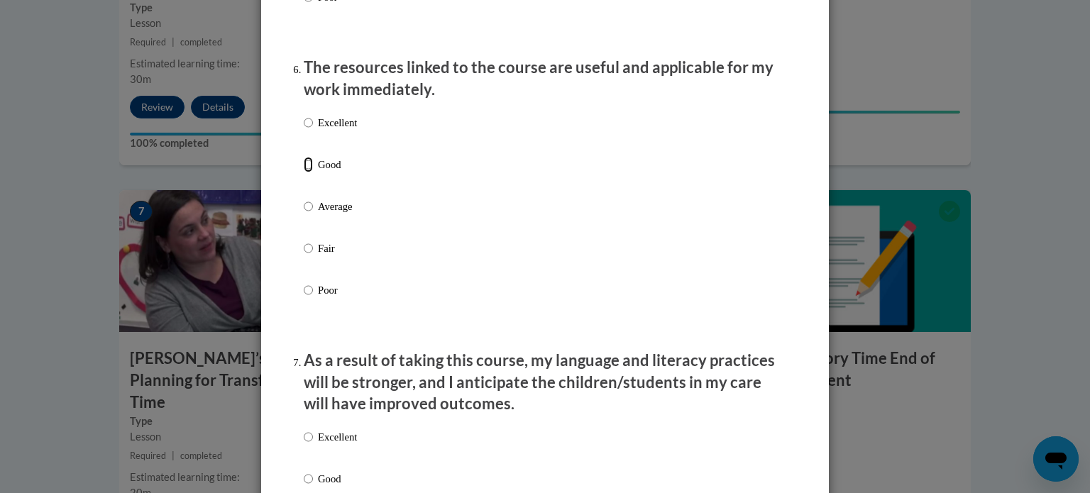
click at [307, 172] on input "Good" at bounding box center [308, 165] width 9 height 16
radio input "true"
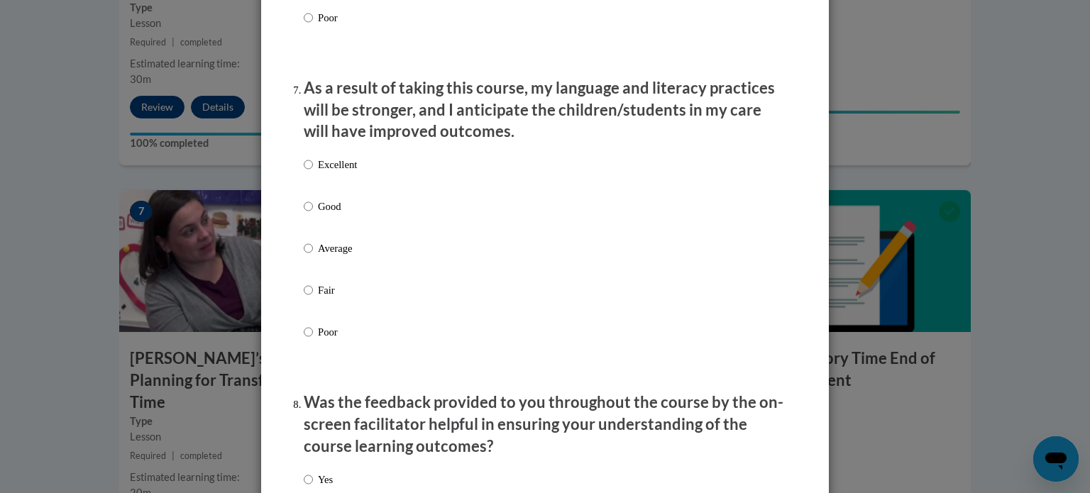
scroll to position [1845, 0]
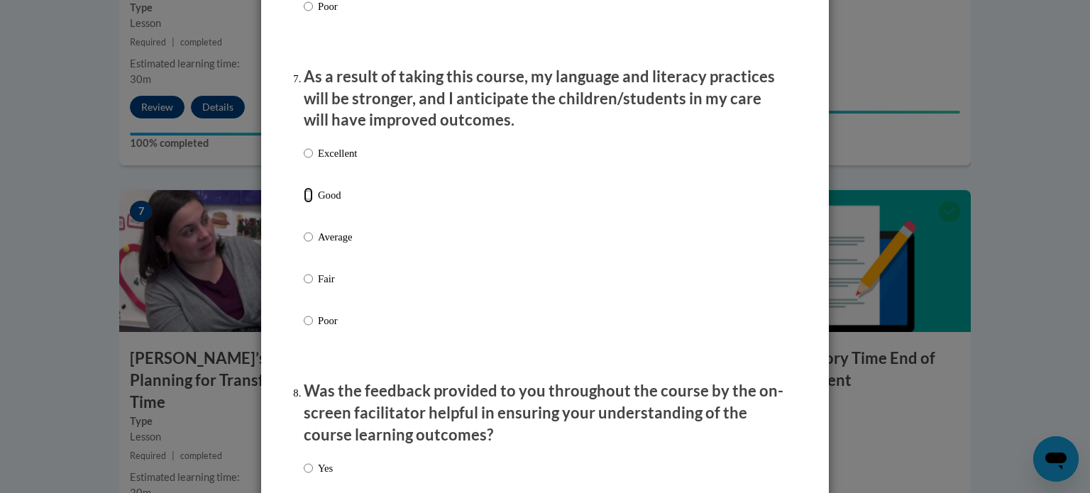
click at [306, 203] on input "Good" at bounding box center [308, 195] width 9 height 16
radio input "true"
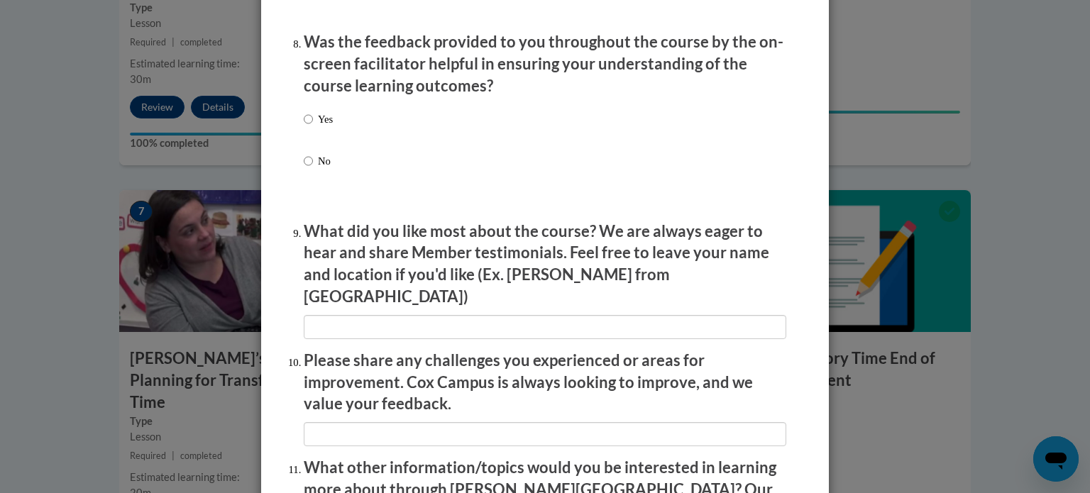
scroll to position [2200, 0]
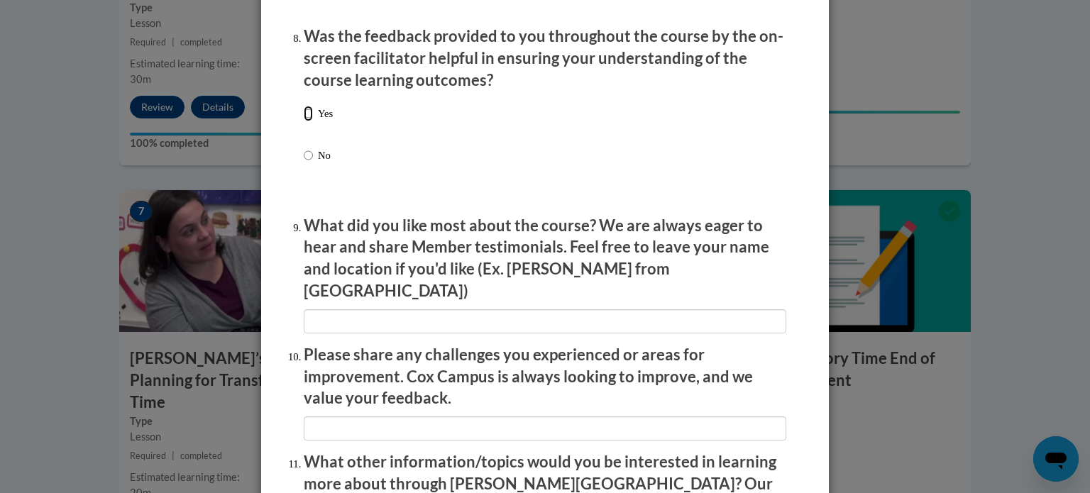
click at [304, 121] on input "Yes" at bounding box center [308, 114] width 9 height 16
radio input "true"
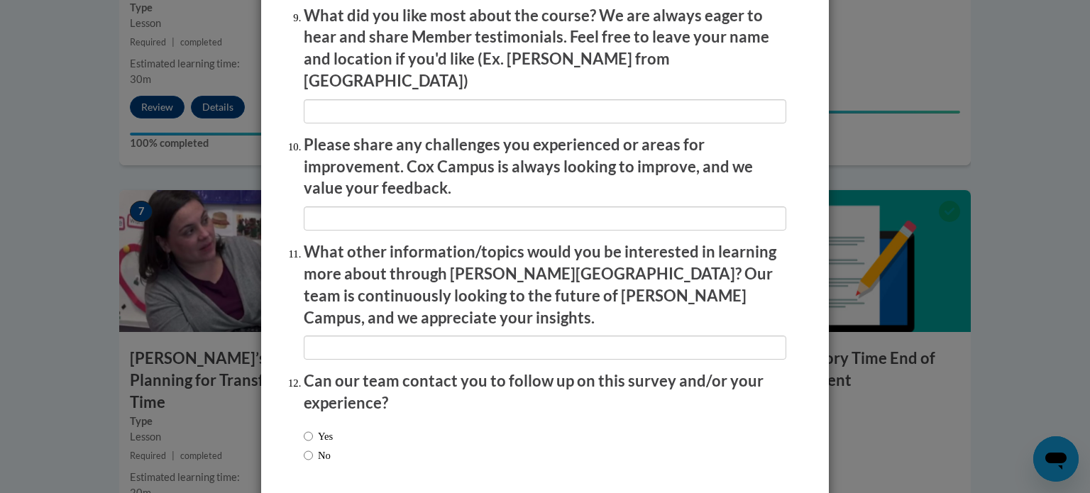
scroll to position [2462, 0]
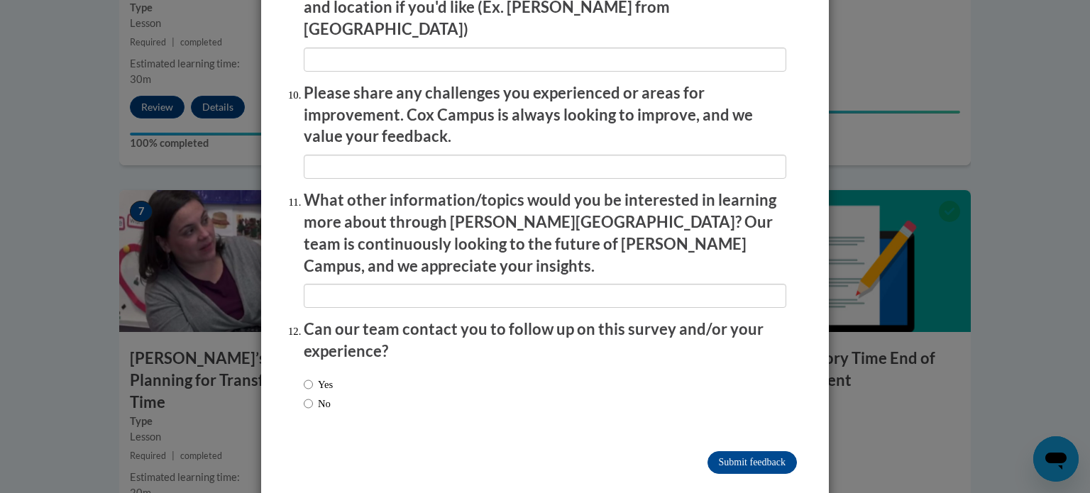
click at [308, 377] on label "Yes" at bounding box center [318, 385] width 29 height 16
click at [308, 377] on input "Yes" at bounding box center [308, 385] width 9 height 16
radio input "true"
click at [735, 451] on input "Submit feedback" at bounding box center [751, 462] width 89 height 23
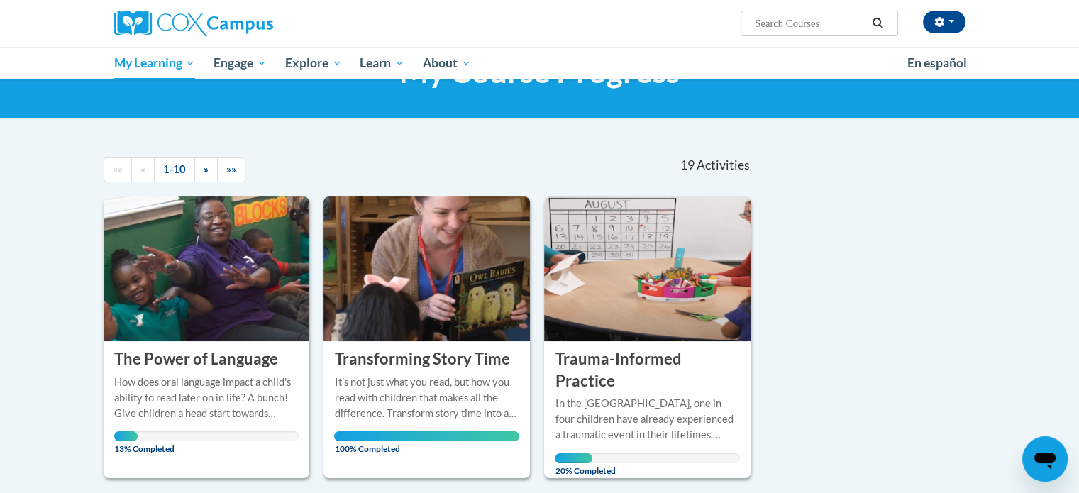
scroll to position [284, 0]
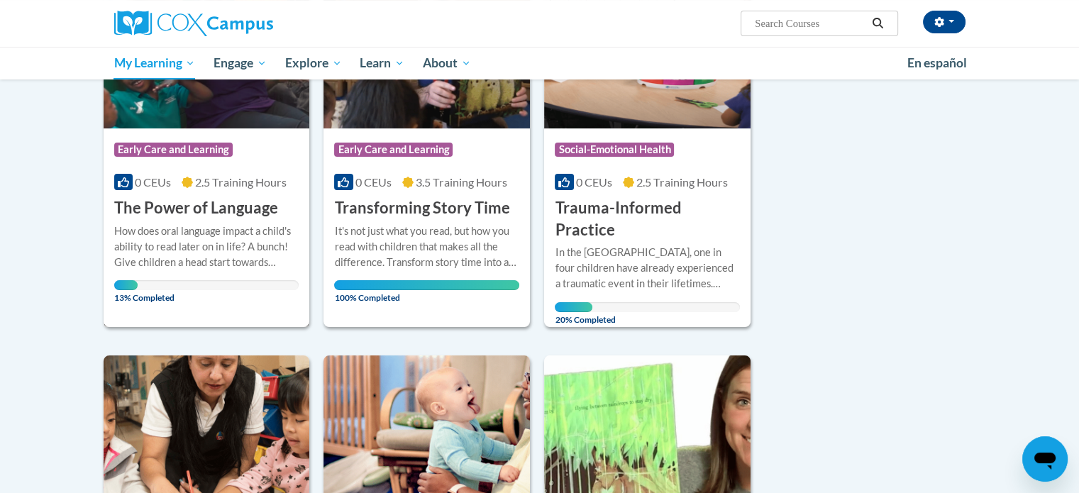
drag, startPoint x: 238, startPoint y: 253, endPoint x: 233, endPoint y: 260, distance: 8.7
click at [233, 260] on div "How does oral language impact a child's ability to read later on in life? A bun…" at bounding box center [206, 247] width 185 height 47
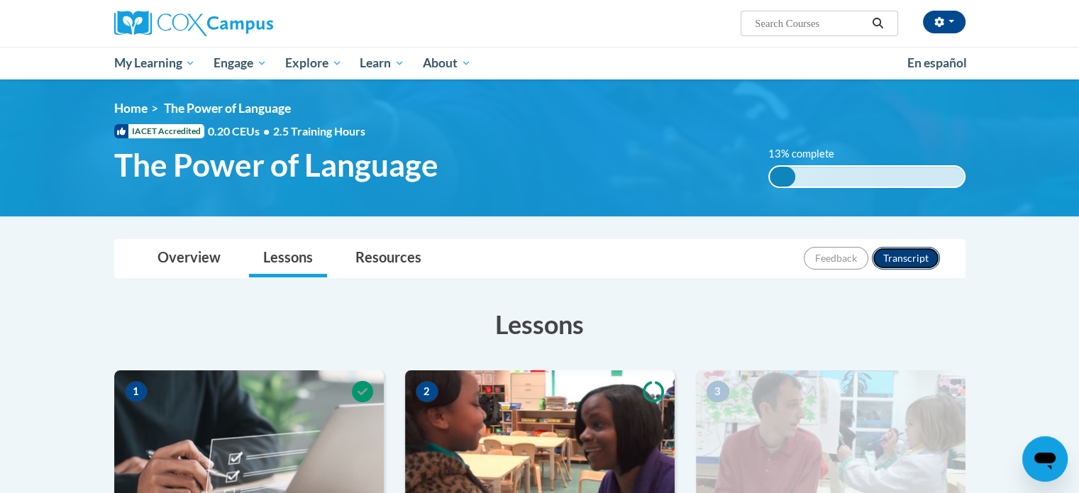
click at [891, 259] on button "Transcript" at bounding box center [906, 258] width 68 height 23
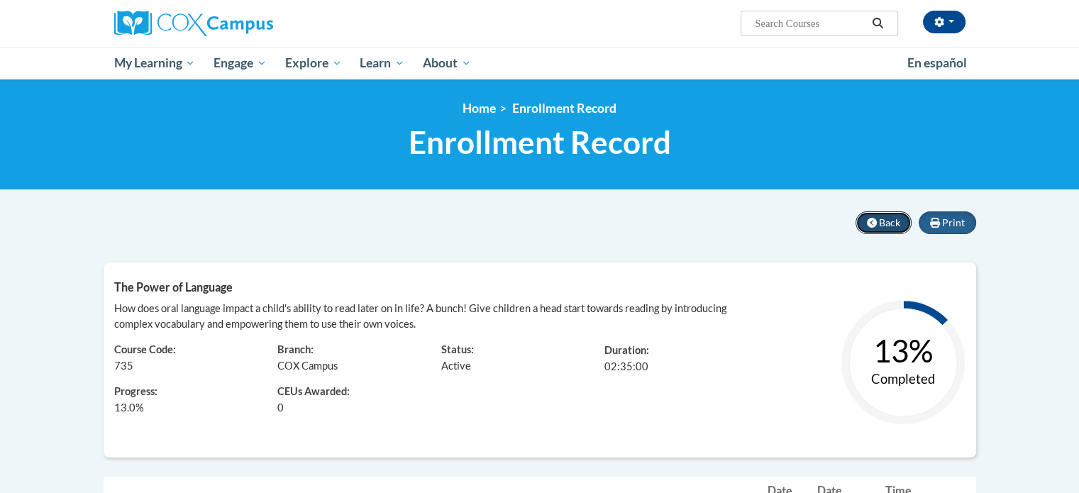
click at [878, 224] on button "Back" at bounding box center [884, 222] width 56 height 23
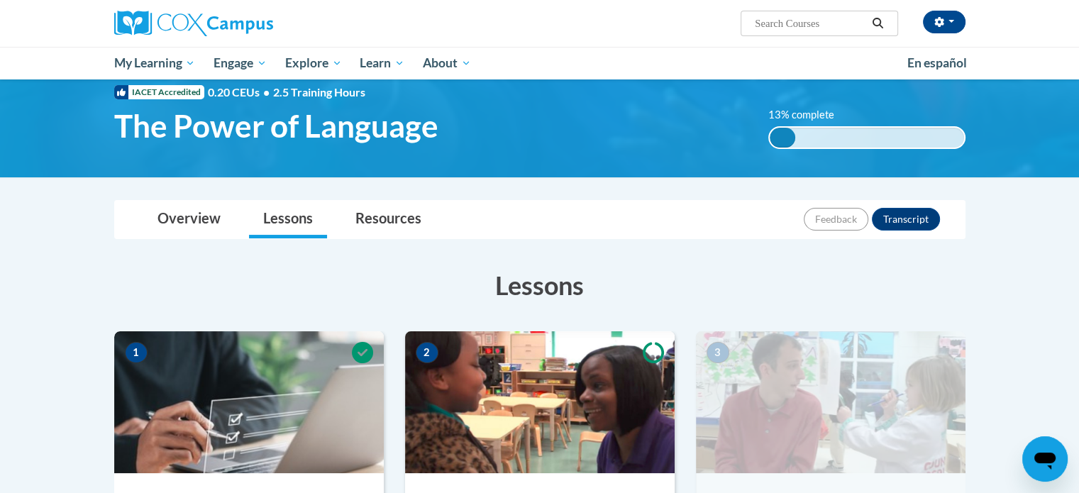
scroll to position [71, 0]
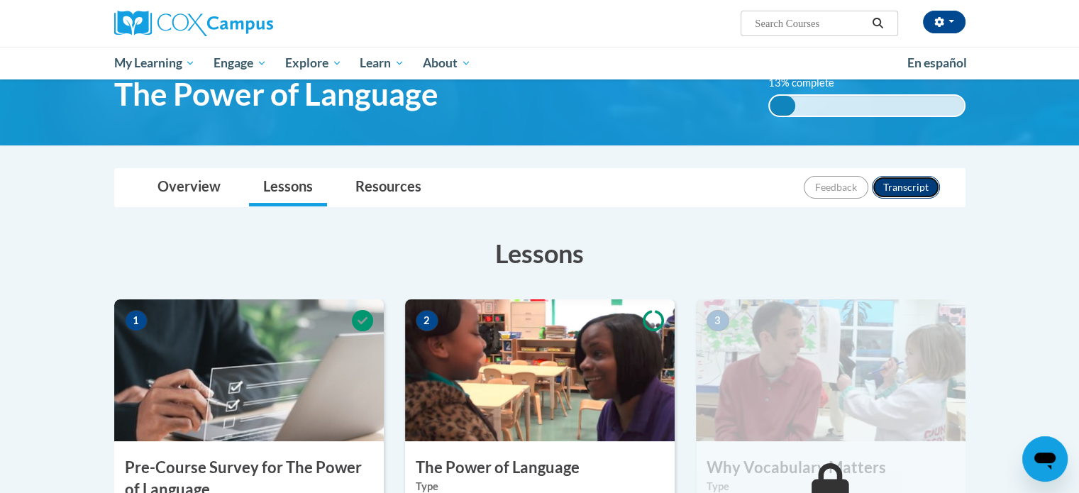
click at [922, 189] on button "Transcript" at bounding box center [906, 187] width 68 height 23
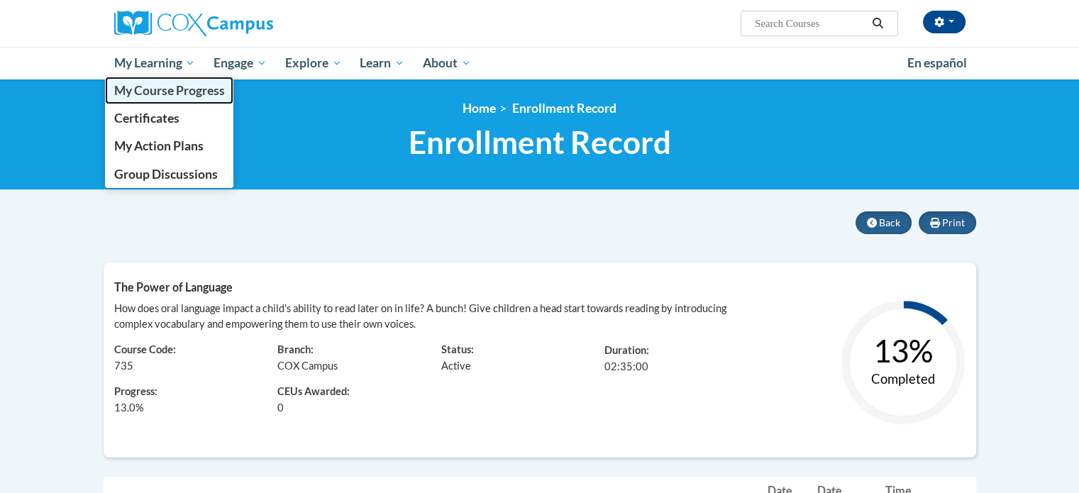
click at [176, 87] on span "My Course Progress" at bounding box center [169, 90] width 111 height 15
